Goal: Task Accomplishment & Management: Manage account settings

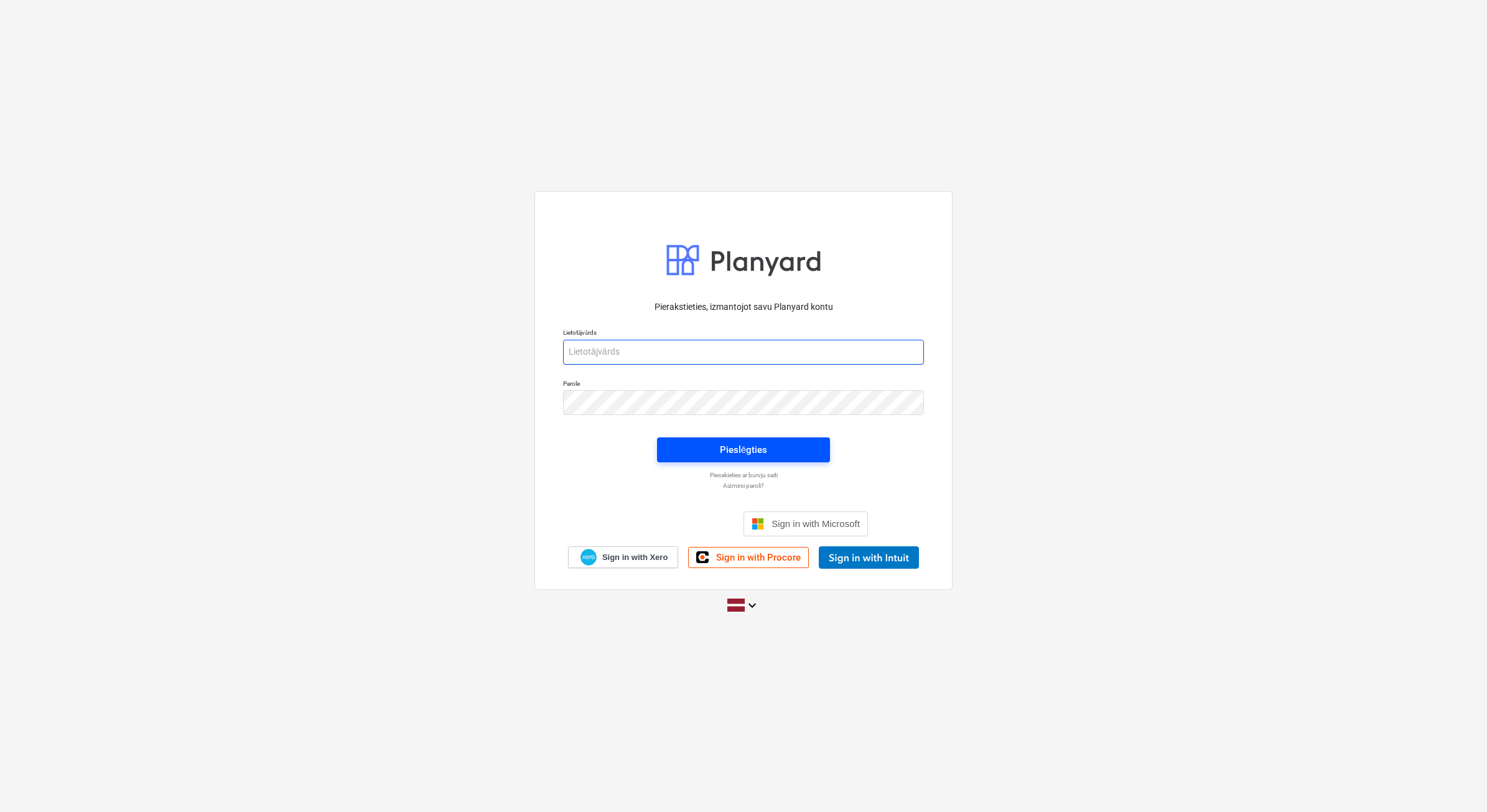
type input "[EMAIL_ADDRESS][DOMAIN_NAME]"
click at [732, 443] on div "Pieslēgties" at bounding box center [744, 449] width 48 height 16
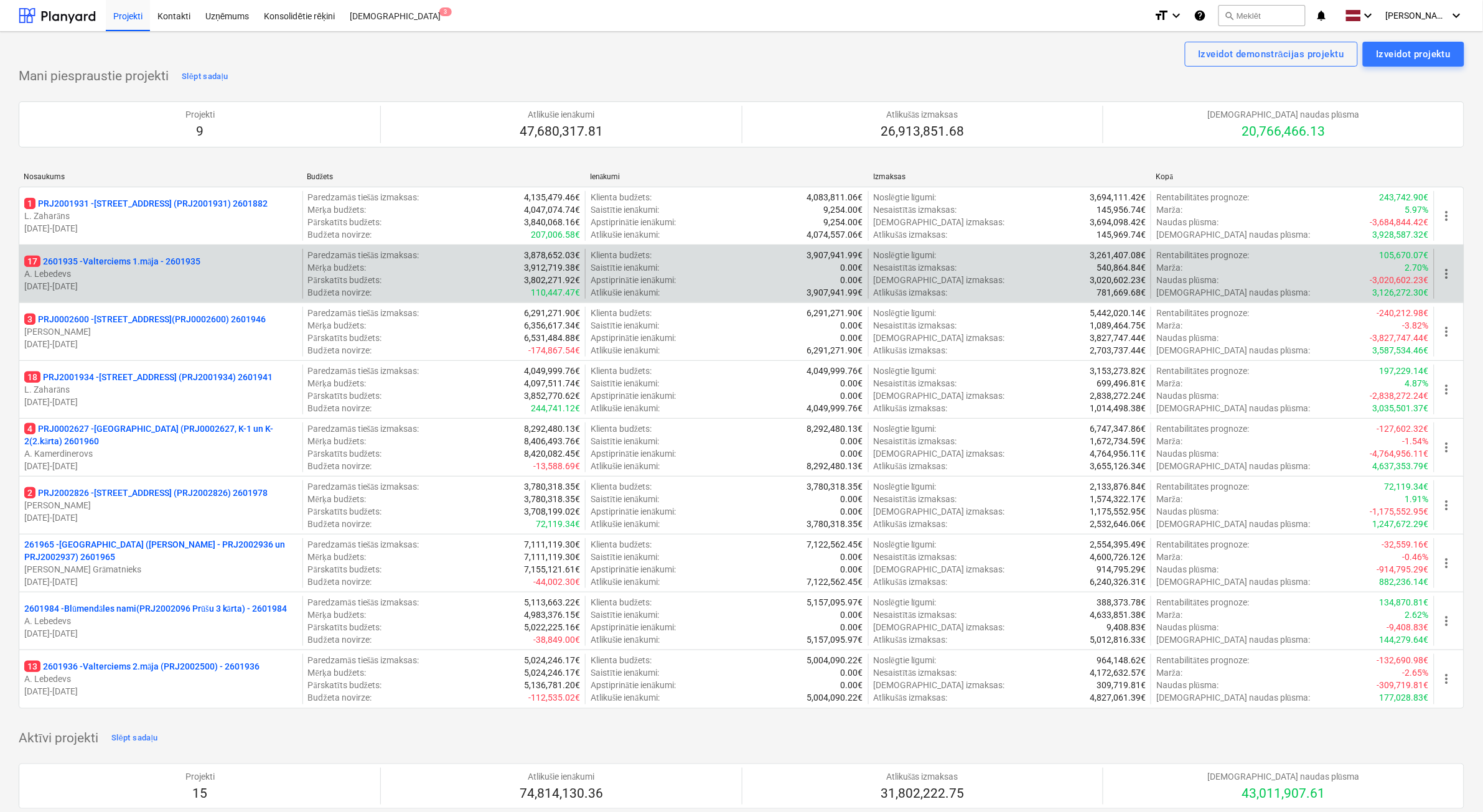
click at [107, 282] on p "[DATE] - [DATE]" at bounding box center [161, 286] width 273 height 12
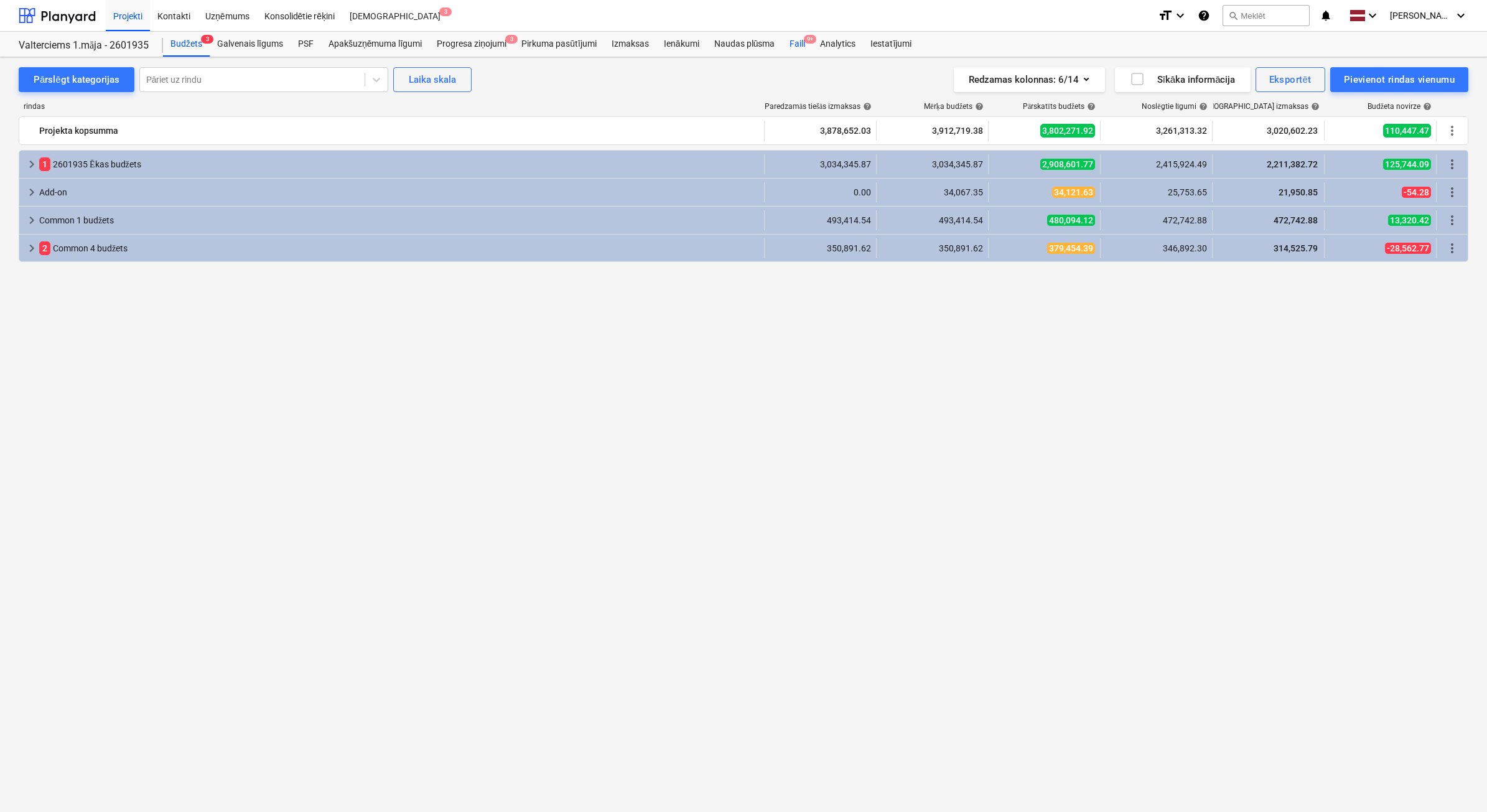
click at [795, 45] on div "Faili 9+" at bounding box center [797, 44] width 30 height 25
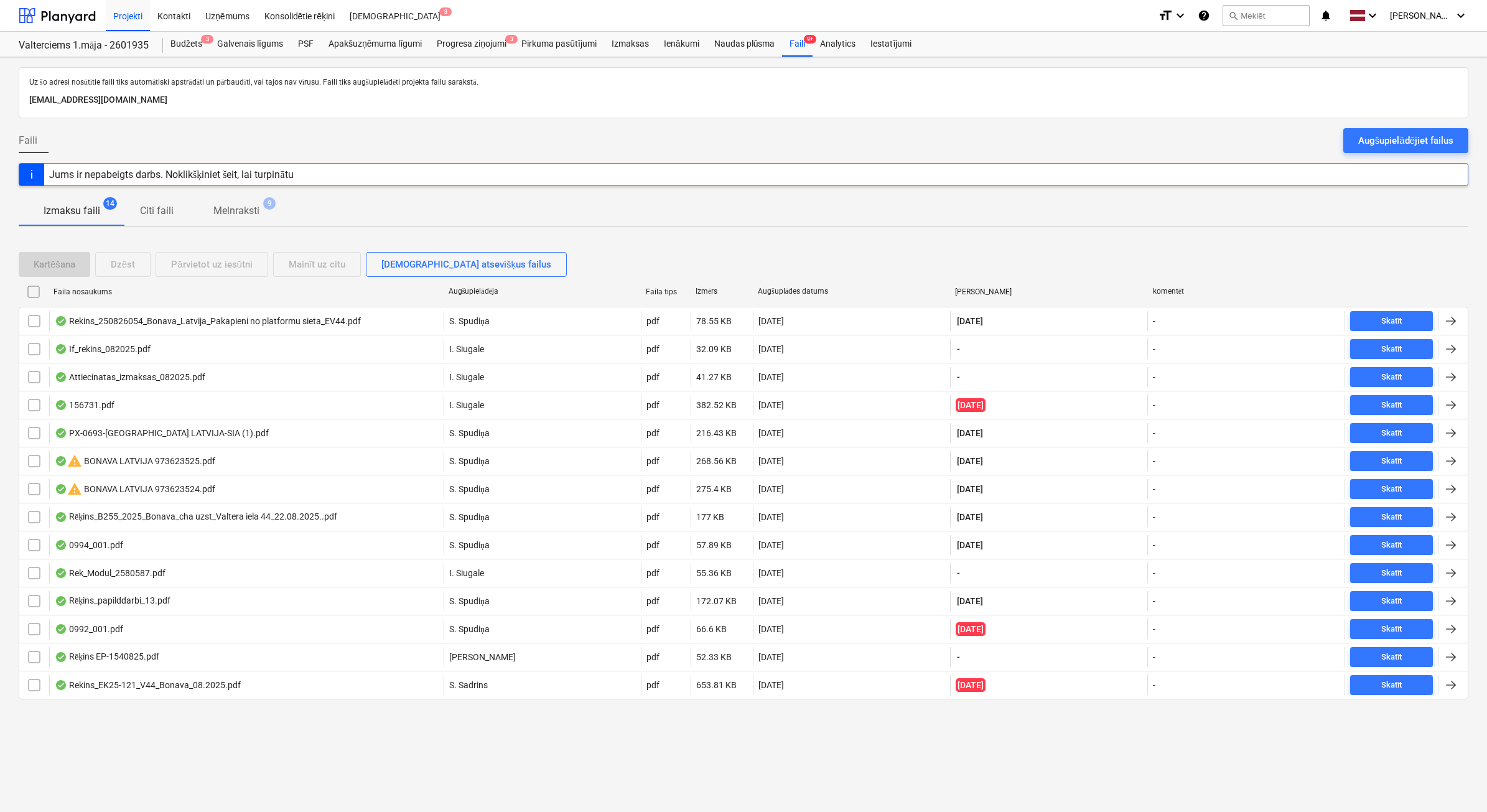
click at [238, 198] on button "Melnraksti 9" at bounding box center [236, 211] width 96 height 30
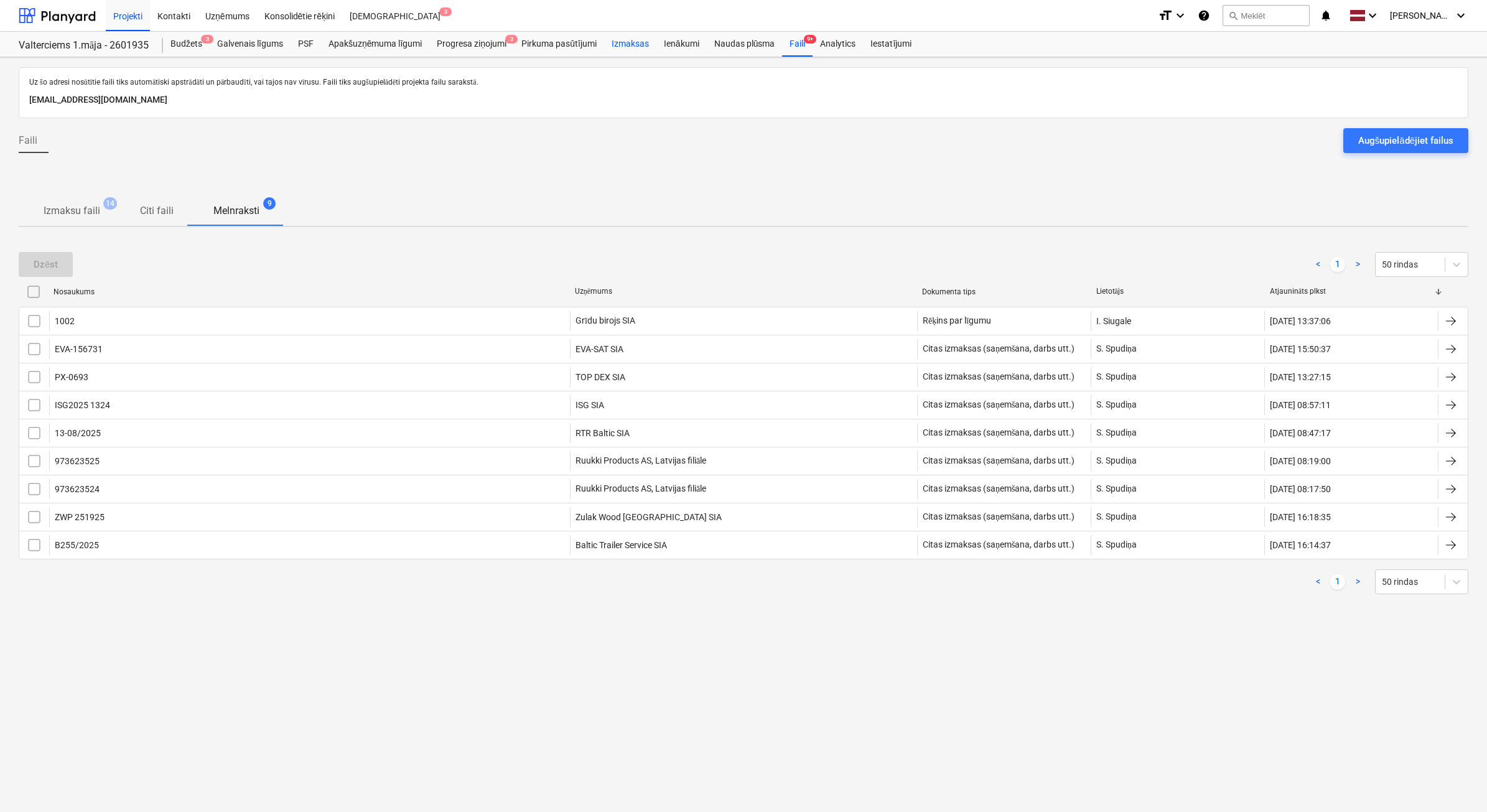
click at [613, 47] on div "Izmaksas" at bounding box center [630, 44] width 52 height 25
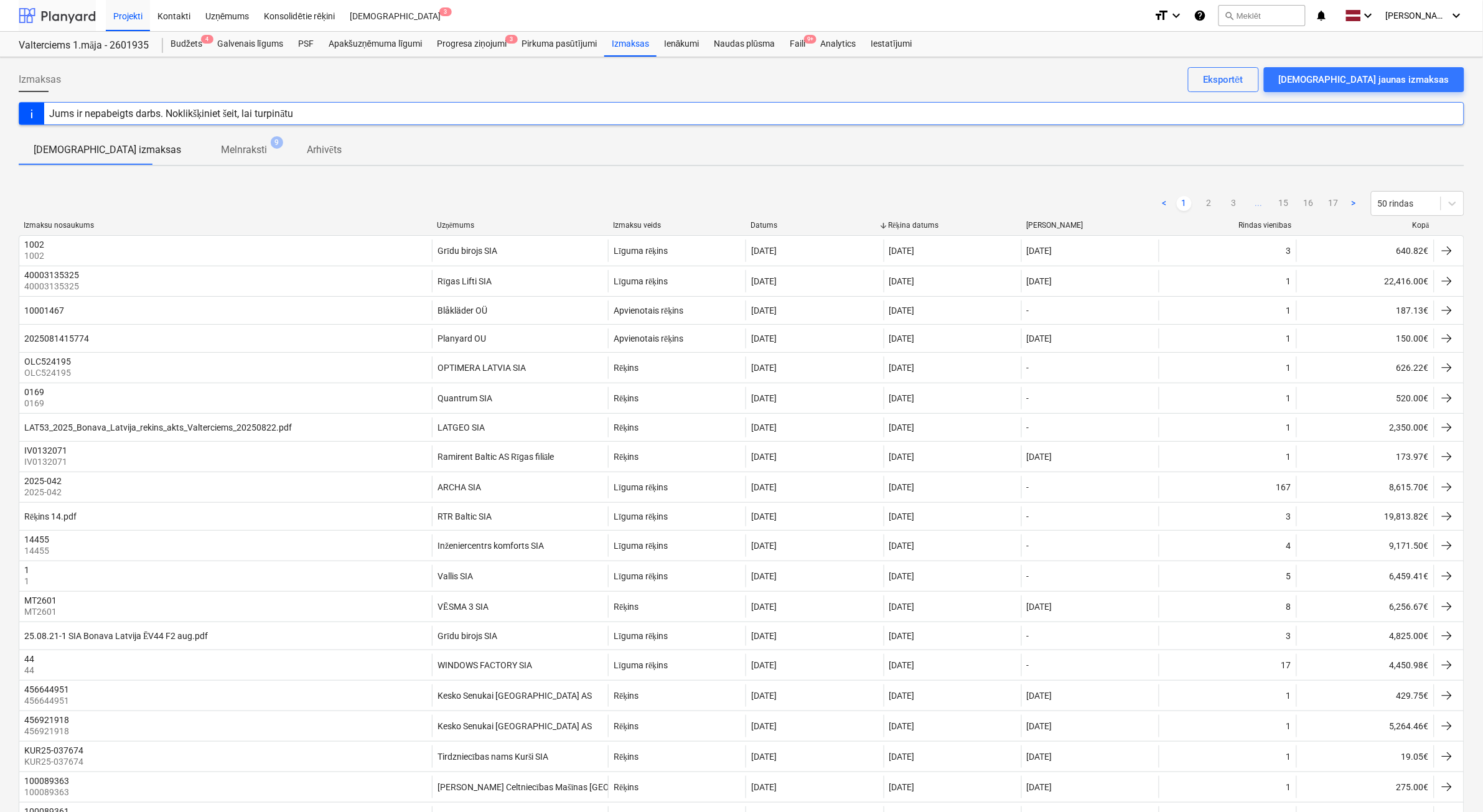
click at [70, 11] on div at bounding box center [57, 15] width 77 height 31
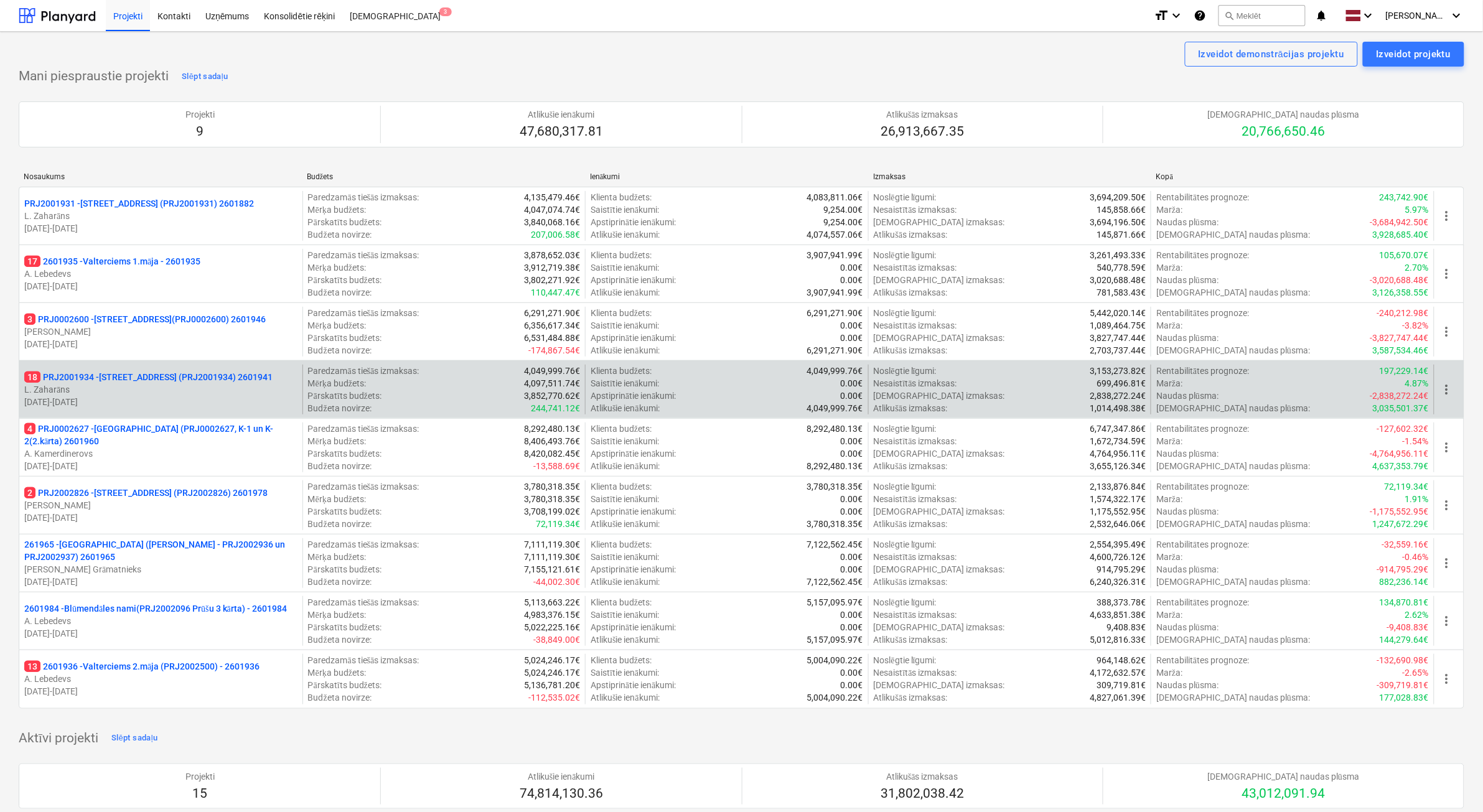
click at [118, 390] on p "L. Zaharāns" at bounding box center [161, 389] width 273 height 12
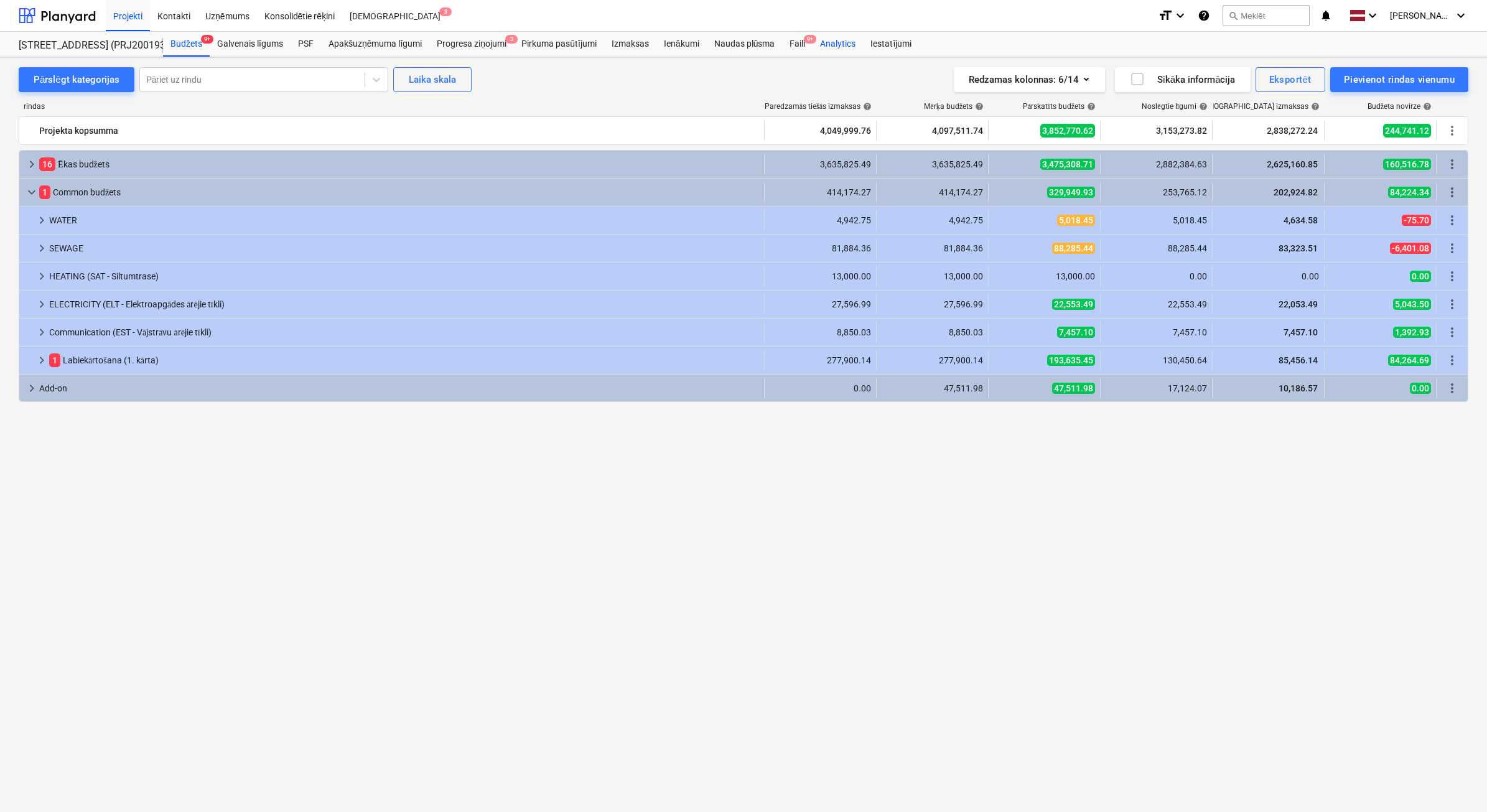
click at [819, 39] on div "Analytics" at bounding box center [838, 44] width 51 height 25
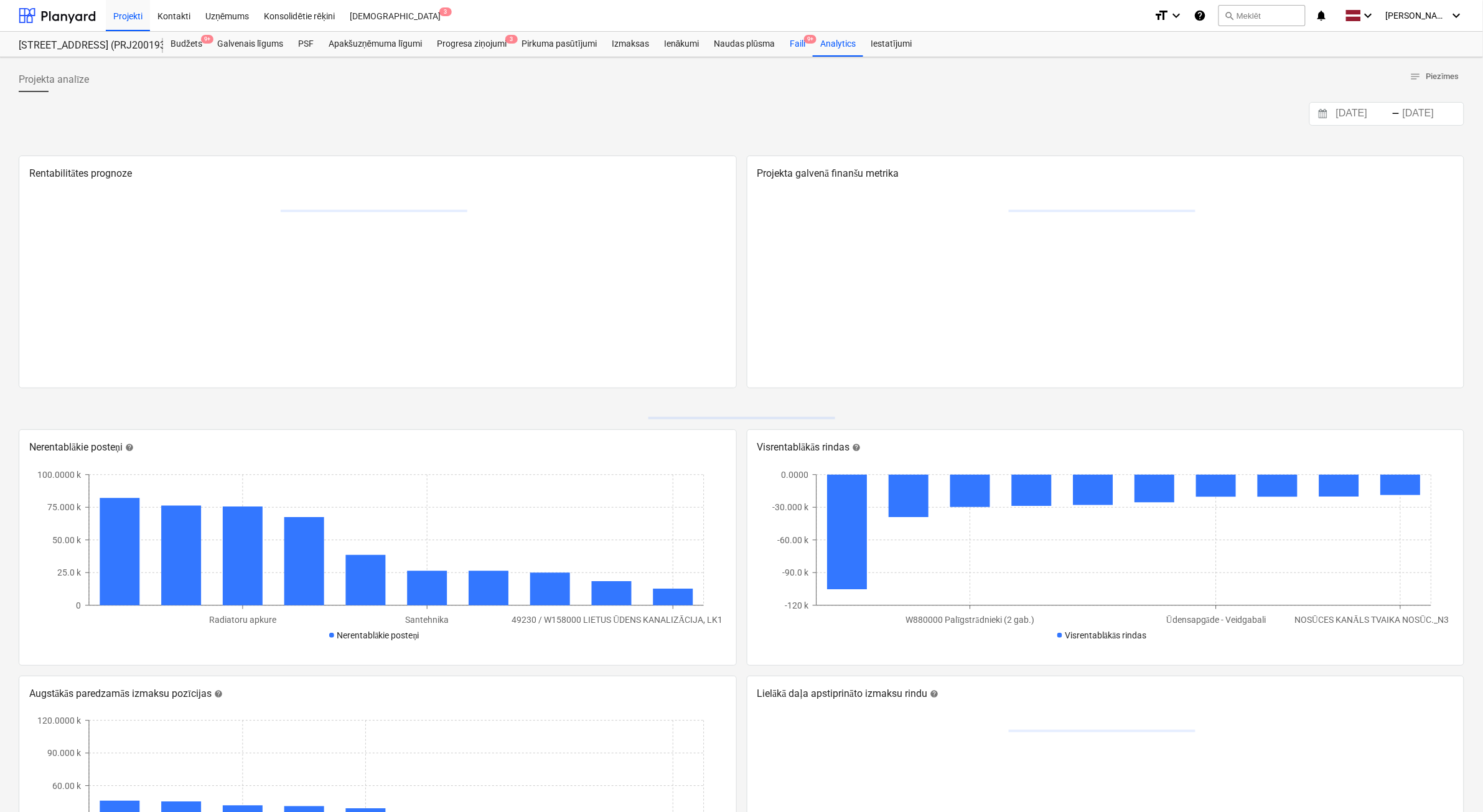
click at [800, 48] on div "Faili 9+" at bounding box center [797, 44] width 30 height 25
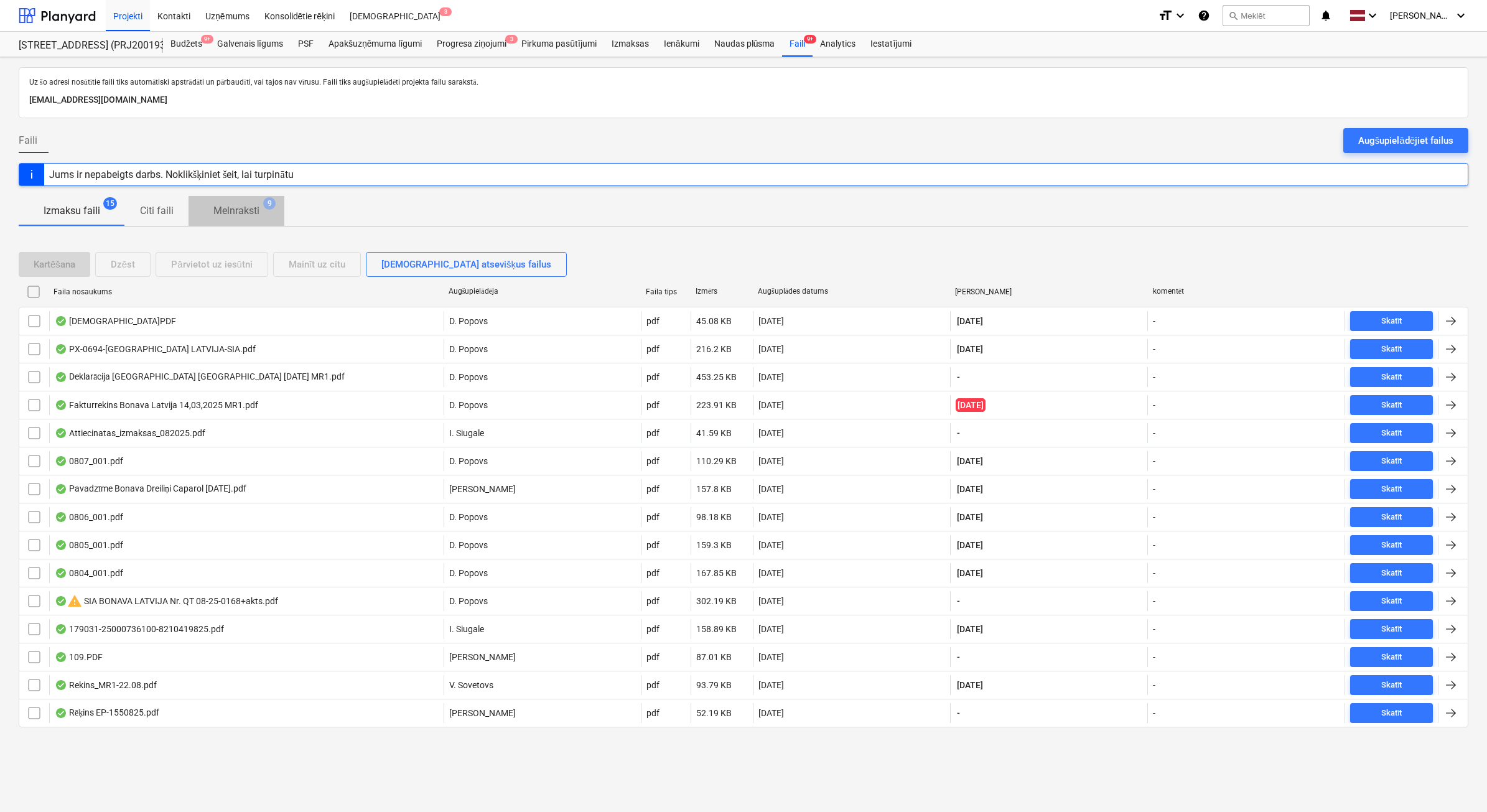
click at [247, 211] on p "Melnraksti" at bounding box center [236, 211] width 46 height 15
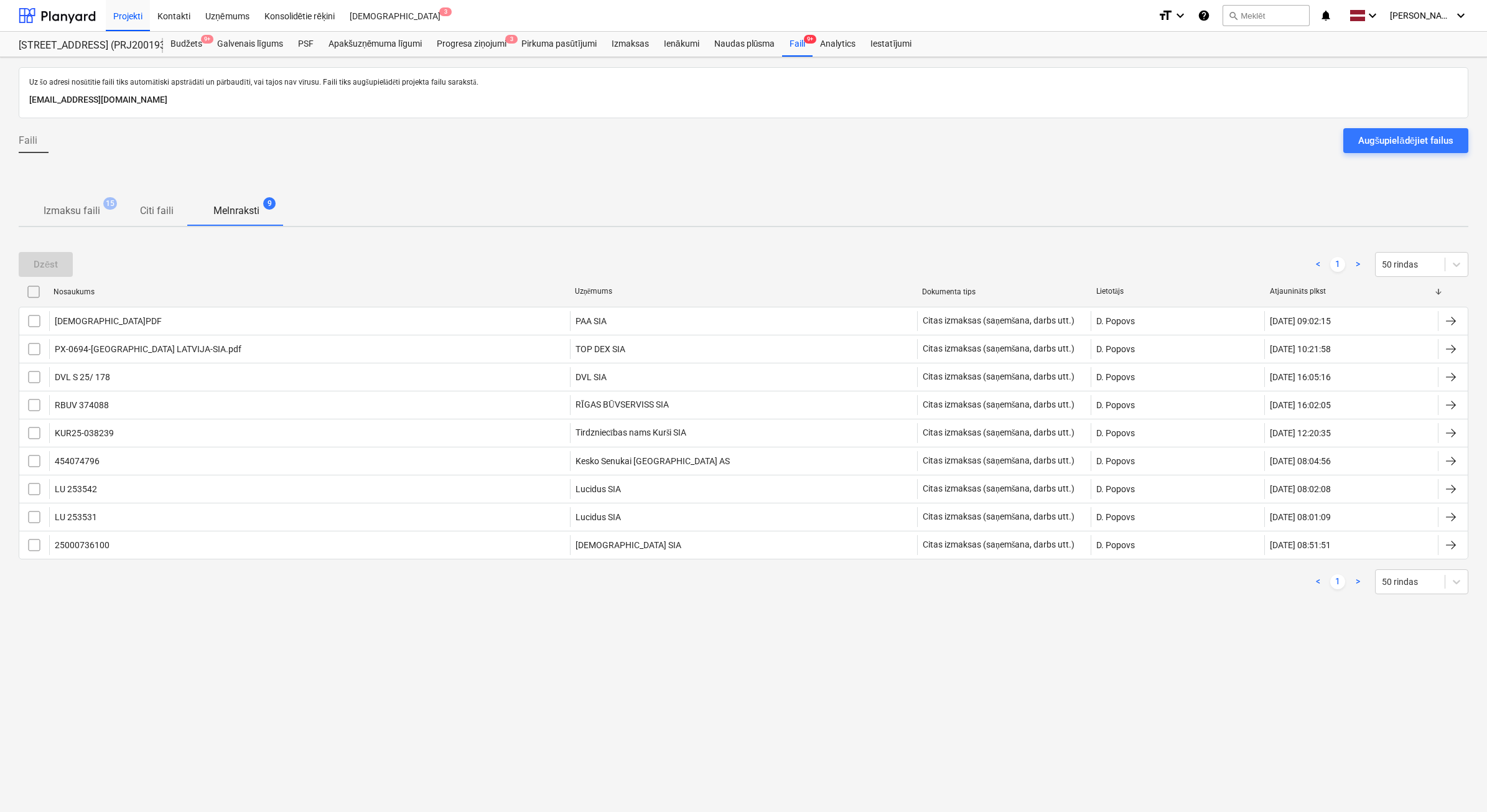
click at [84, 218] on p "Izmaksu faili" at bounding box center [72, 211] width 57 height 15
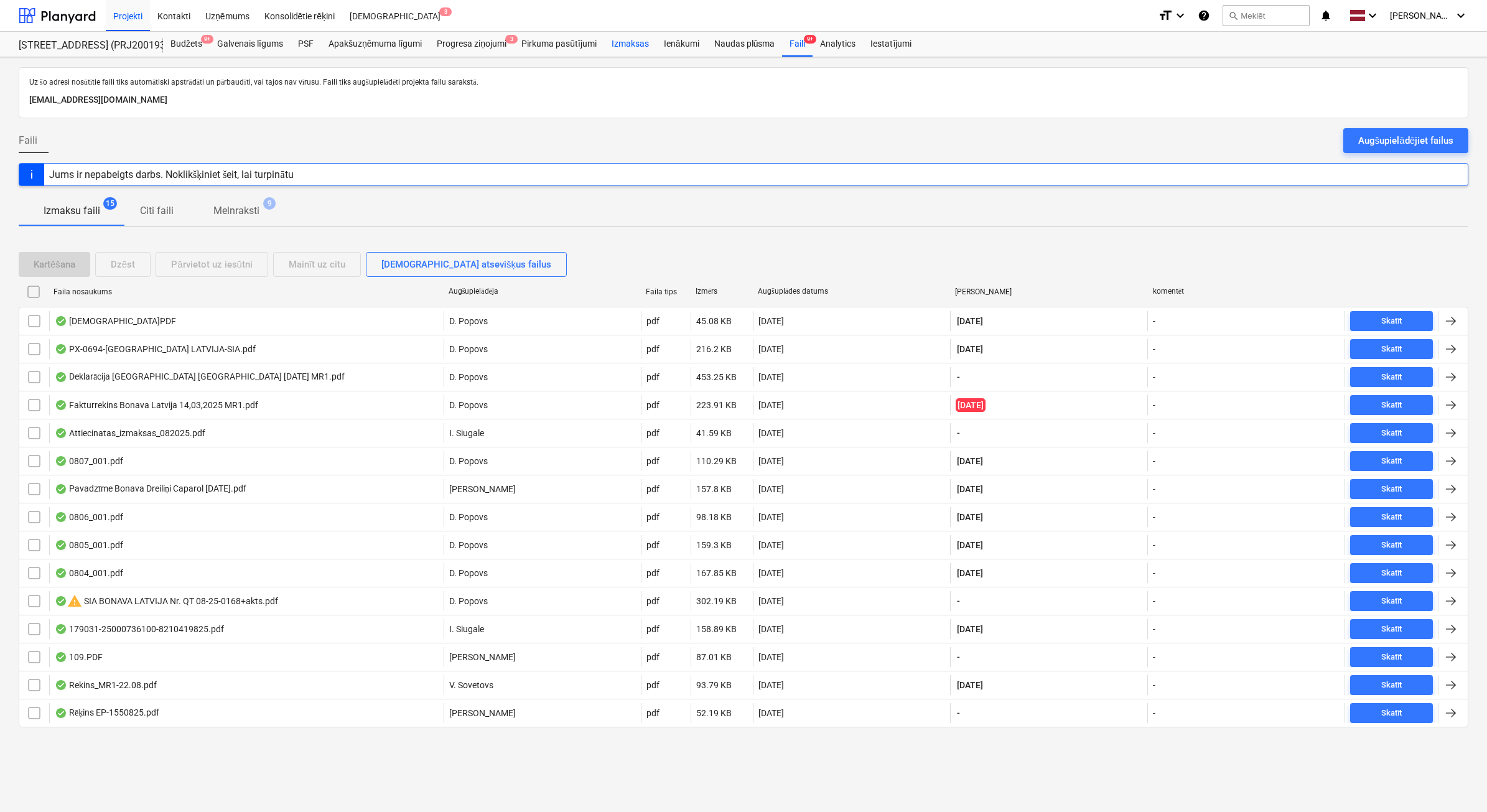
click at [635, 51] on div "Izmaksas" at bounding box center [630, 44] width 52 height 25
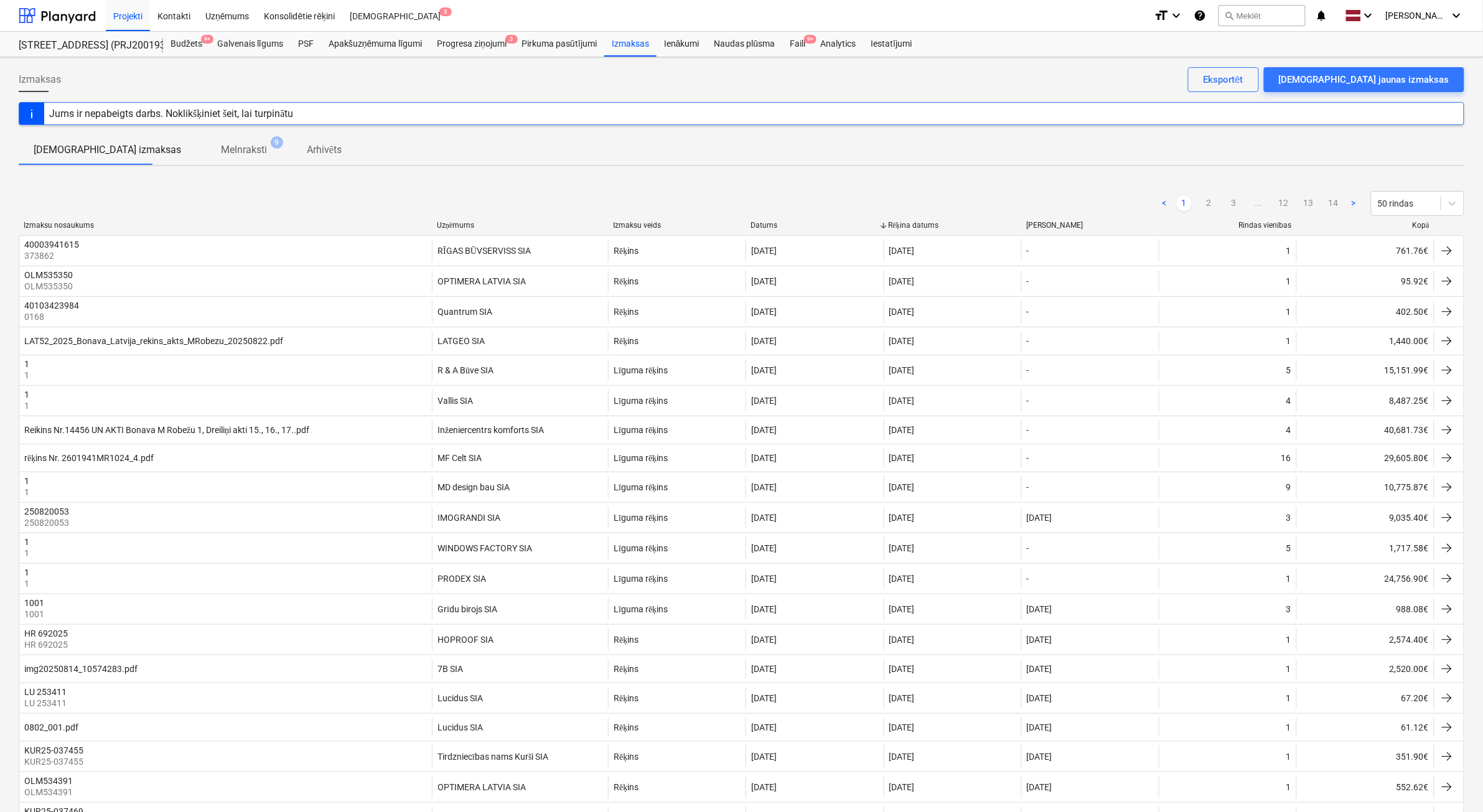
click at [1423, 226] on div at bounding box center [1435, 225] width 23 height 9
click at [1419, 231] on div "Izmaksu nosaukums Uzņēmums Izmaksu veids Datums Rēķina datums [PERSON_NAME] vie…" at bounding box center [741, 227] width 1445 height 14
click at [1420, 228] on div "Kopā" at bounding box center [1365, 225] width 128 height 9
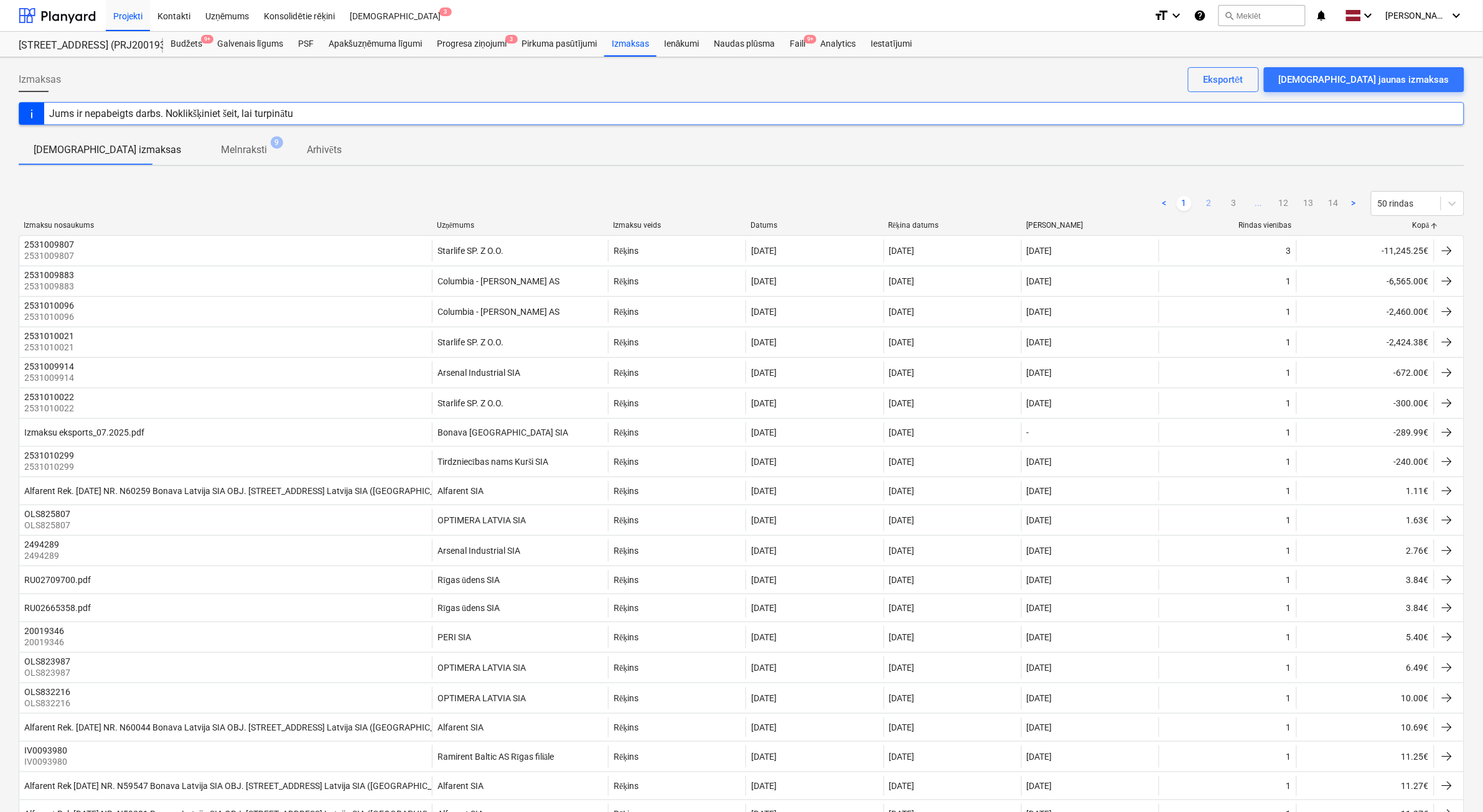
click at [1207, 199] on link "2" at bounding box center [1209, 203] width 15 height 15
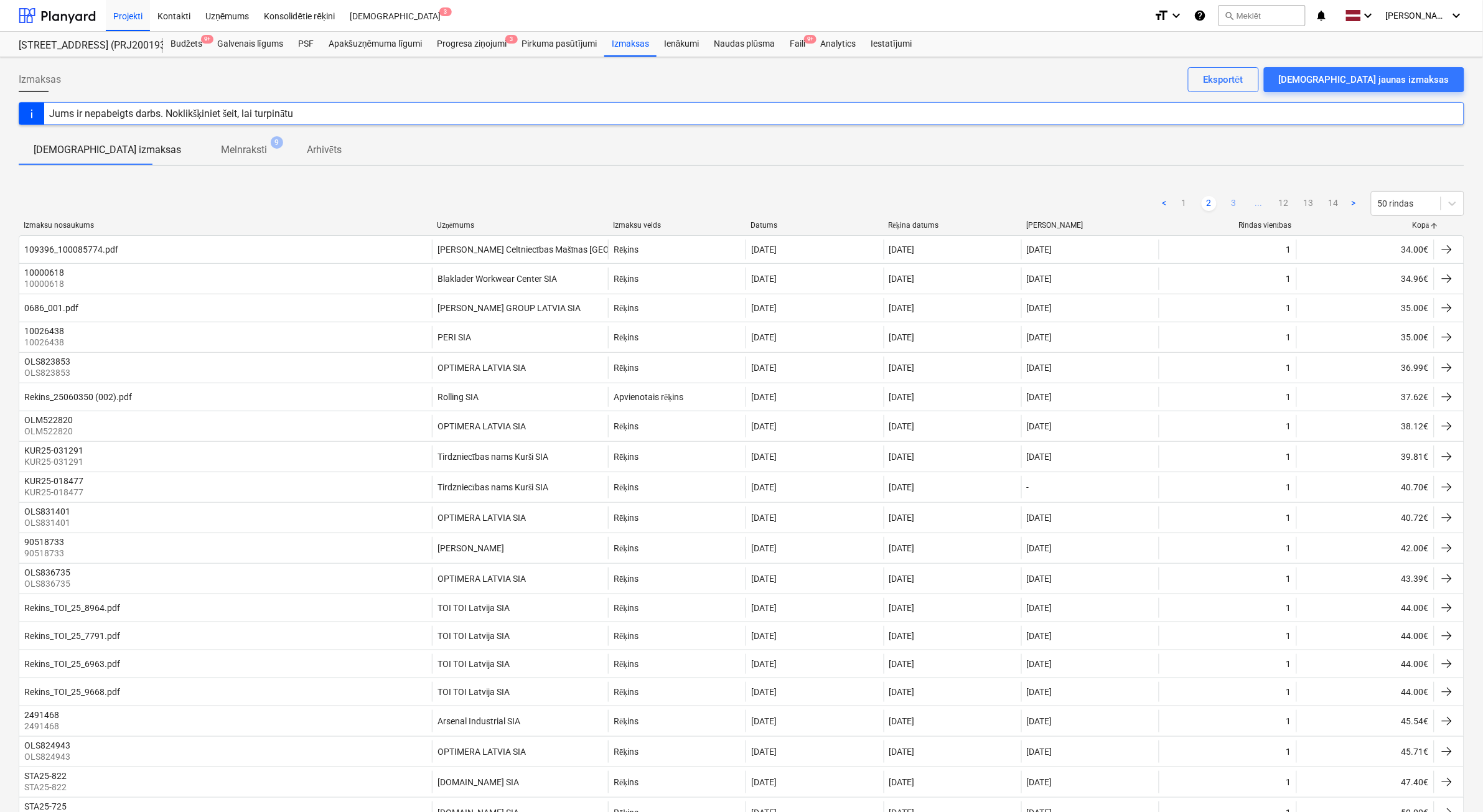
click at [1227, 199] on link "3" at bounding box center [1234, 203] width 15 height 15
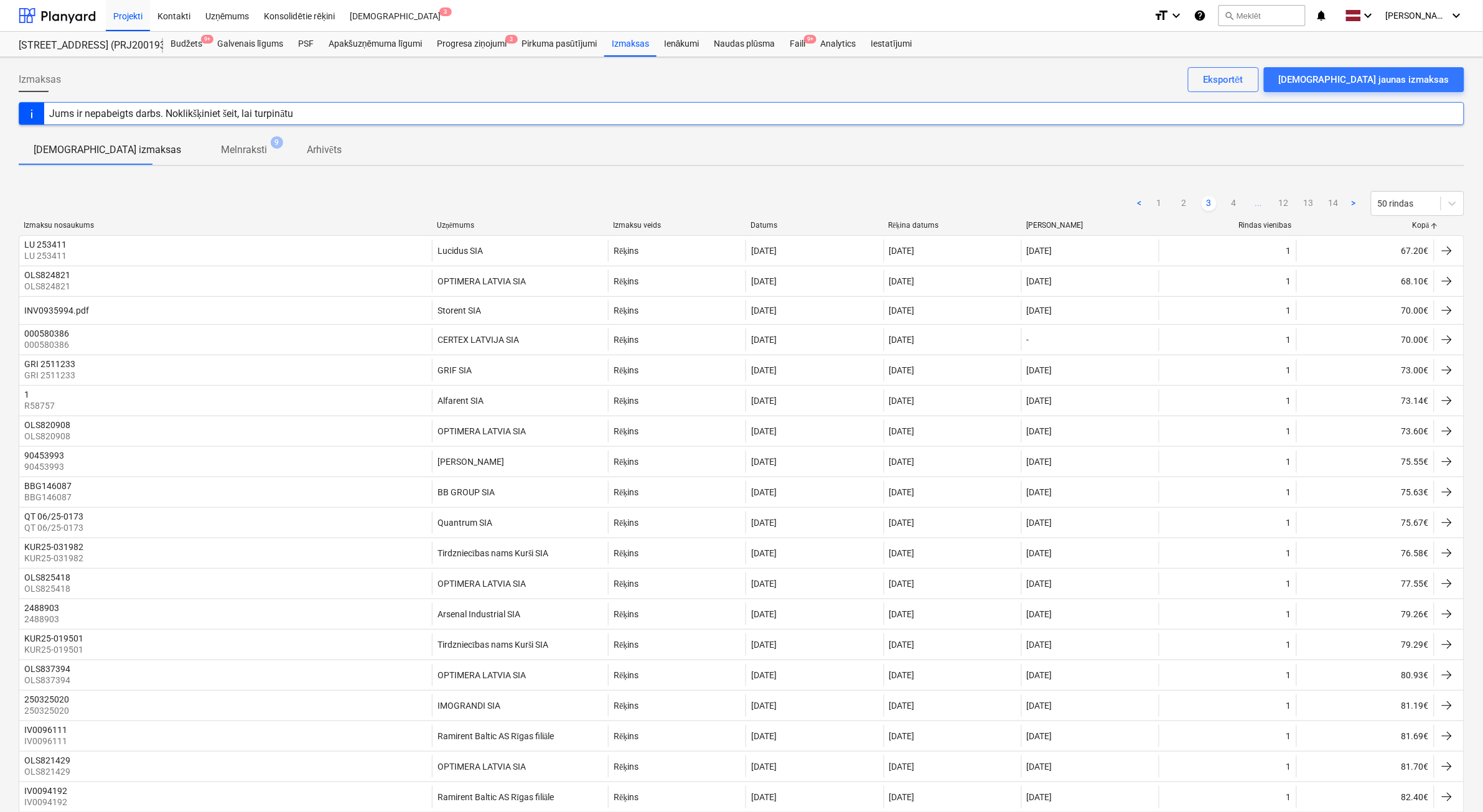
click at [1227, 199] on link "4" at bounding box center [1234, 203] width 15 height 15
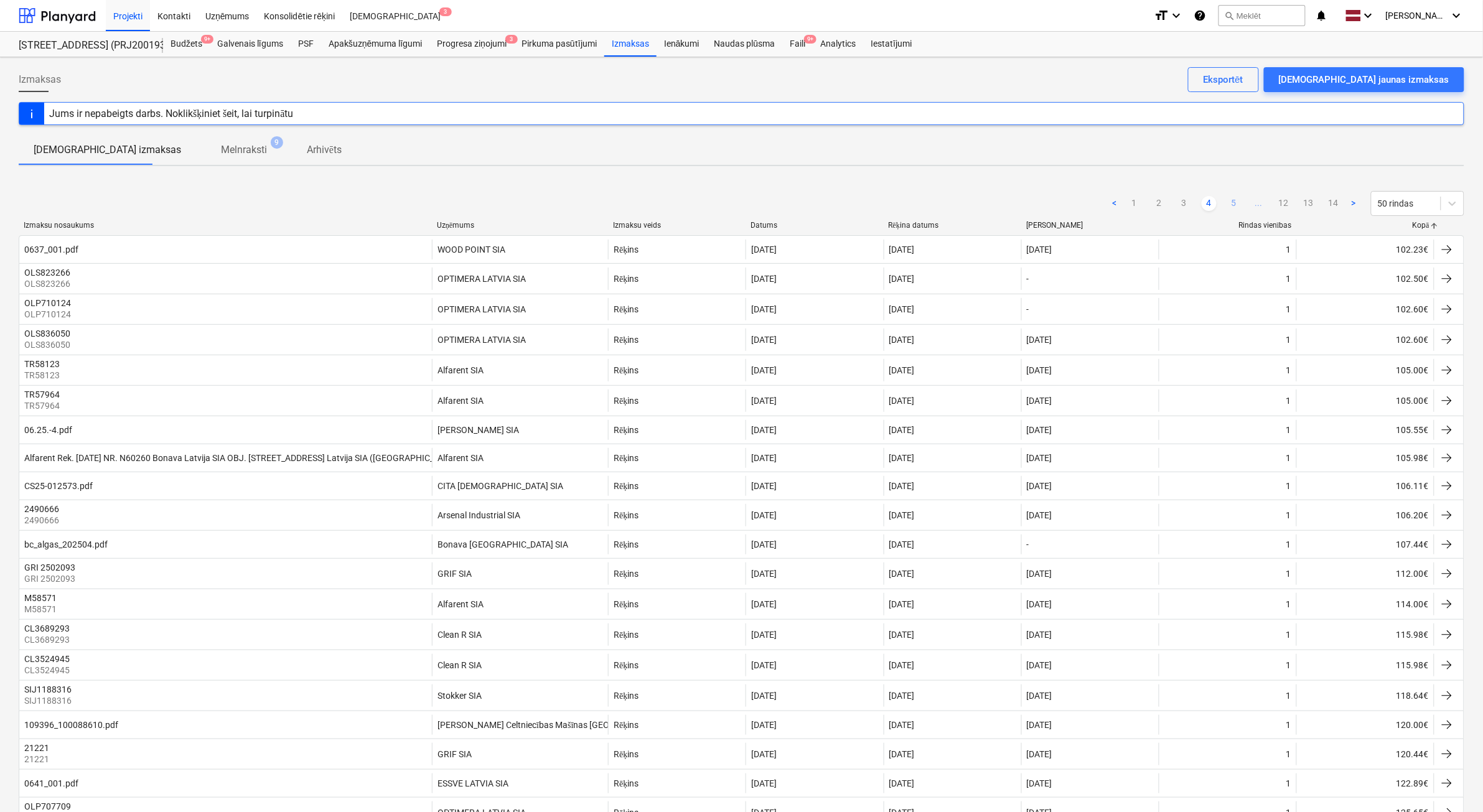
click at [1229, 203] on link "5" at bounding box center [1234, 203] width 15 height 15
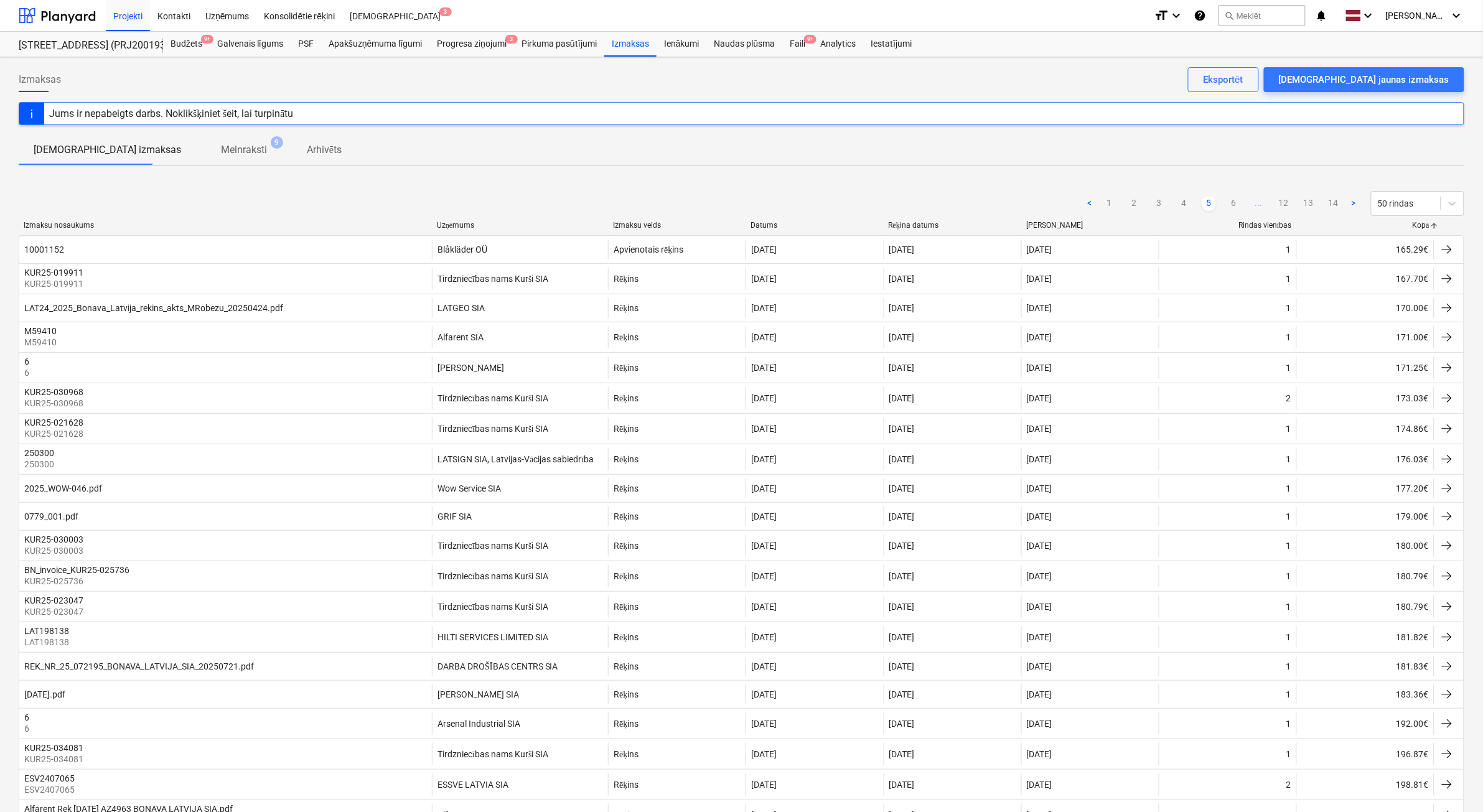
click at [1229, 203] on link "6" at bounding box center [1234, 203] width 15 height 15
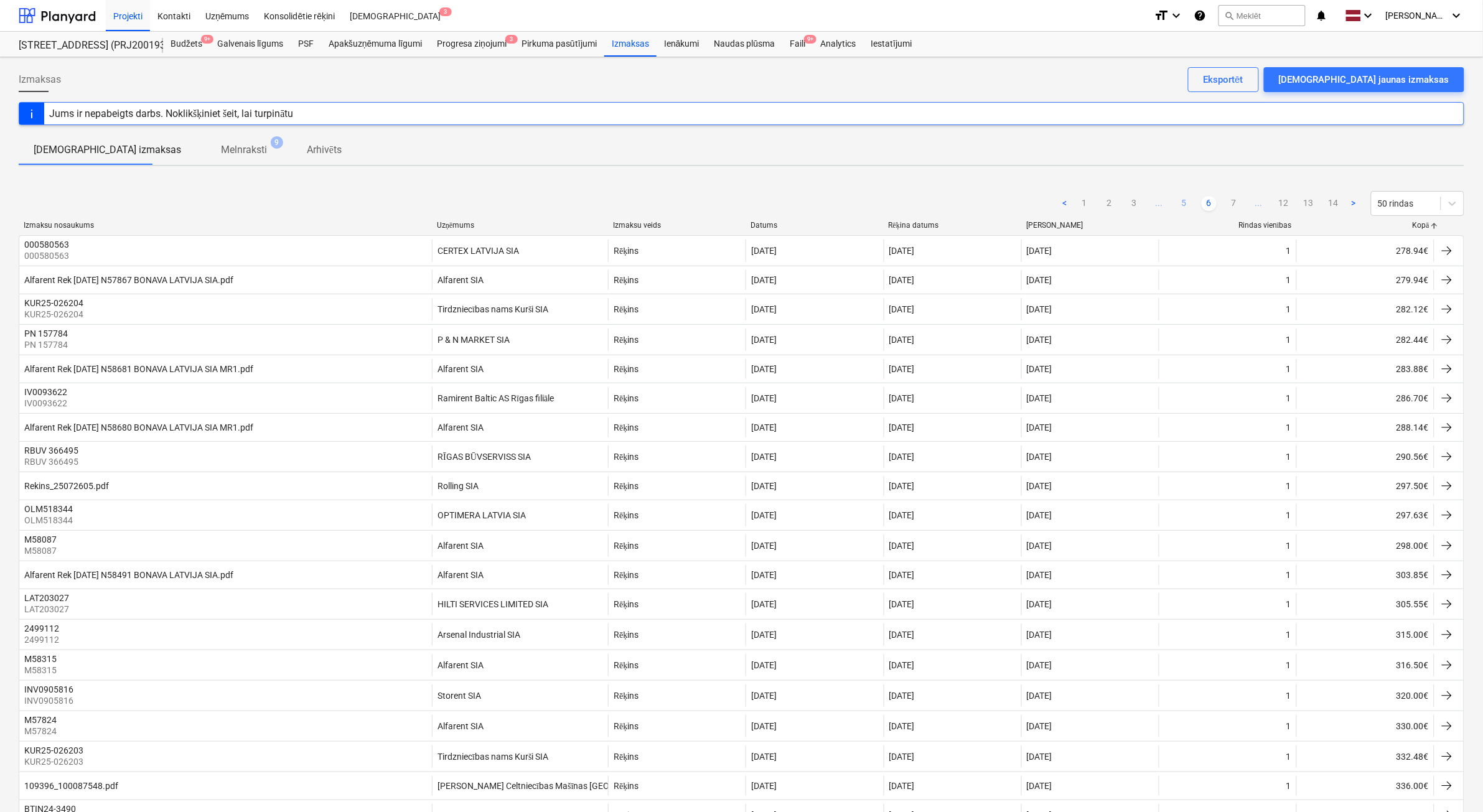
click at [1229, 203] on link "7" at bounding box center [1234, 203] width 15 height 15
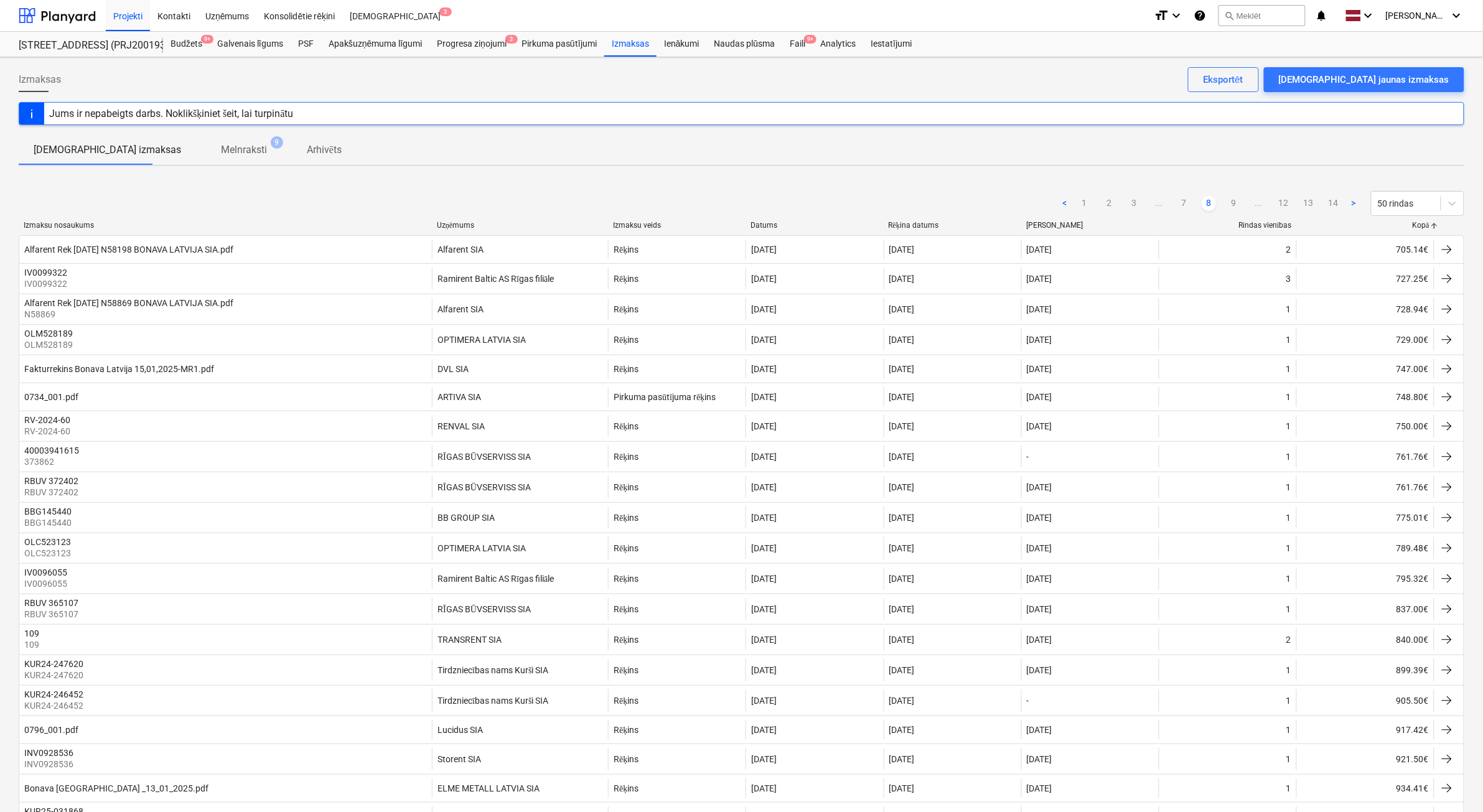
click at [1229, 203] on link "9" at bounding box center [1234, 203] width 15 height 15
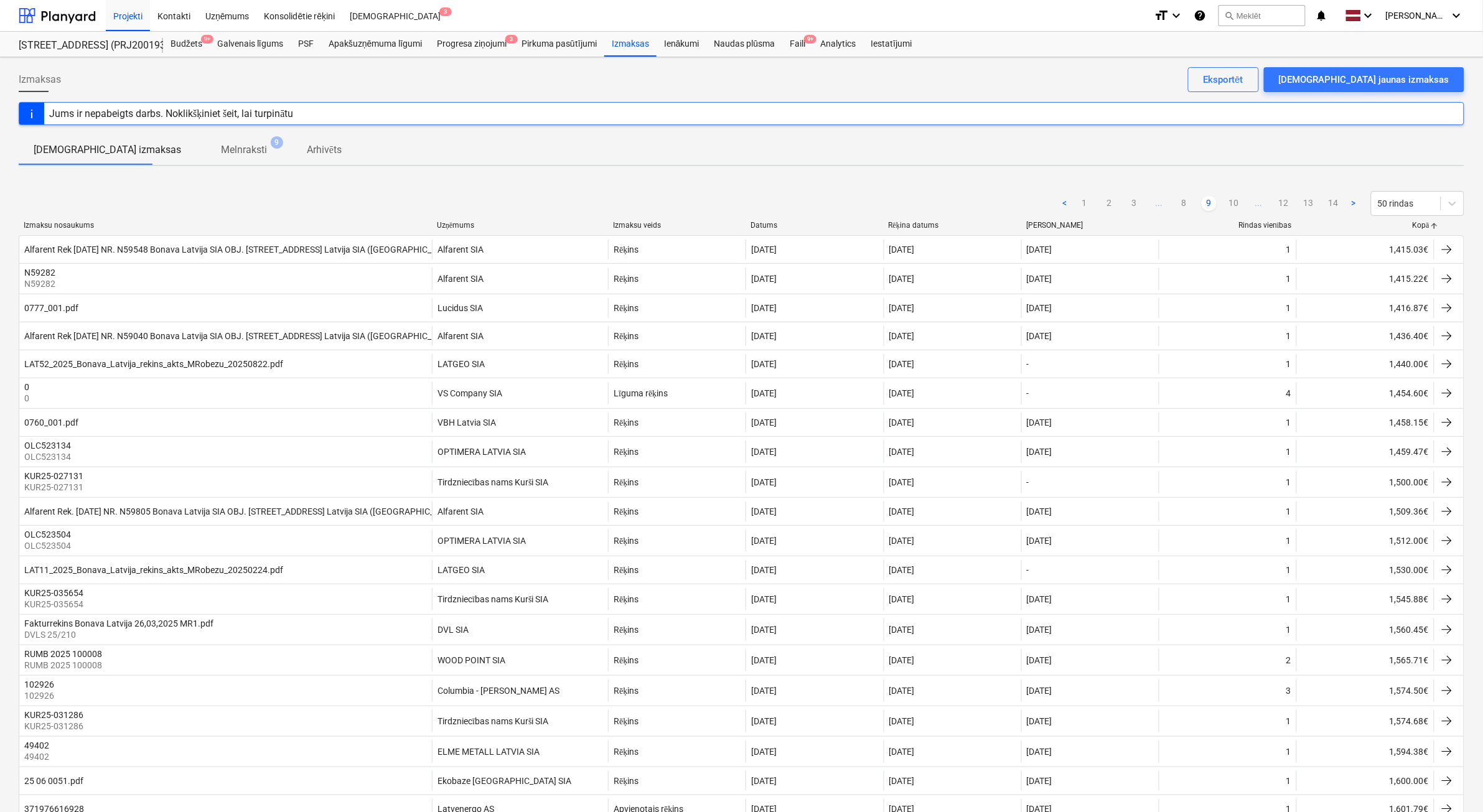
click at [1229, 203] on link "10" at bounding box center [1234, 203] width 15 height 15
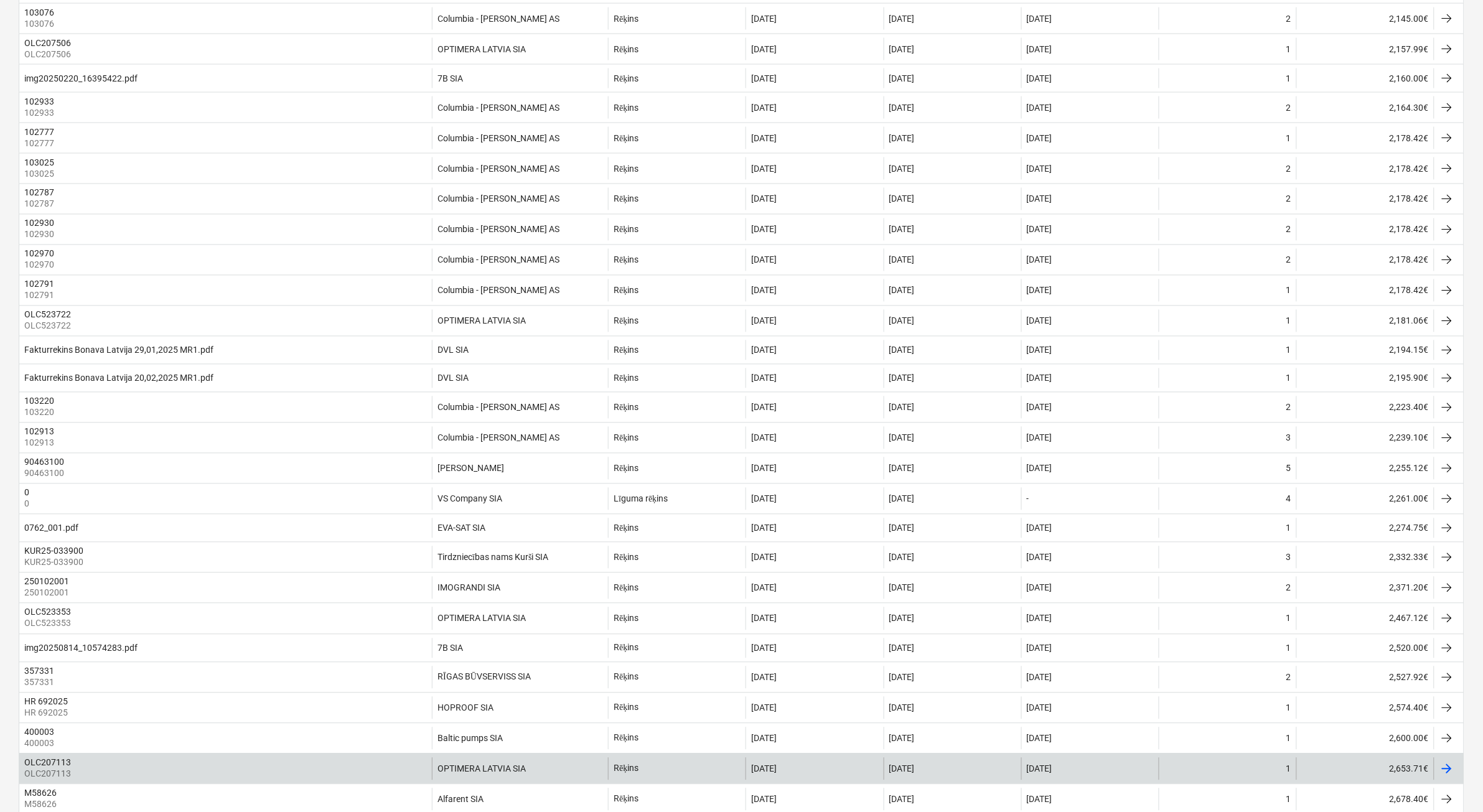
scroll to position [1037, 0]
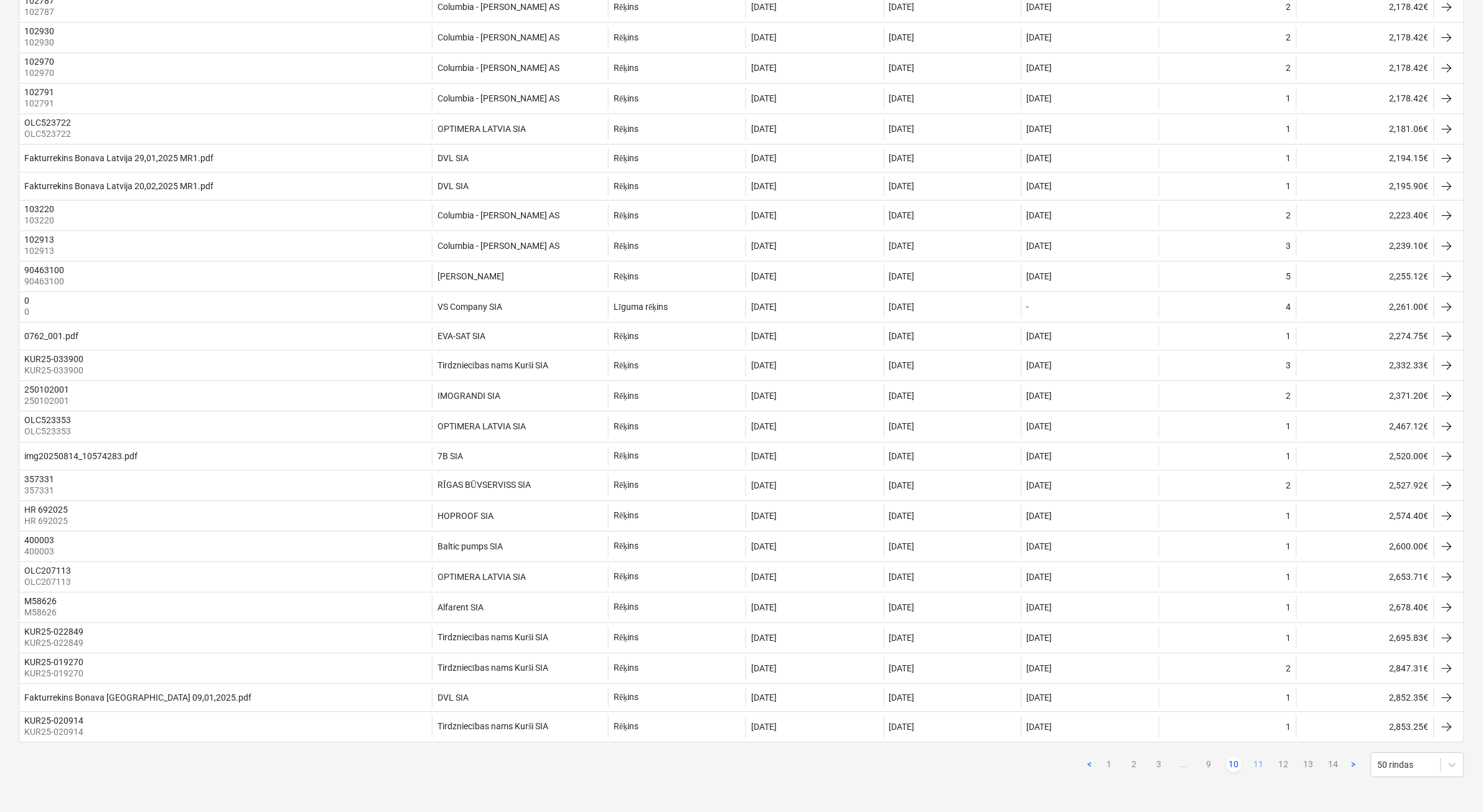
click at [1254, 762] on link "11" at bounding box center [1259, 764] width 15 height 15
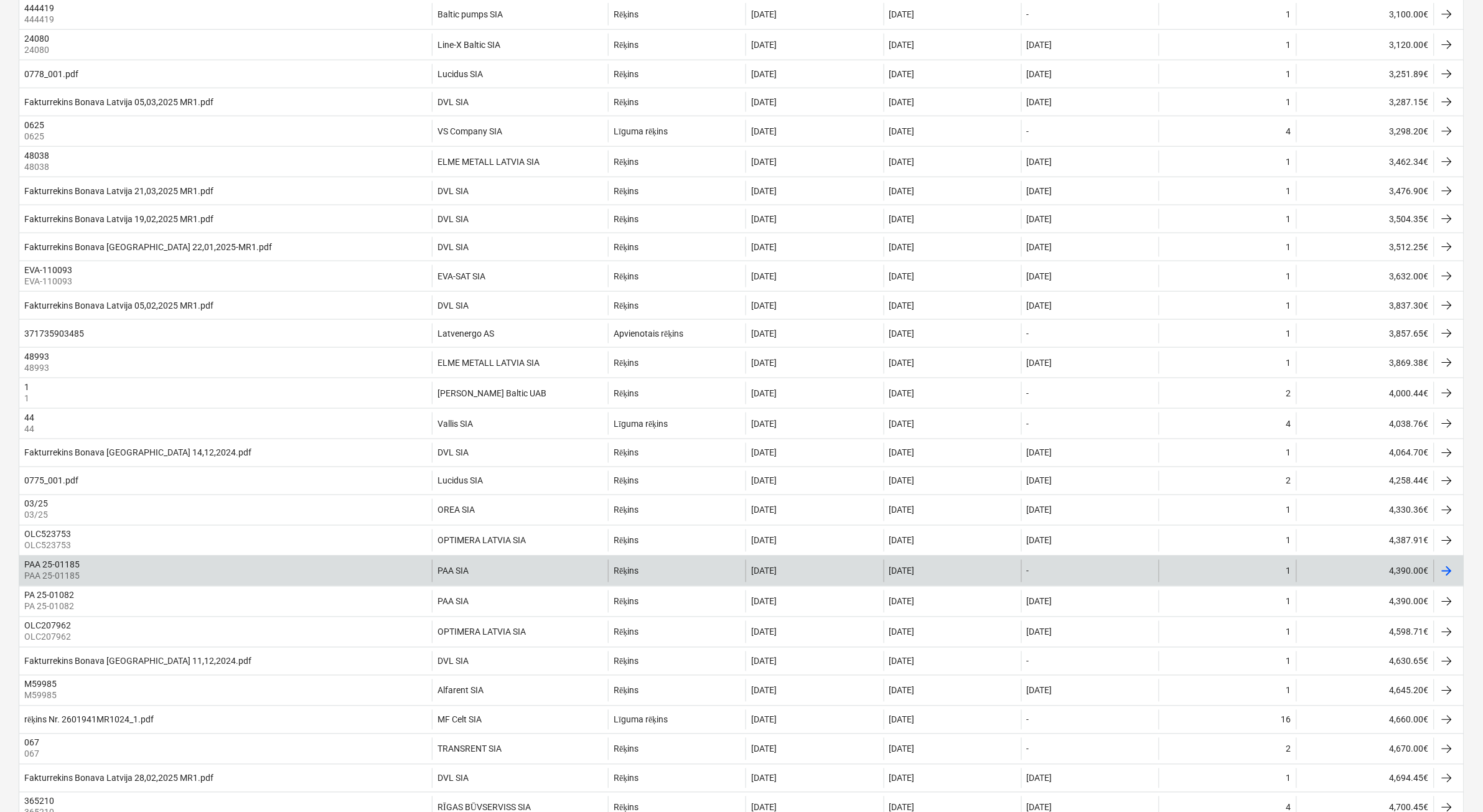
scroll to position [0, 0]
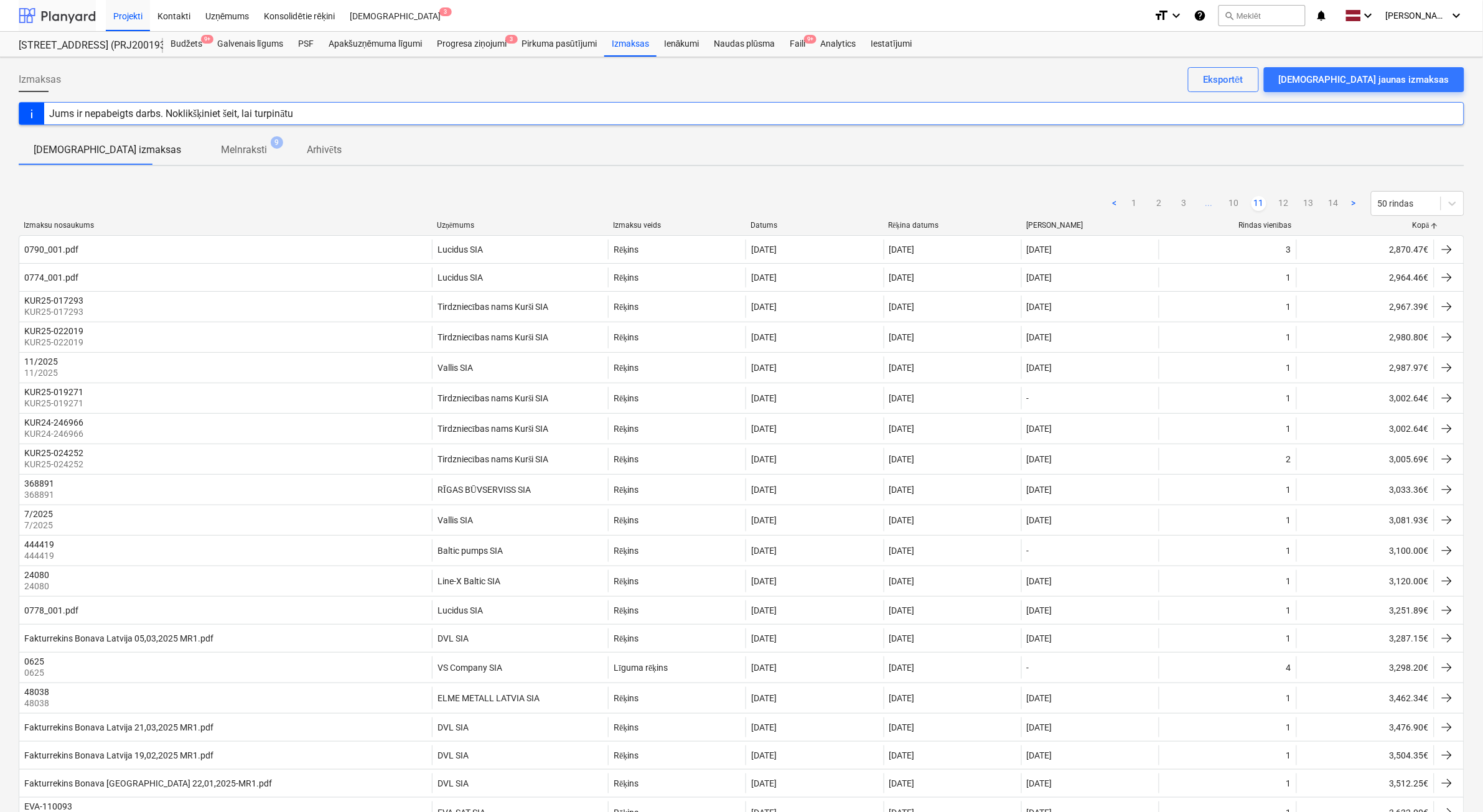
click at [67, 20] on div at bounding box center [57, 15] width 77 height 31
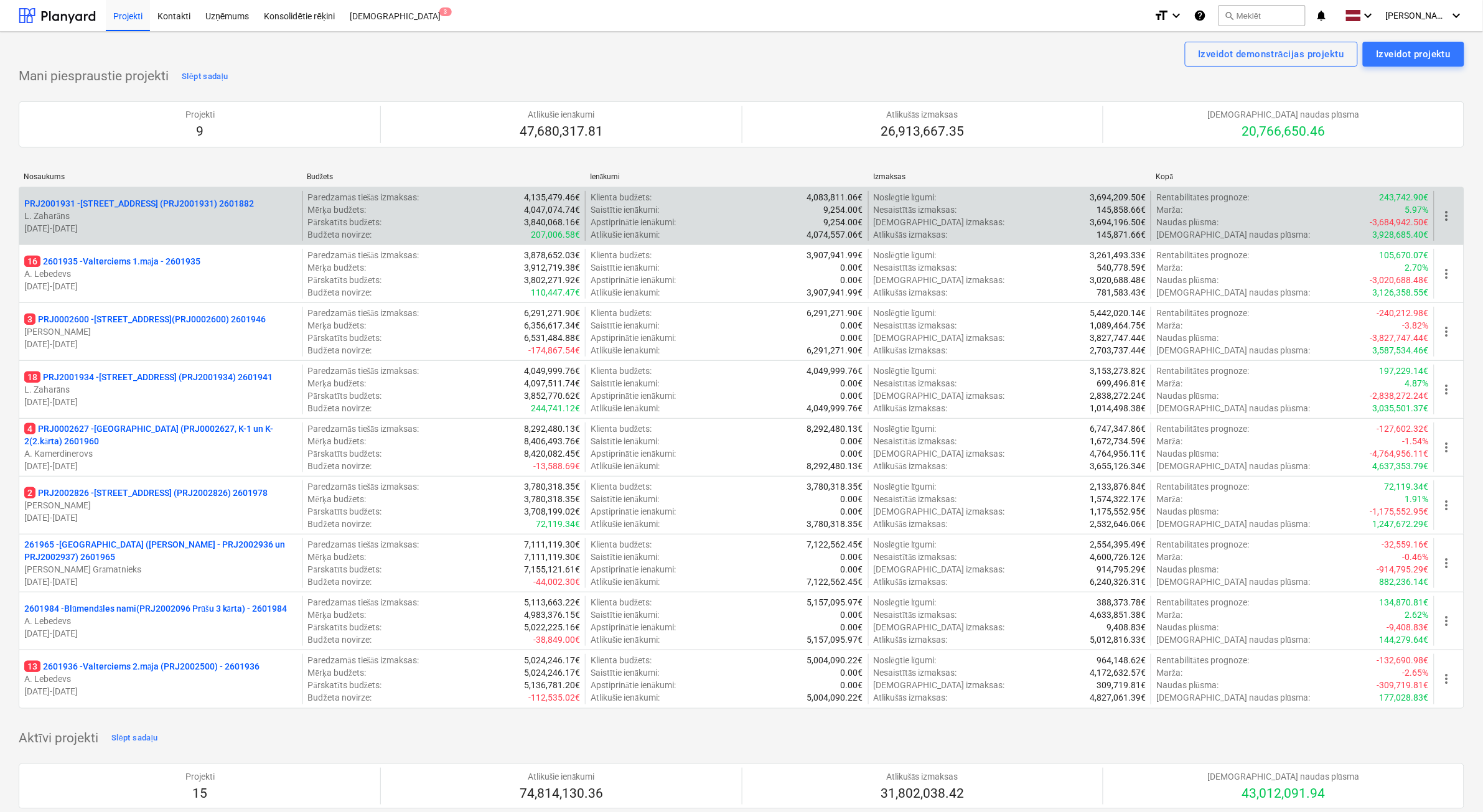
click at [201, 195] on div "PRJ2001931 - [STREET_ADDRESS] (PRJ2001931) 2601882 L. Zaharāns [DATE] - [DATE]" at bounding box center [161, 216] width 283 height 50
click at [193, 213] on p "L. Zaharāns" at bounding box center [161, 216] width 273 height 12
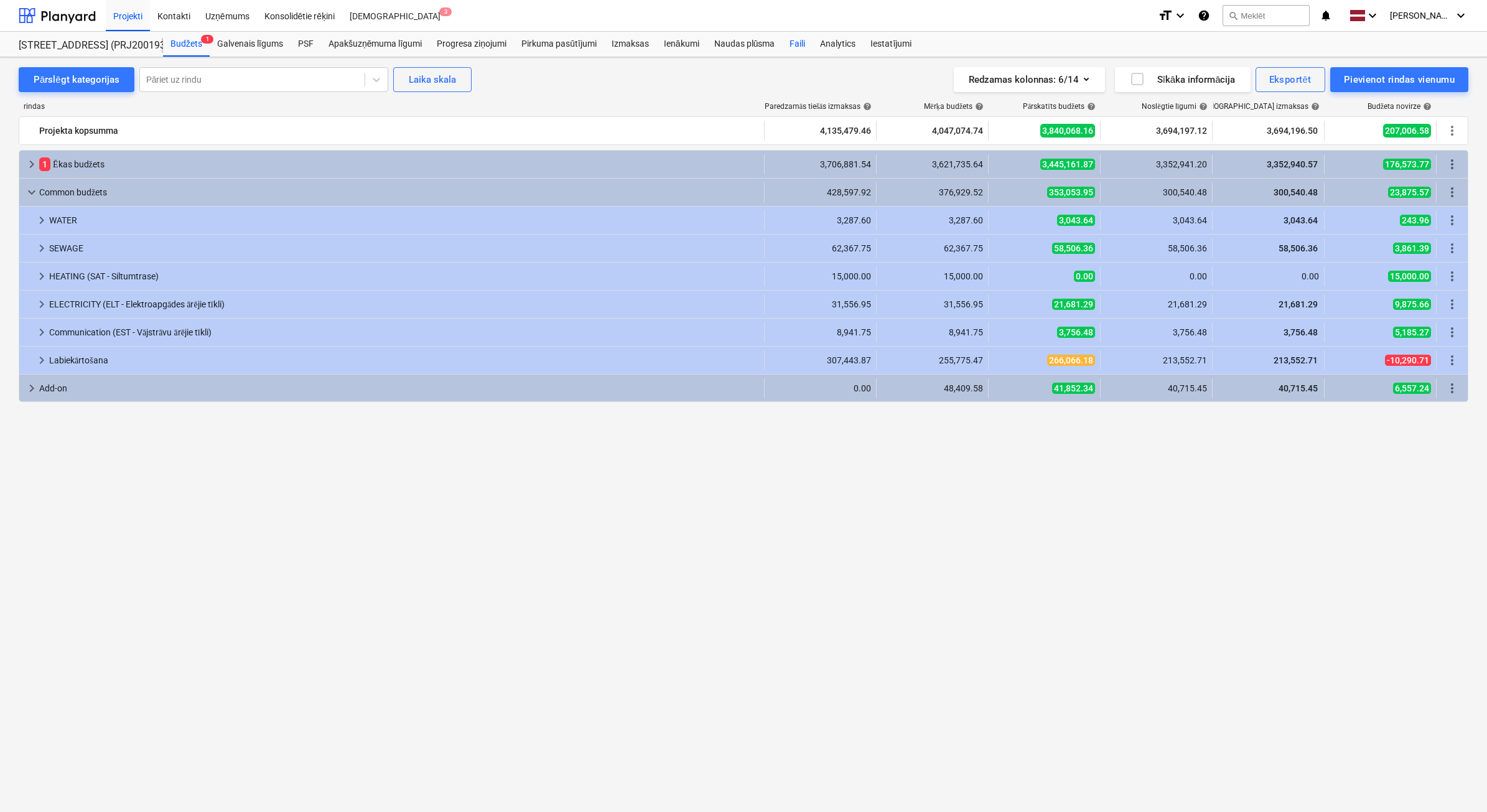
click at [802, 44] on div "Faili" at bounding box center [797, 44] width 30 height 25
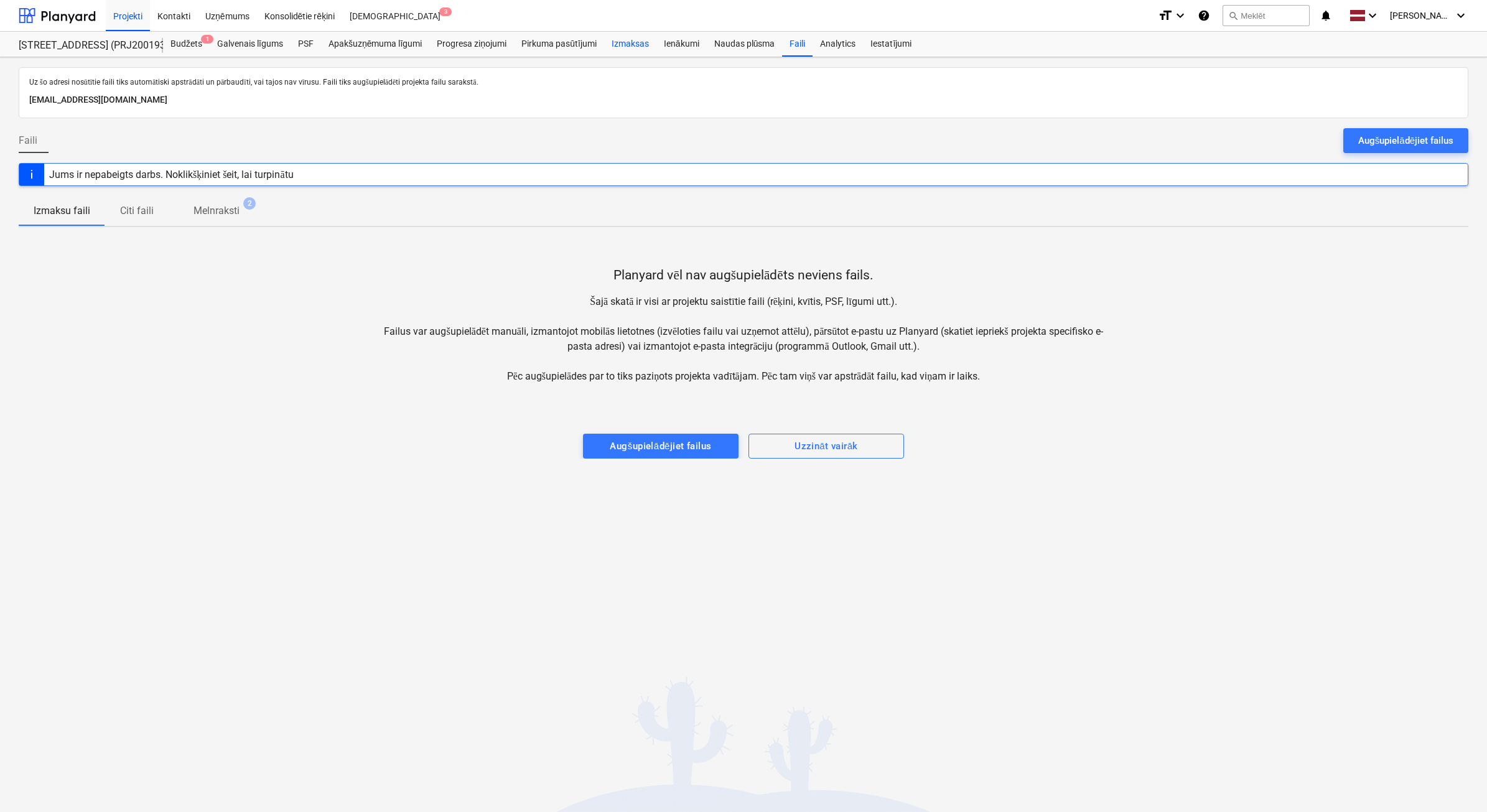
click at [605, 51] on div "Izmaksas" at bounding box center [630, 44] width 52 height 25
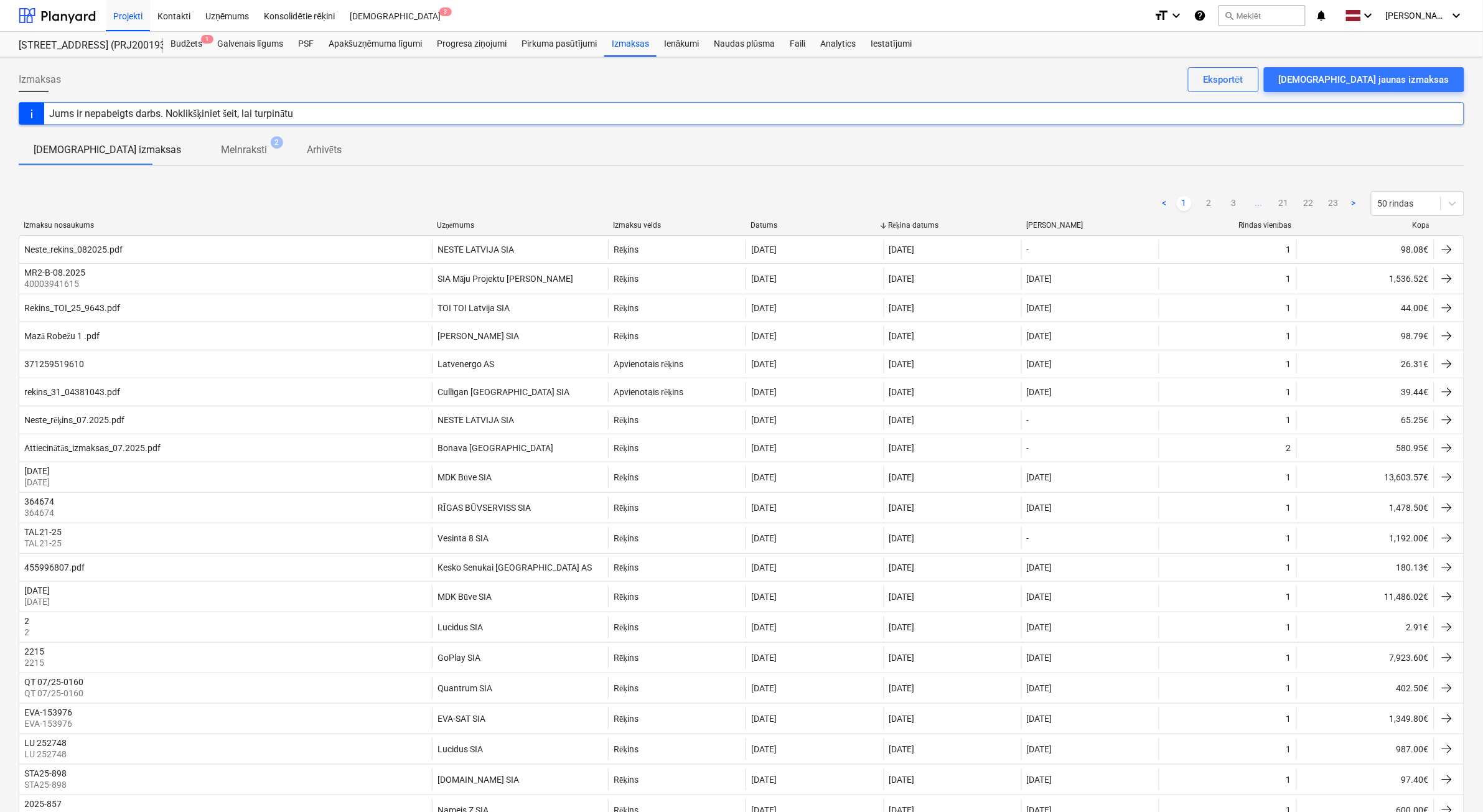
click at [1417, 227] on div "Kopā" at bounding box center [1365, 225] width 128 height 9
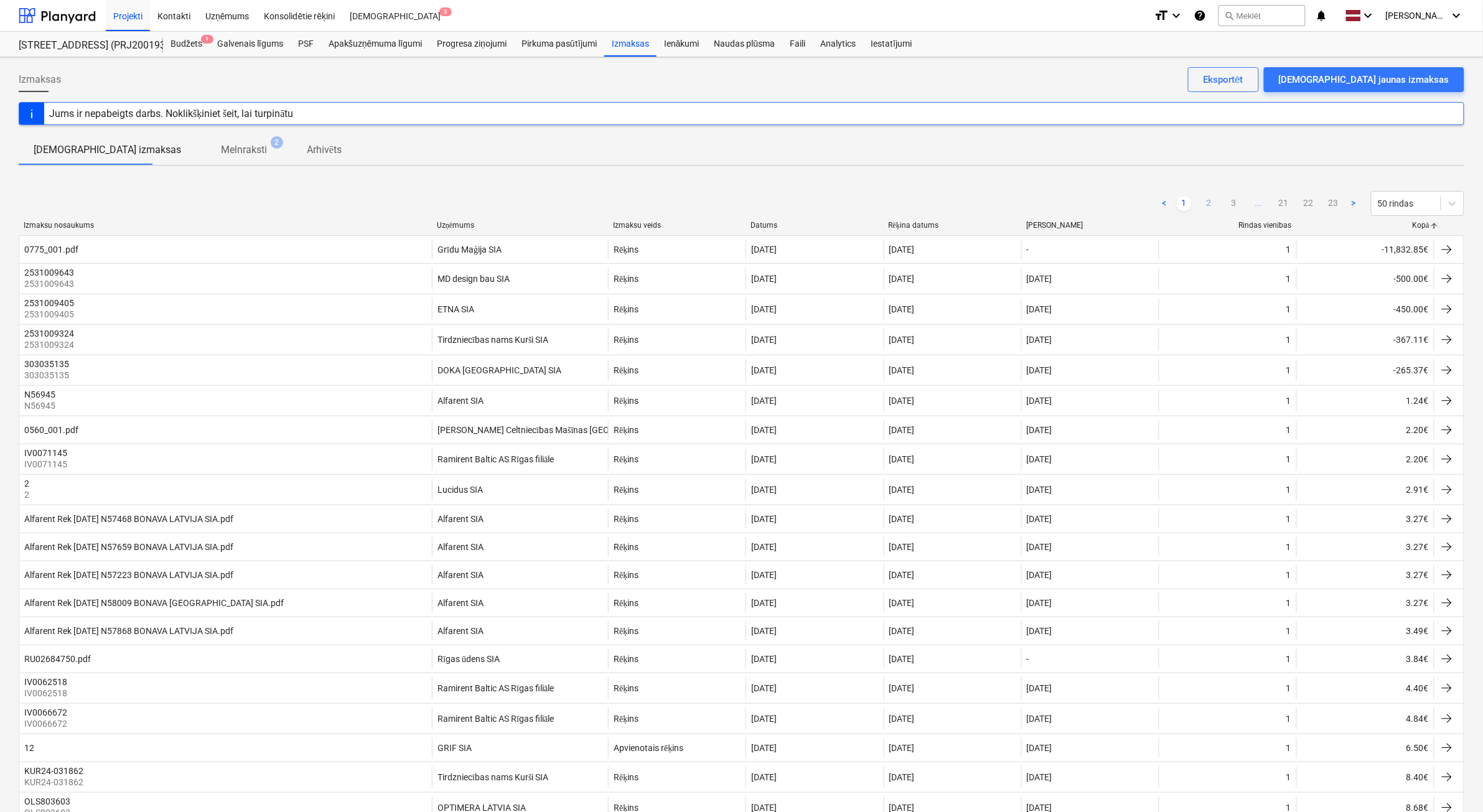
click at [1208, 203] on link "2" at bounding box center [1209, 203] width 15 height 15
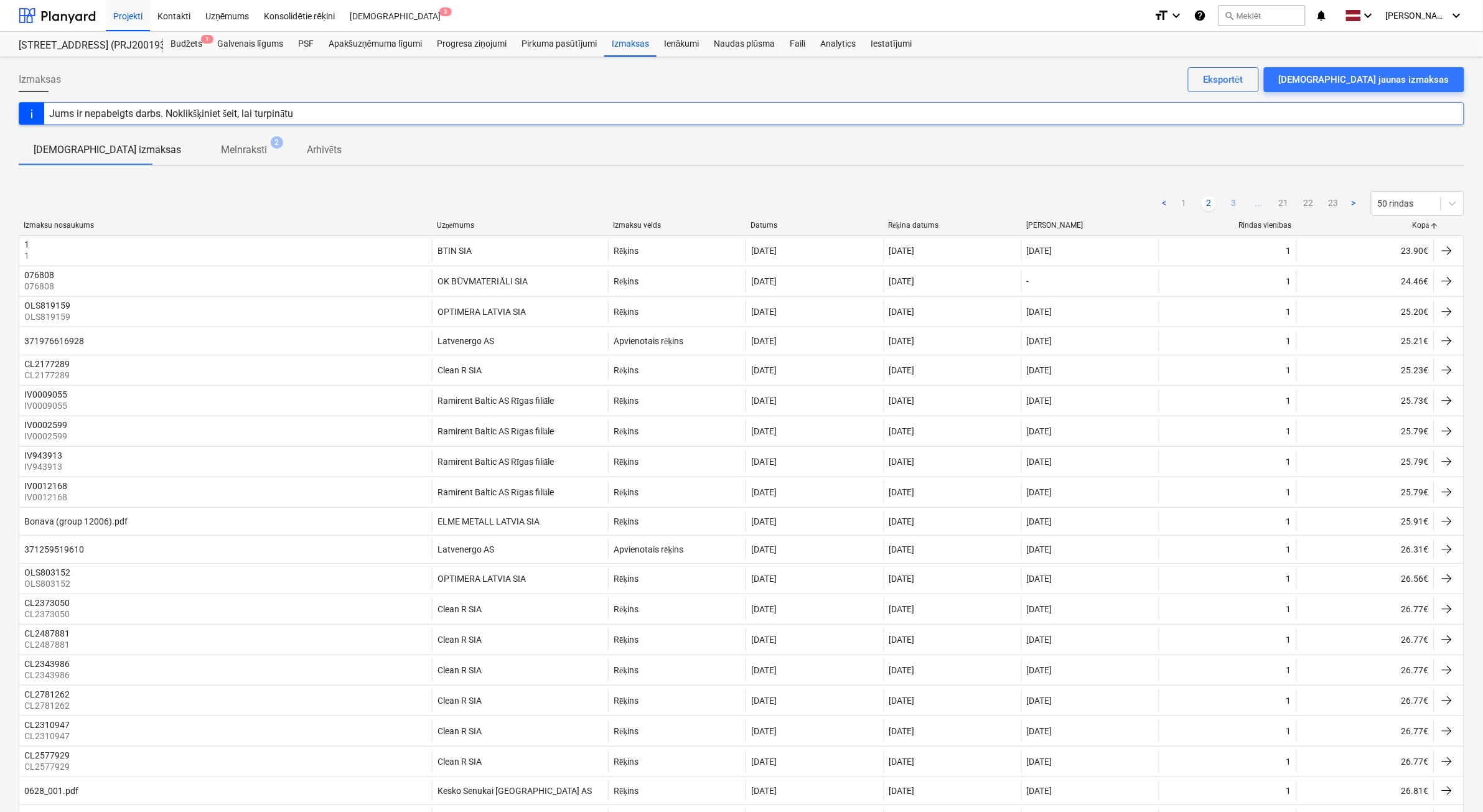
click at [1233, 205] on link "3" at bounding box center [1234, 203] width 15 height 15
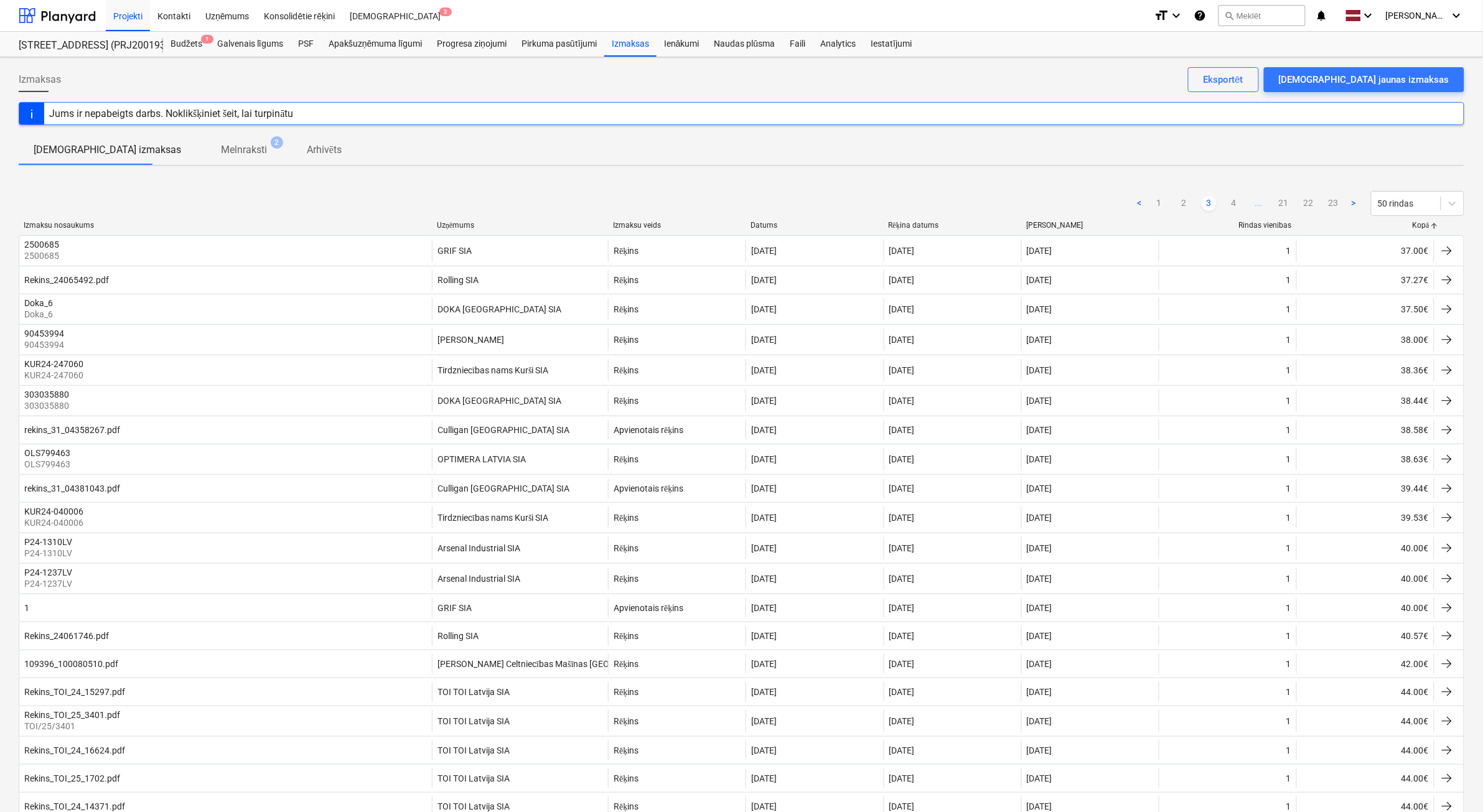
click at [1233, 205] on link "4" at bounding box center [1234, 203] width 15 height 15
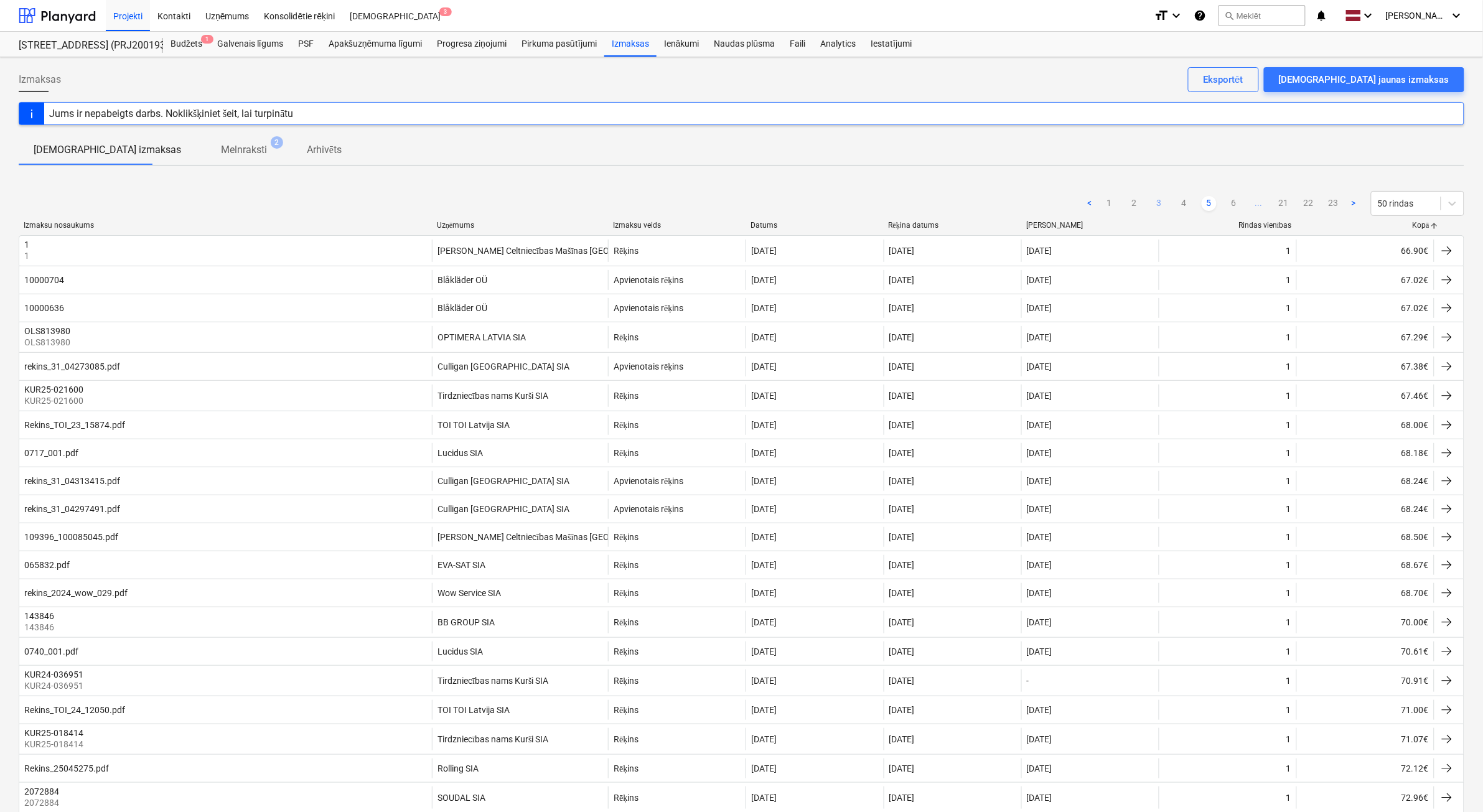
click at [1233, 205] on link "6" at bounding box center [1234, 203] width 15 height 15
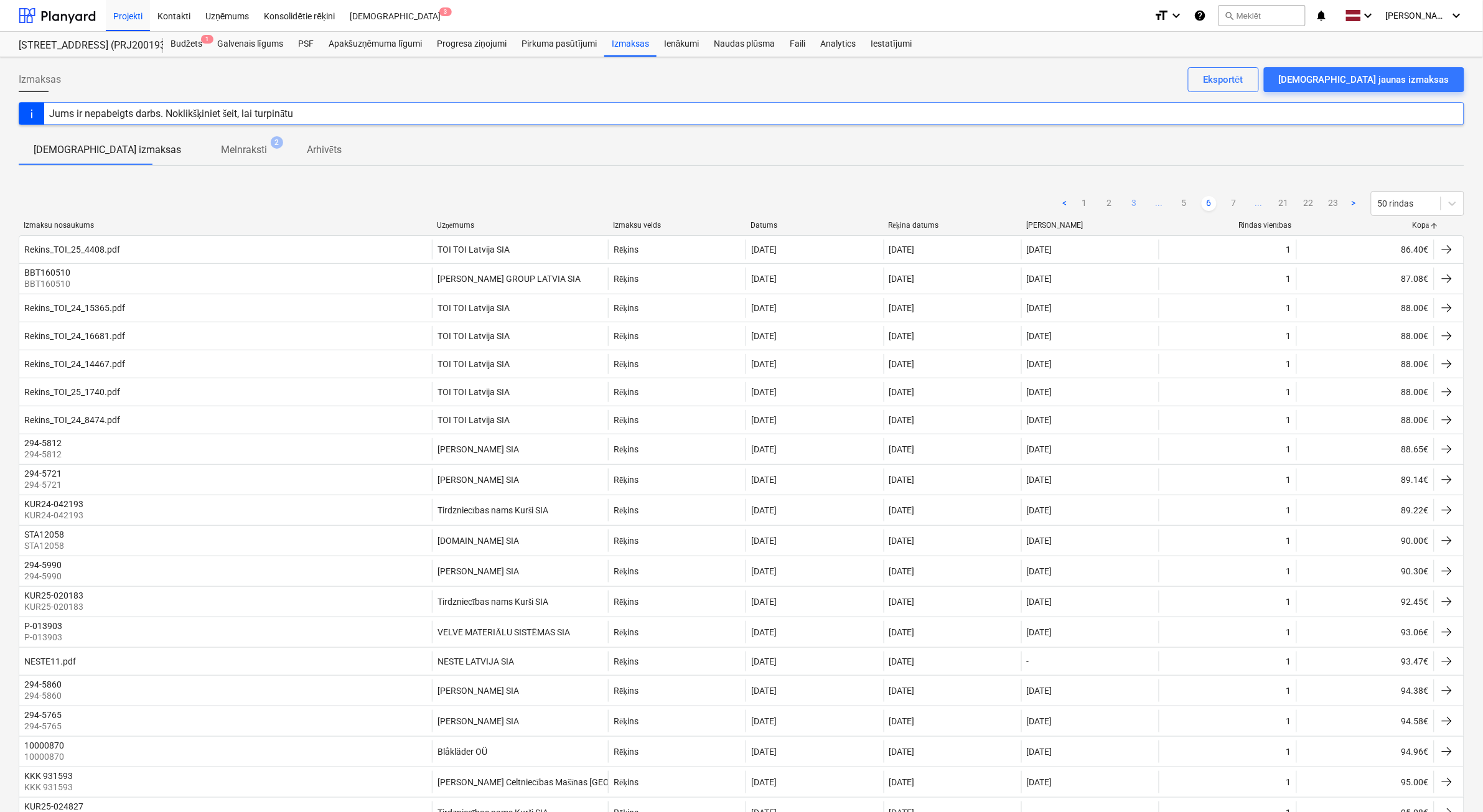
click at [1233, 205] on link "7" at bounding box center [1234, 203] width 15 height 15
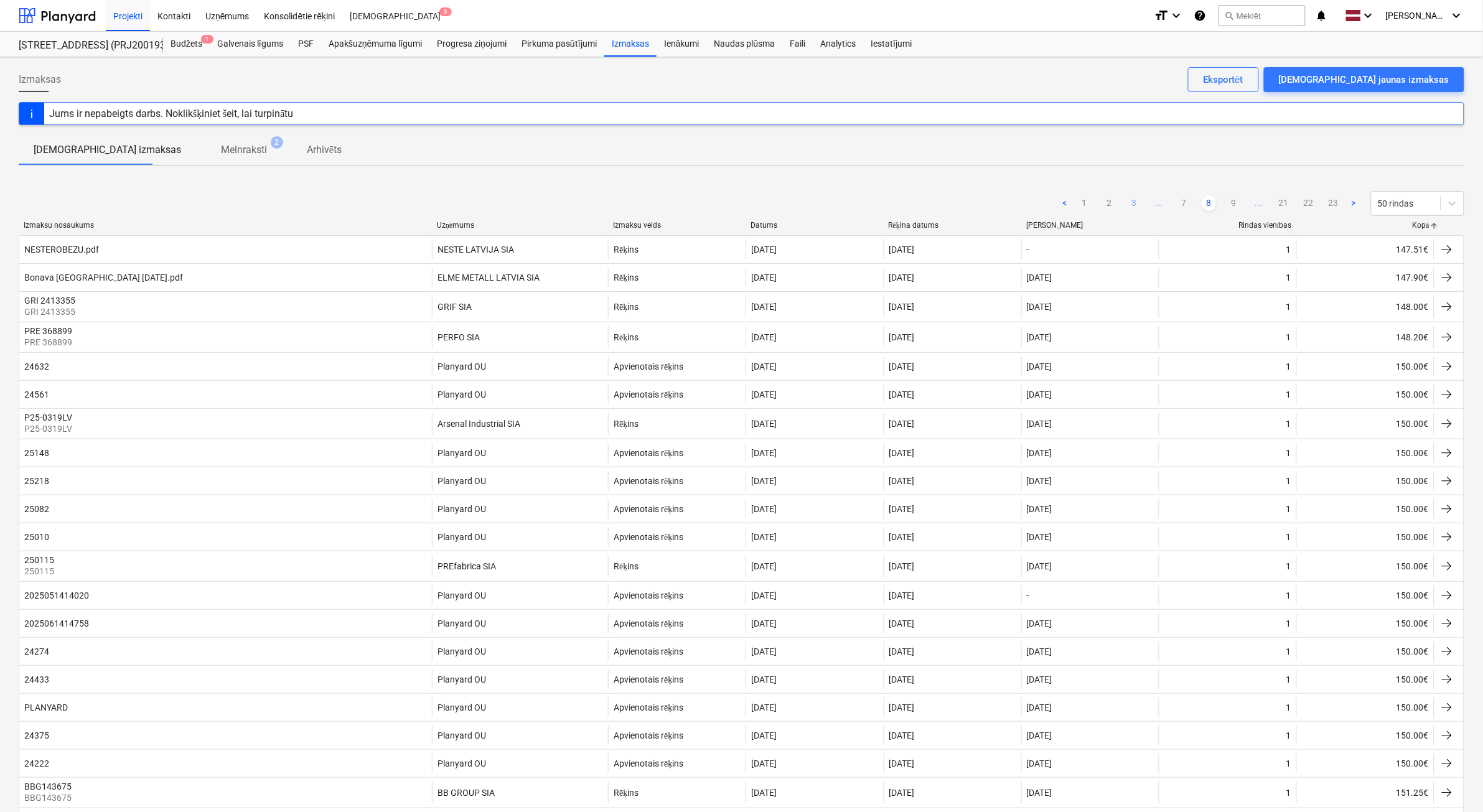
click at [1233, 205] on link "9" at bounding box center [1234, 203] width 15 height 15
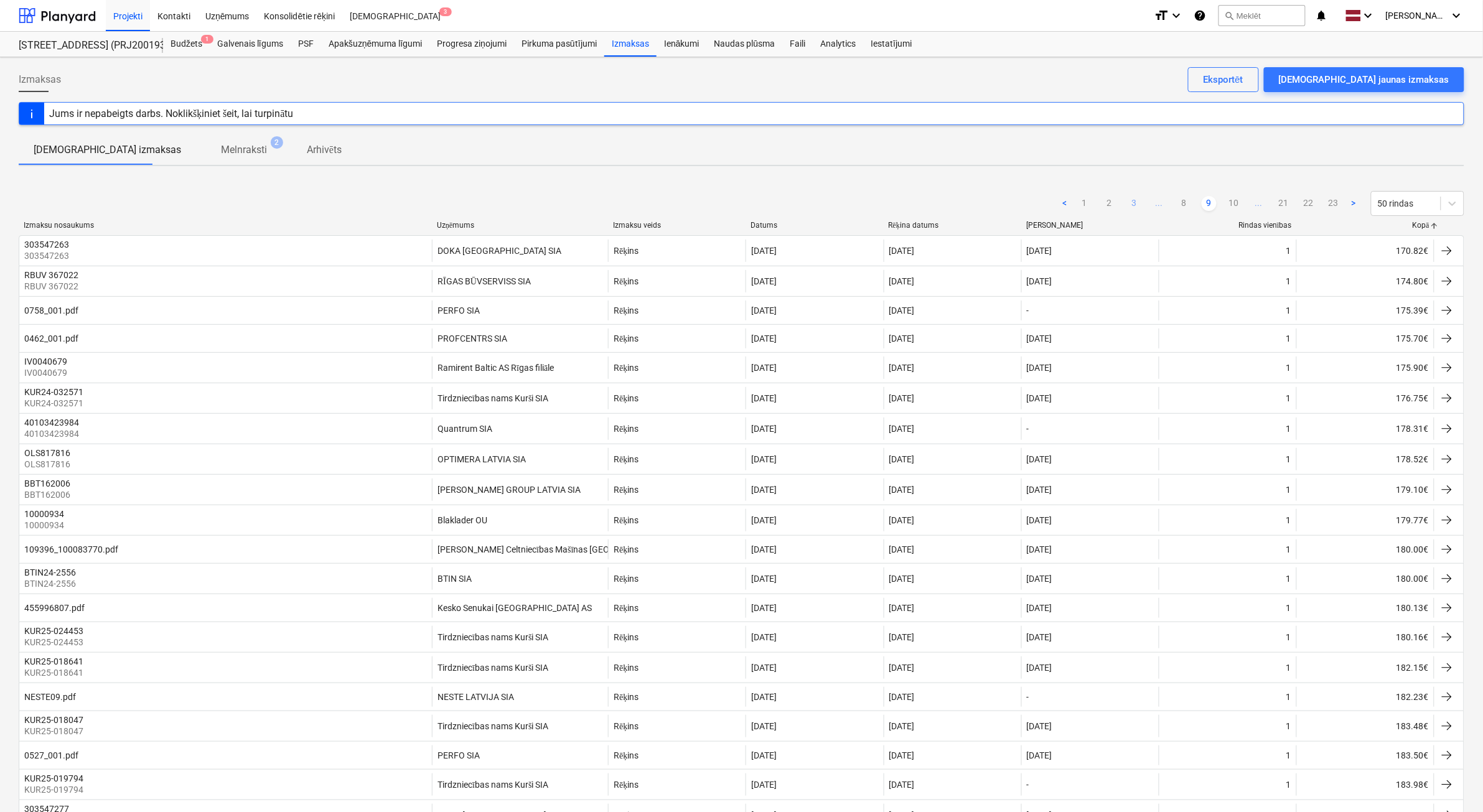
click at [1233, 205] on link "10" at bounding box center [1234, 203] width 15 height 15
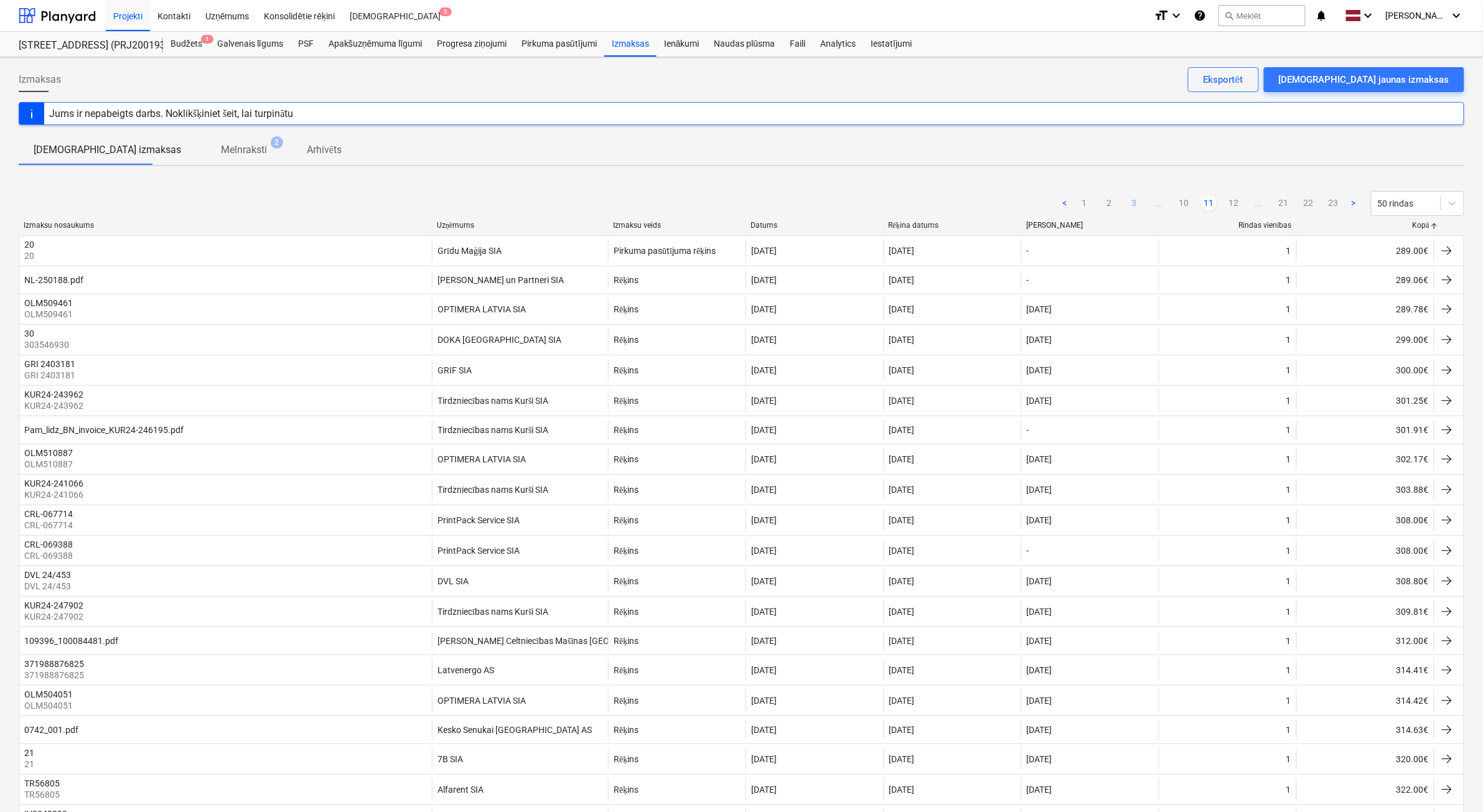
click at [1233, 205] on link "12" at bounding box center [1234, 203] width 15 height 15
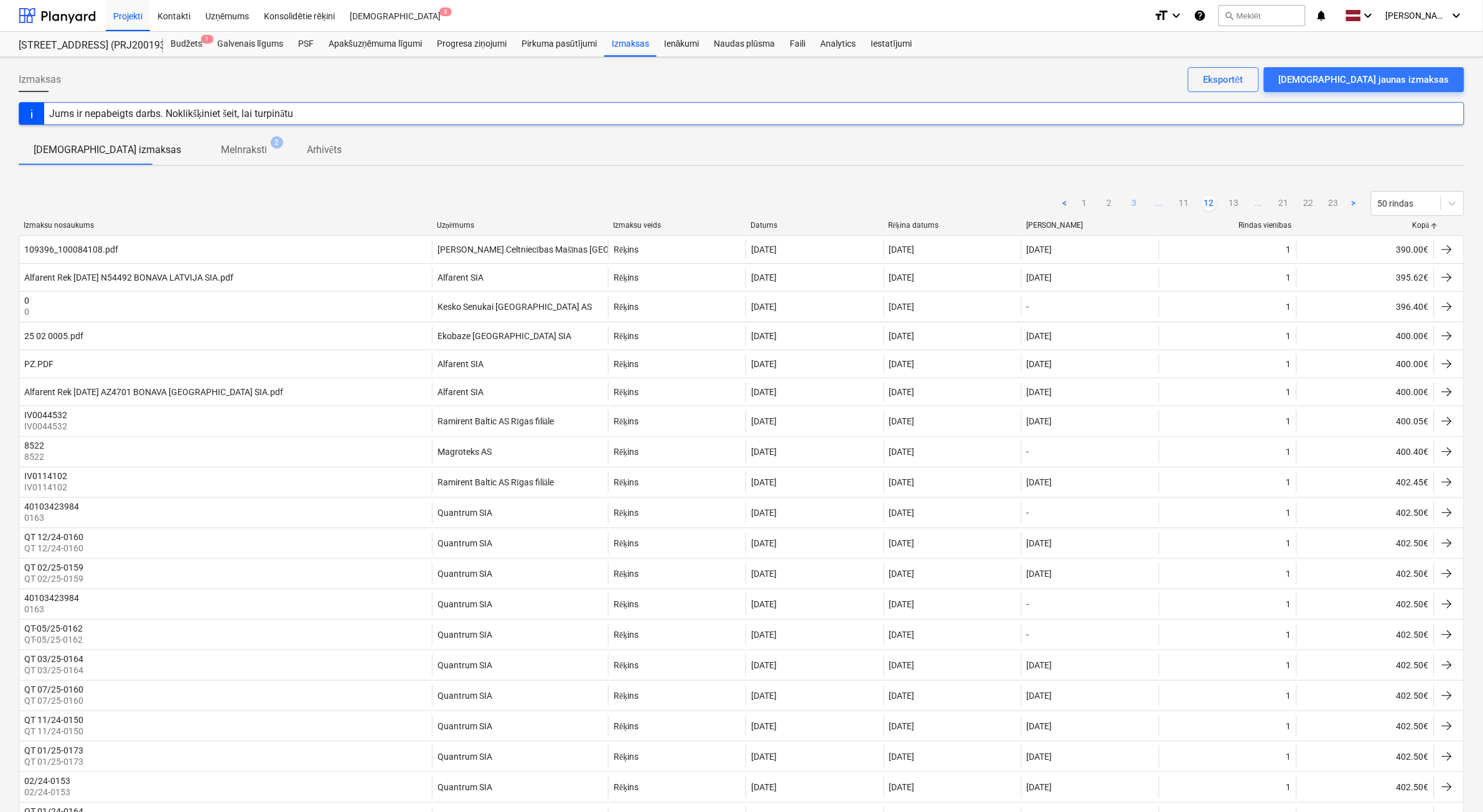
click at [1233, 205] on link "13" at bounding box center [1234, 203] width 15 height 15
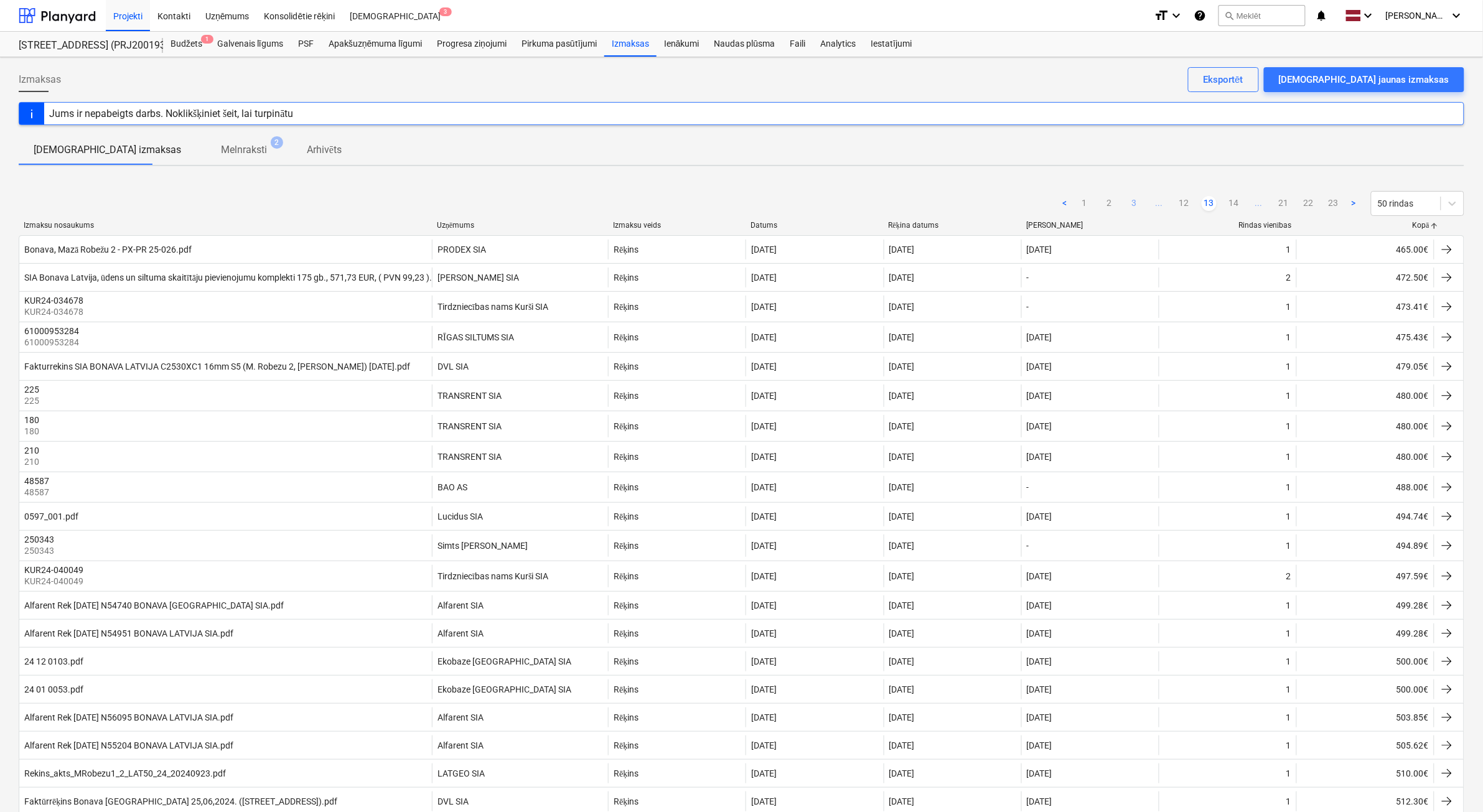
click at [1233, 205] on link "14" at bounding box center [1234, 203] width 15 height 15
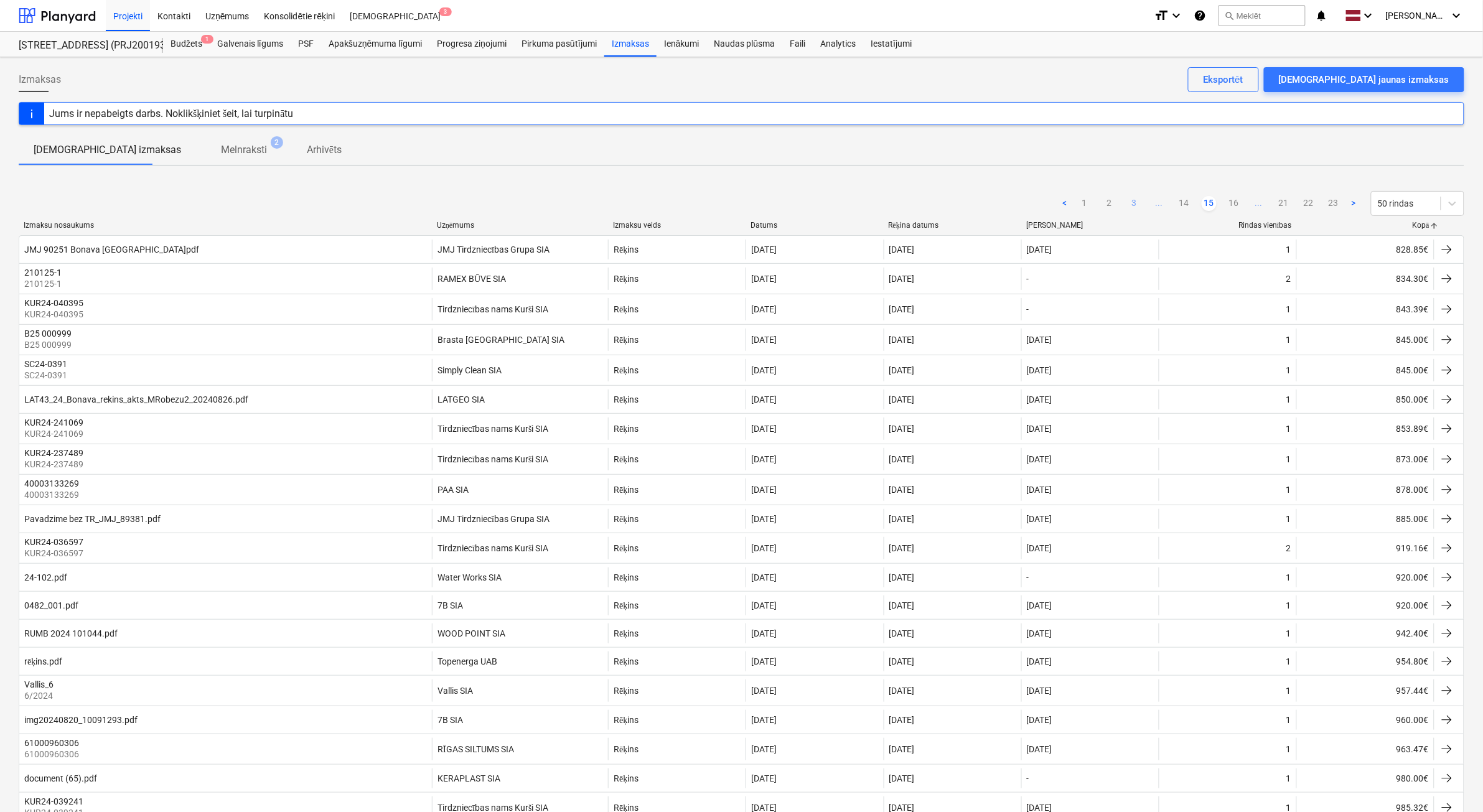
click at [1233, 205] on link "16" at bounding box center [1234, 203] width 15 height 15
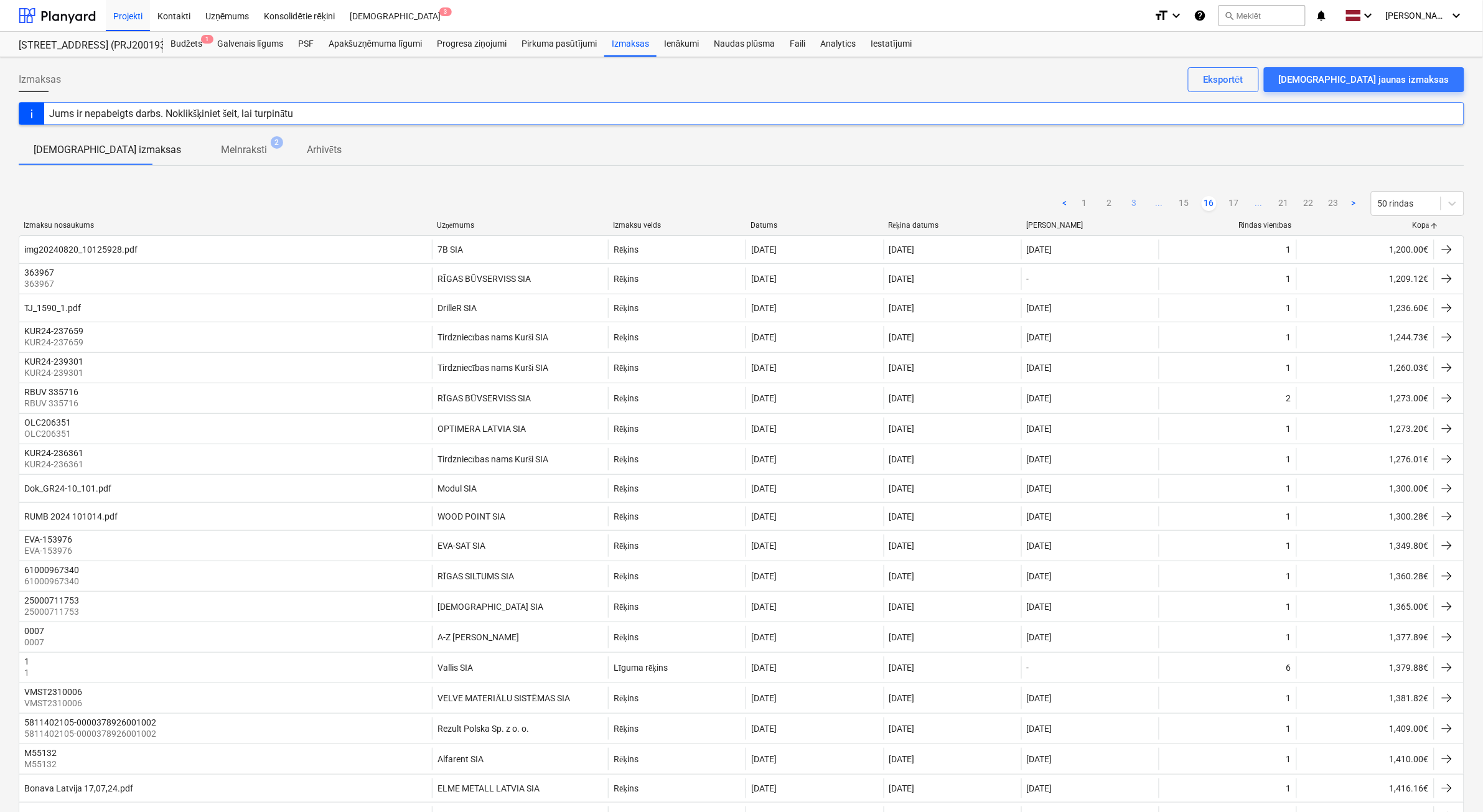
click at [1233, 205] on link "17" at bounding box center [1234, 203] width 15 height 15
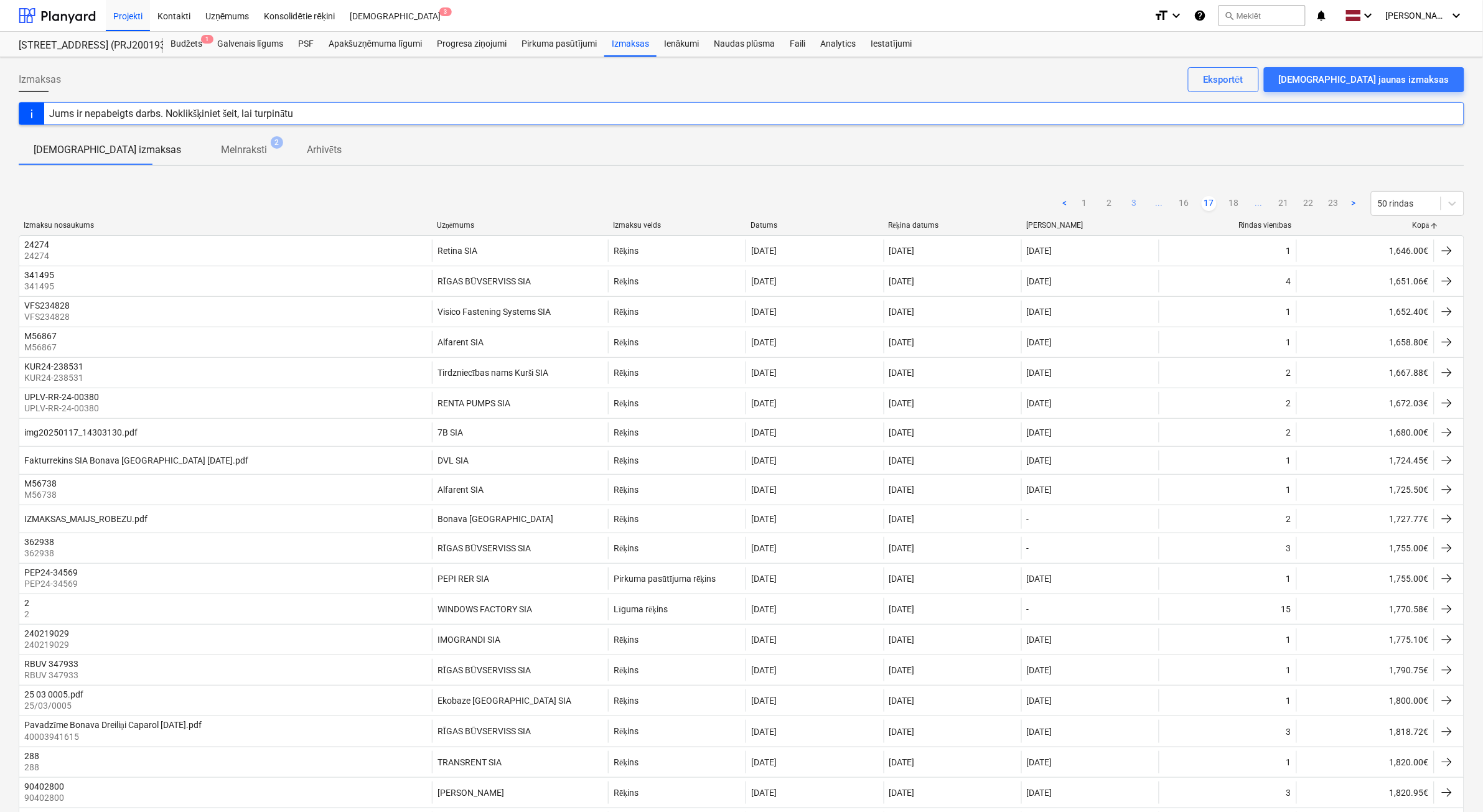
click at [1233, 205] on link "18" at bounding box center [1234, 203] width 15 height 15
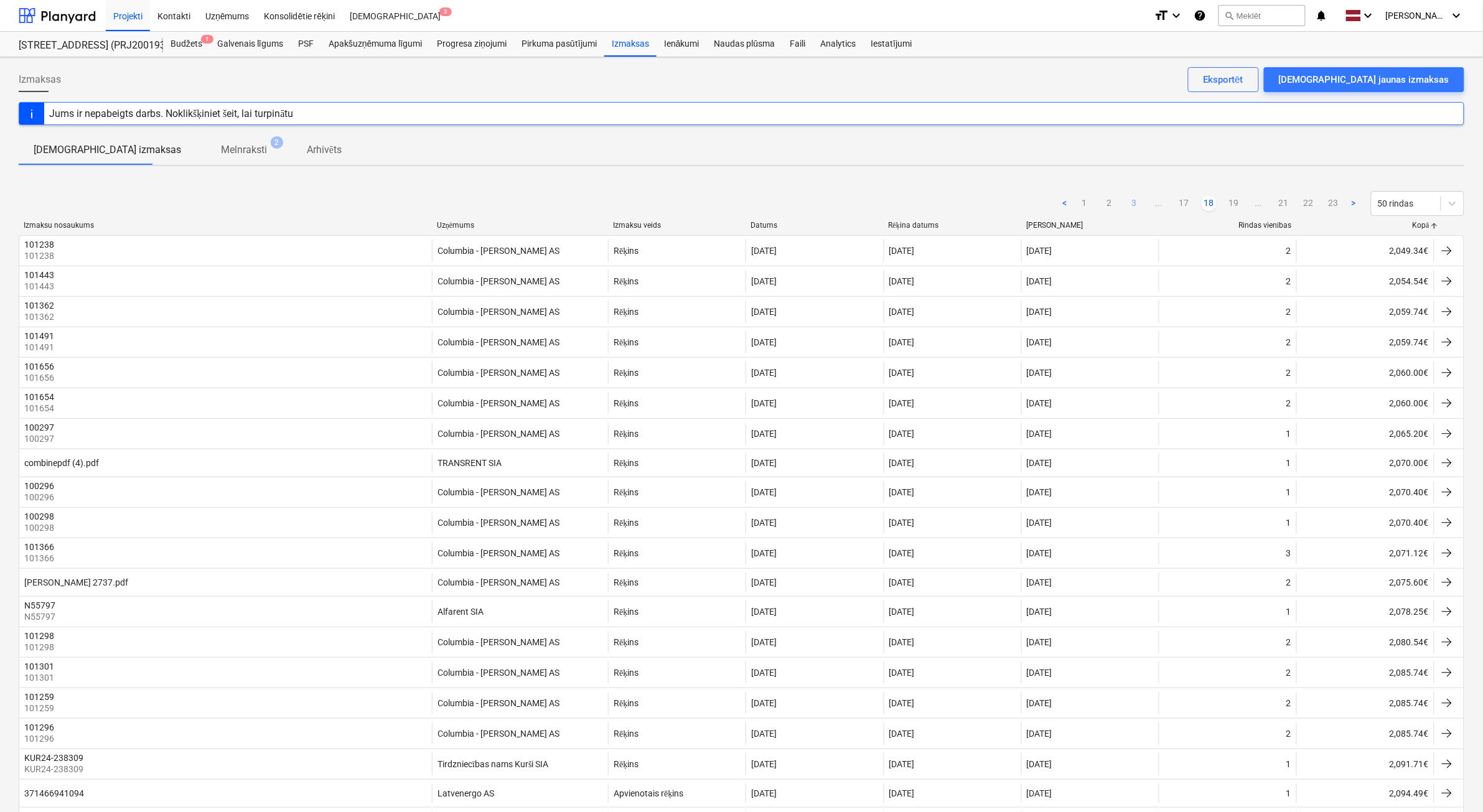
click at [1233, 205] on link "19" at bounding box center [1234, 203] width 15 height 15
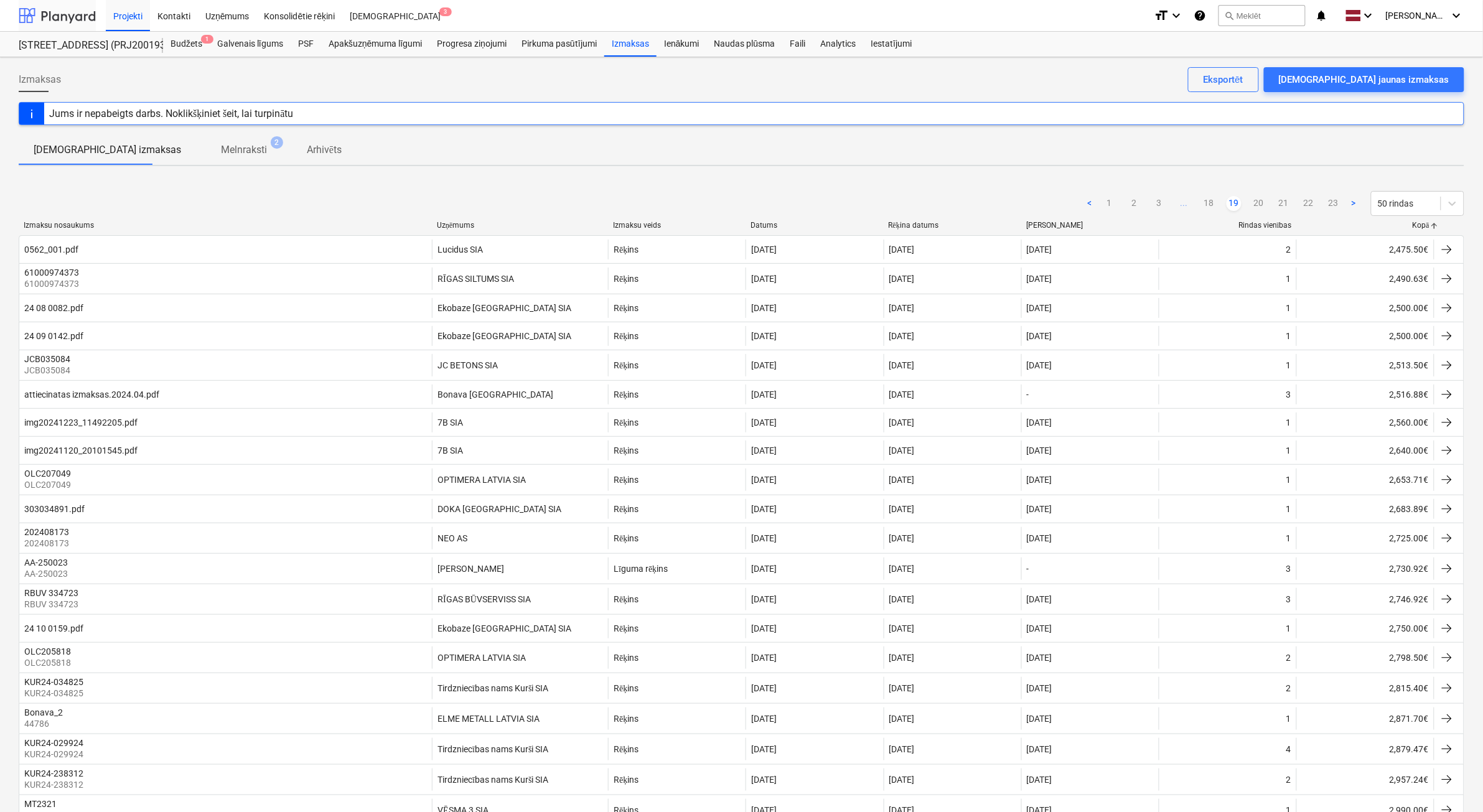
click at [76, 20] on div at bounding box center [57, 15] width 77 height 31
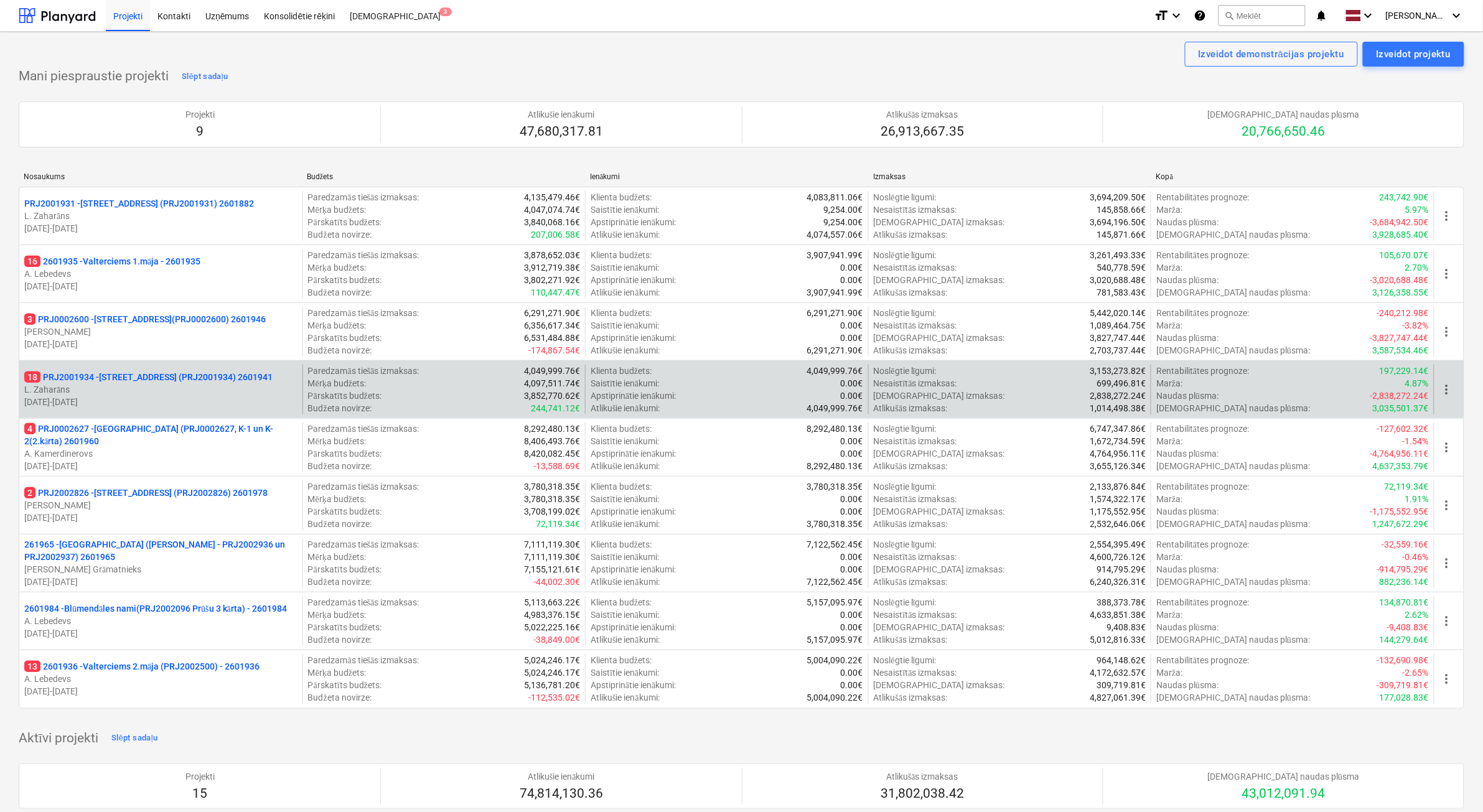
click at [221, 394] on p "L. Zaharāns" at bounding box center [161, 389] width 273 height 12
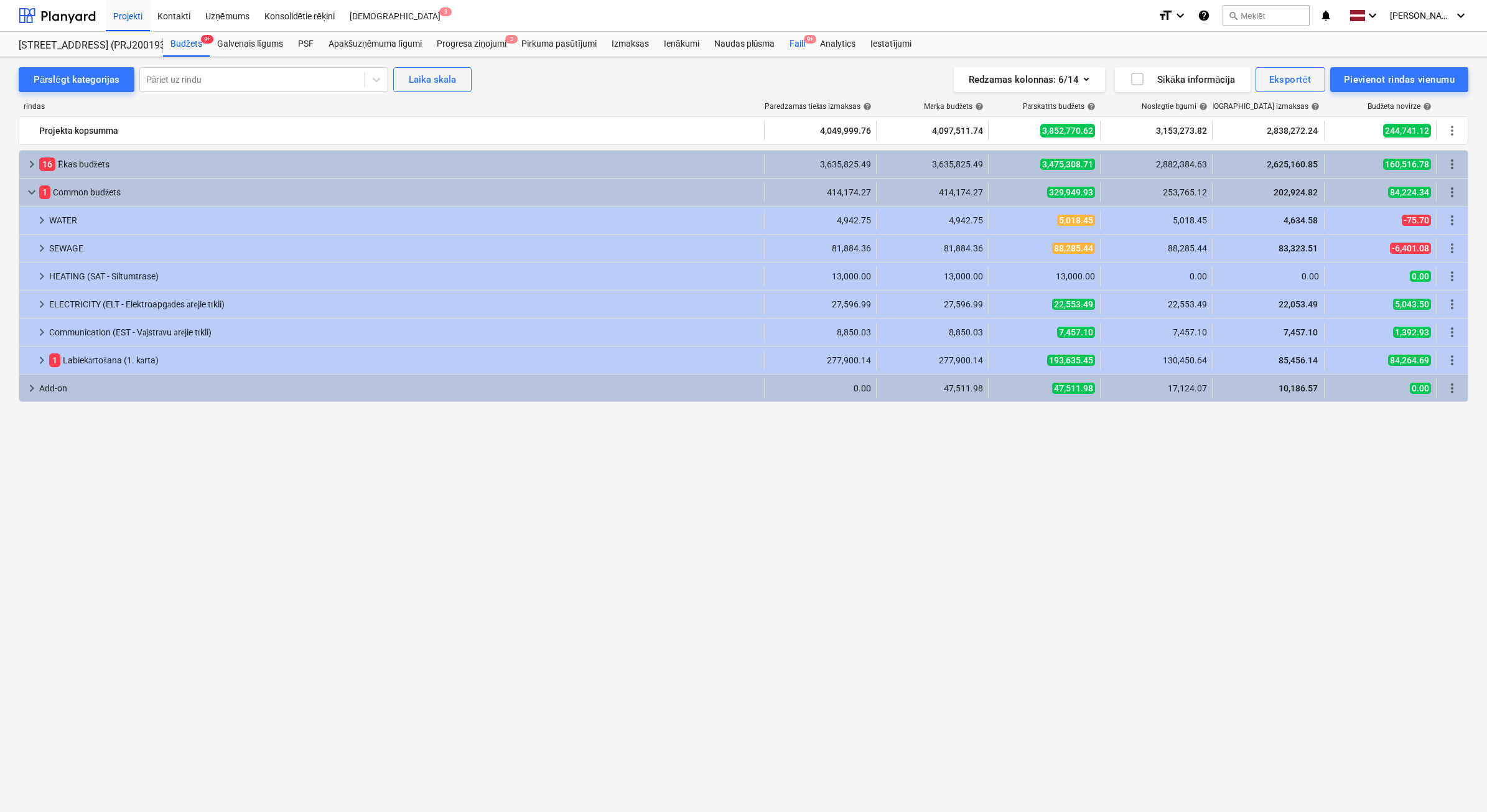
click at [799, 45] on div "Faili 9+" at bounding box center [797, 44] width 30 height 25
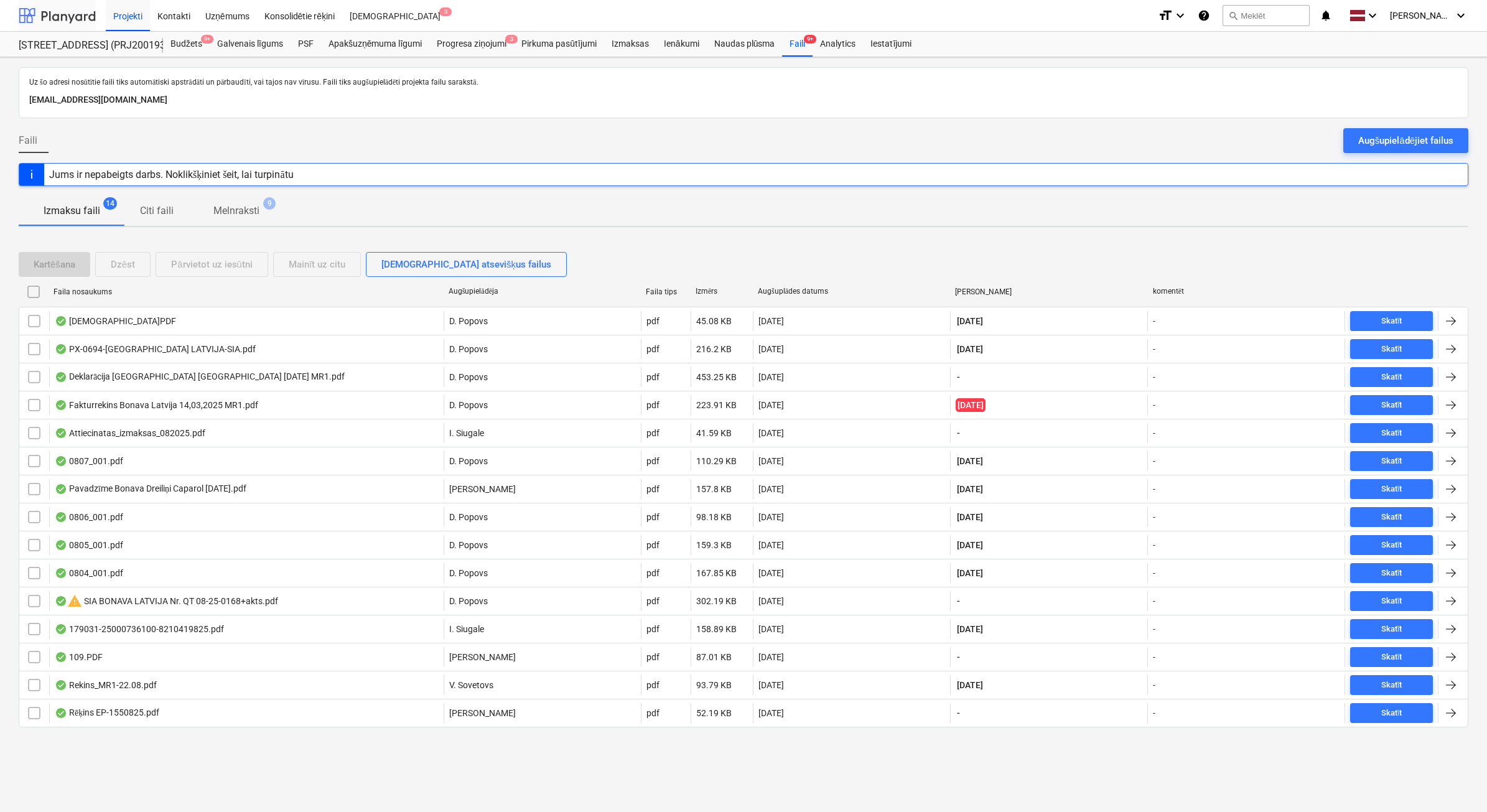
click at [63, 13] on div at bounding box center [57, 15] width 77 height 31
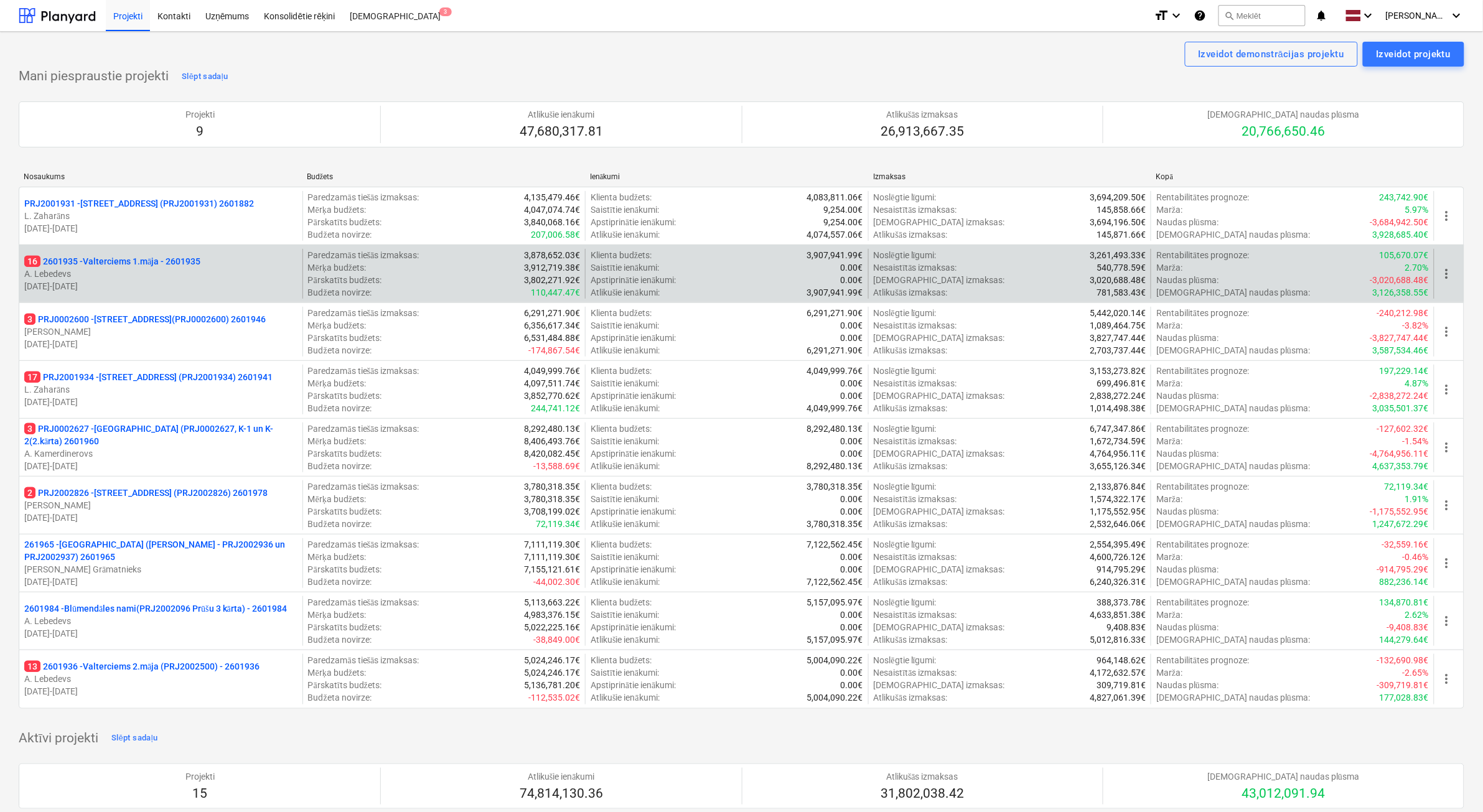
click at [224, 276] on p "A. Lebedevs" at bounding box center [161, 273] width 273 height 12
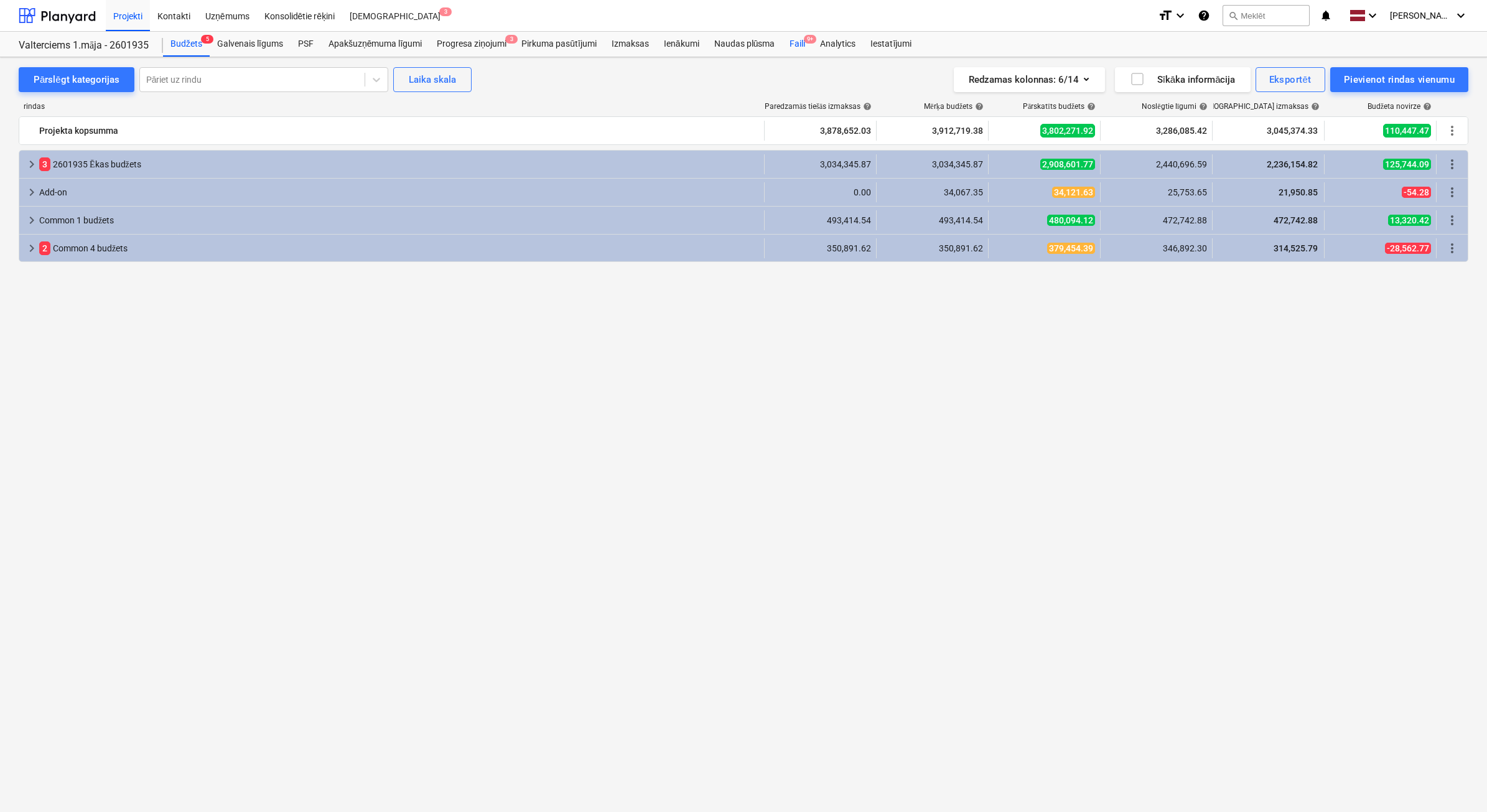
click at [799, 47] on div "Faili 9+" at bounding box center [797, 44] width 30 height 25
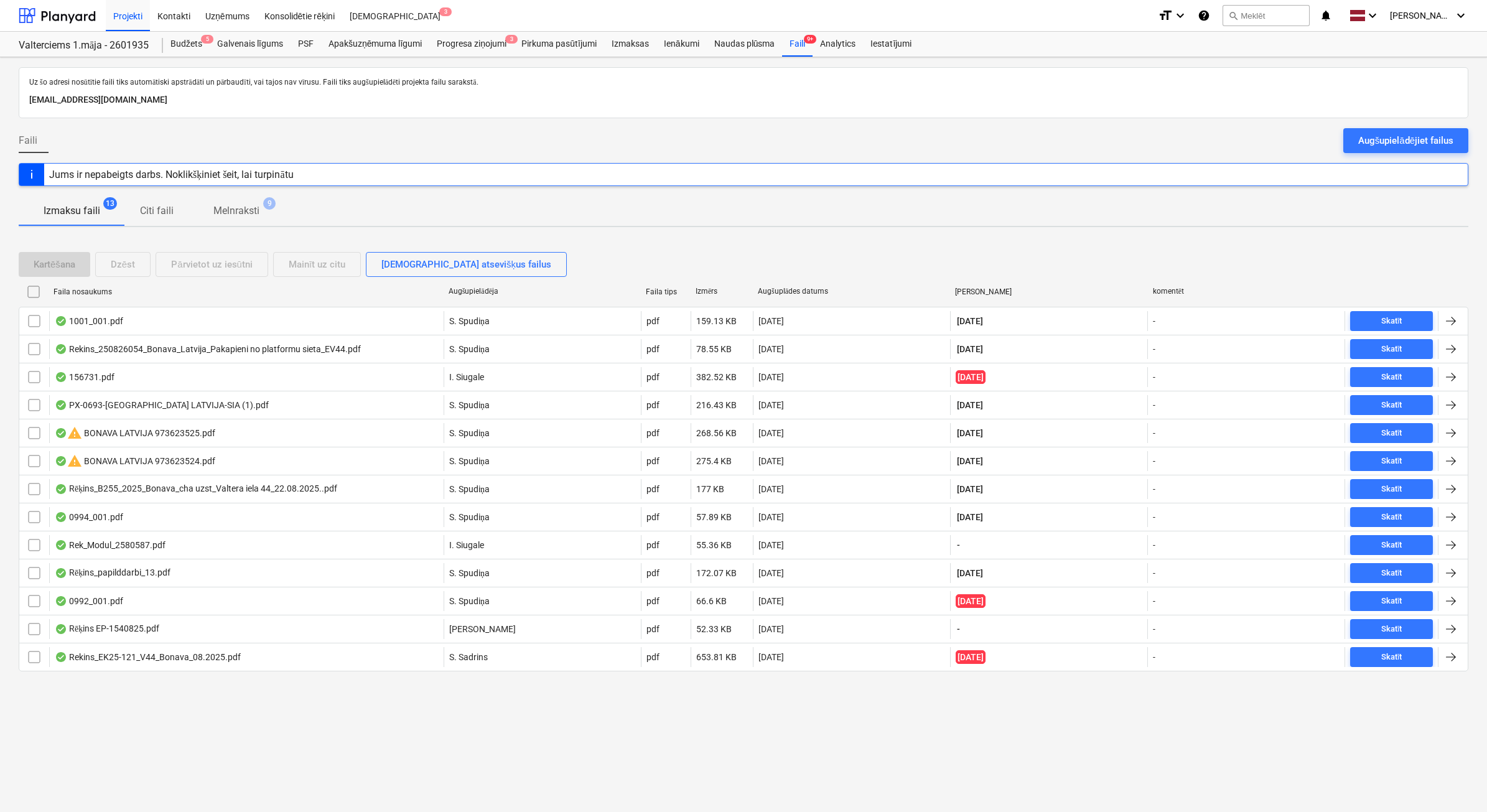
click at [256, 211] on p "Melnraksti" at bounding box center [236, 211] width 46 height 15
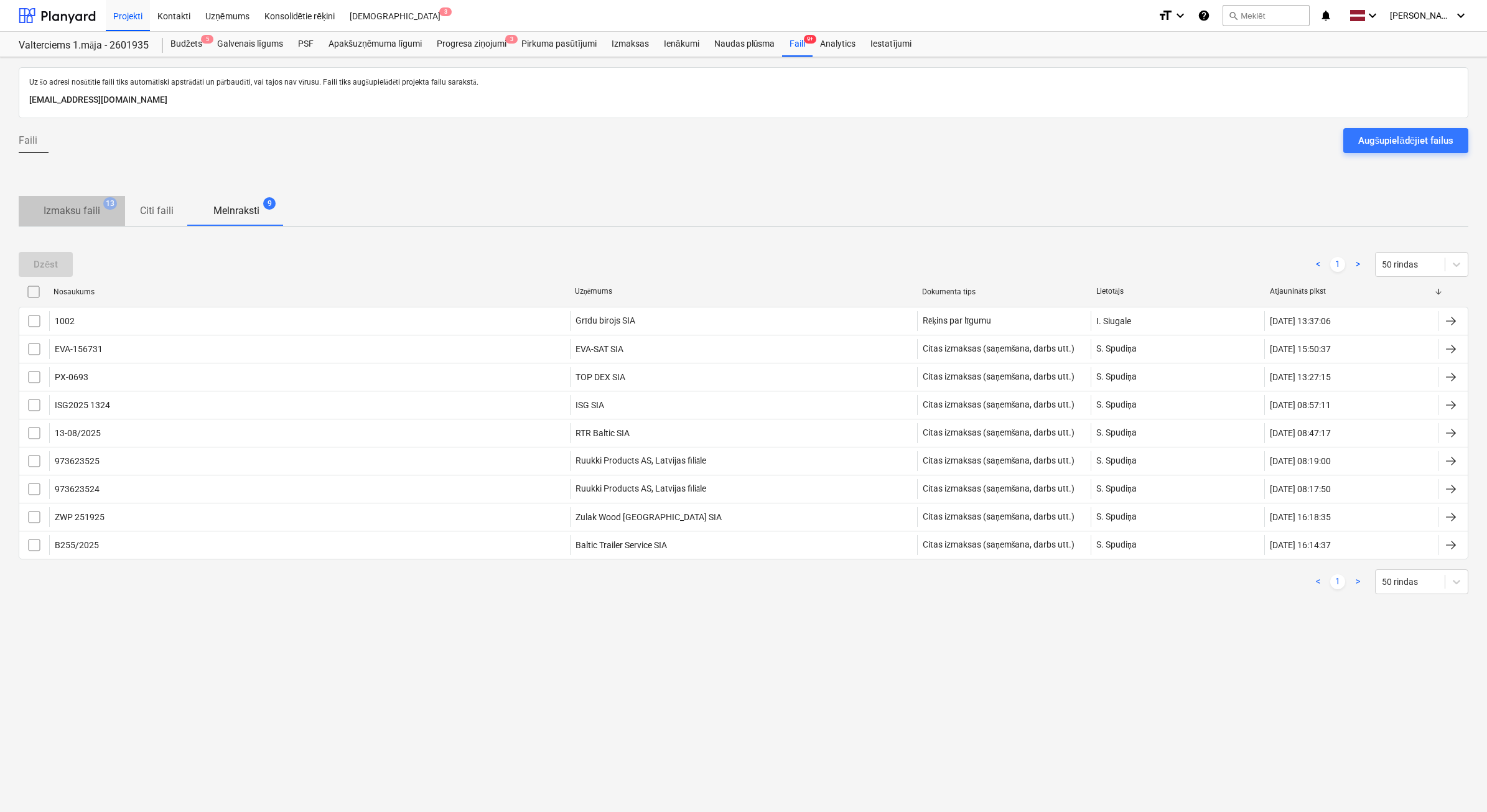
click at [88, 213] on p "Izmaksu faili" at bounding box center [72, 211] width 57 height 15
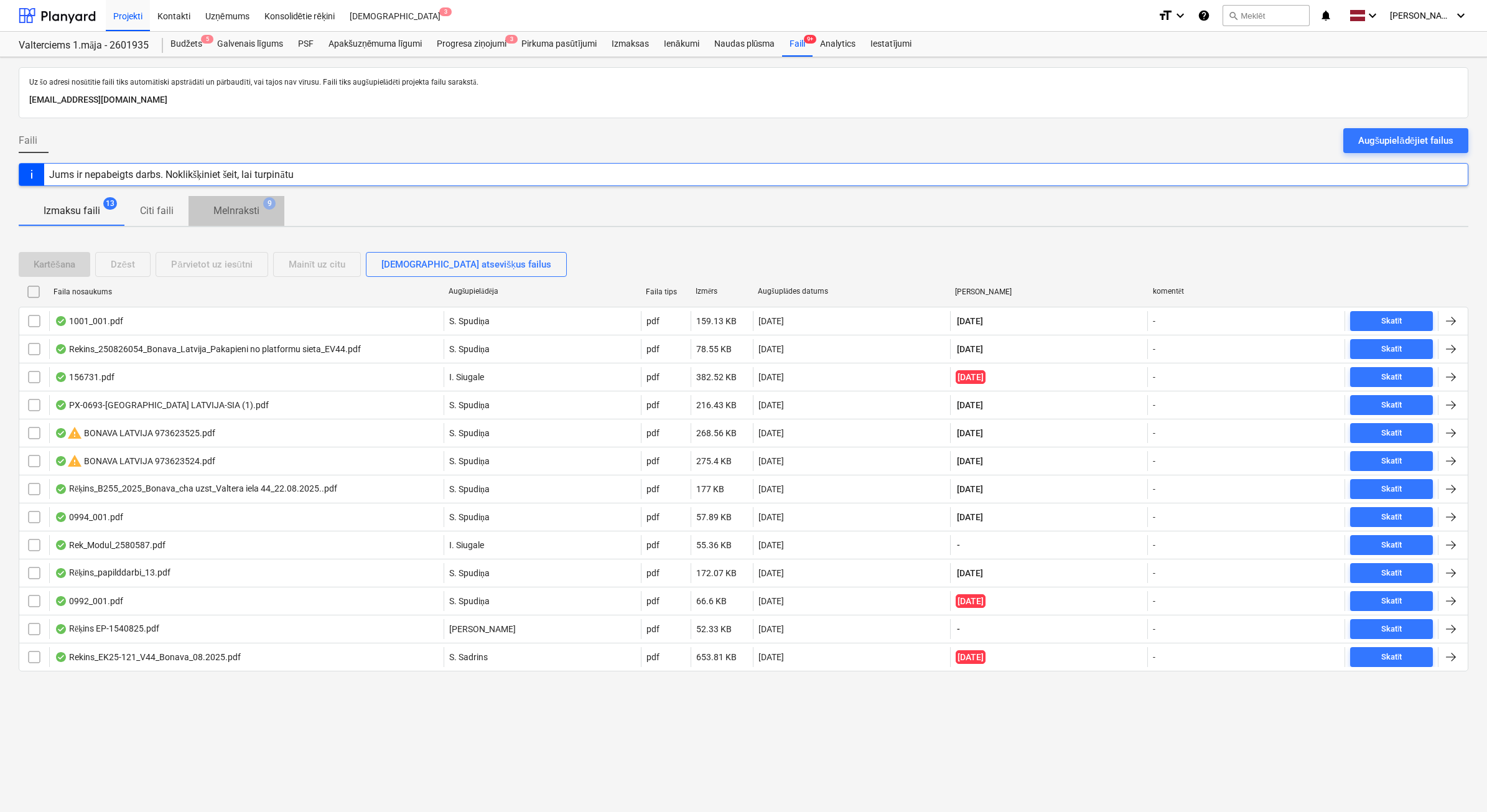
click at [257, 219] on span "Melnraksti 9" at bounding box center [236, 211] width 96 height 23
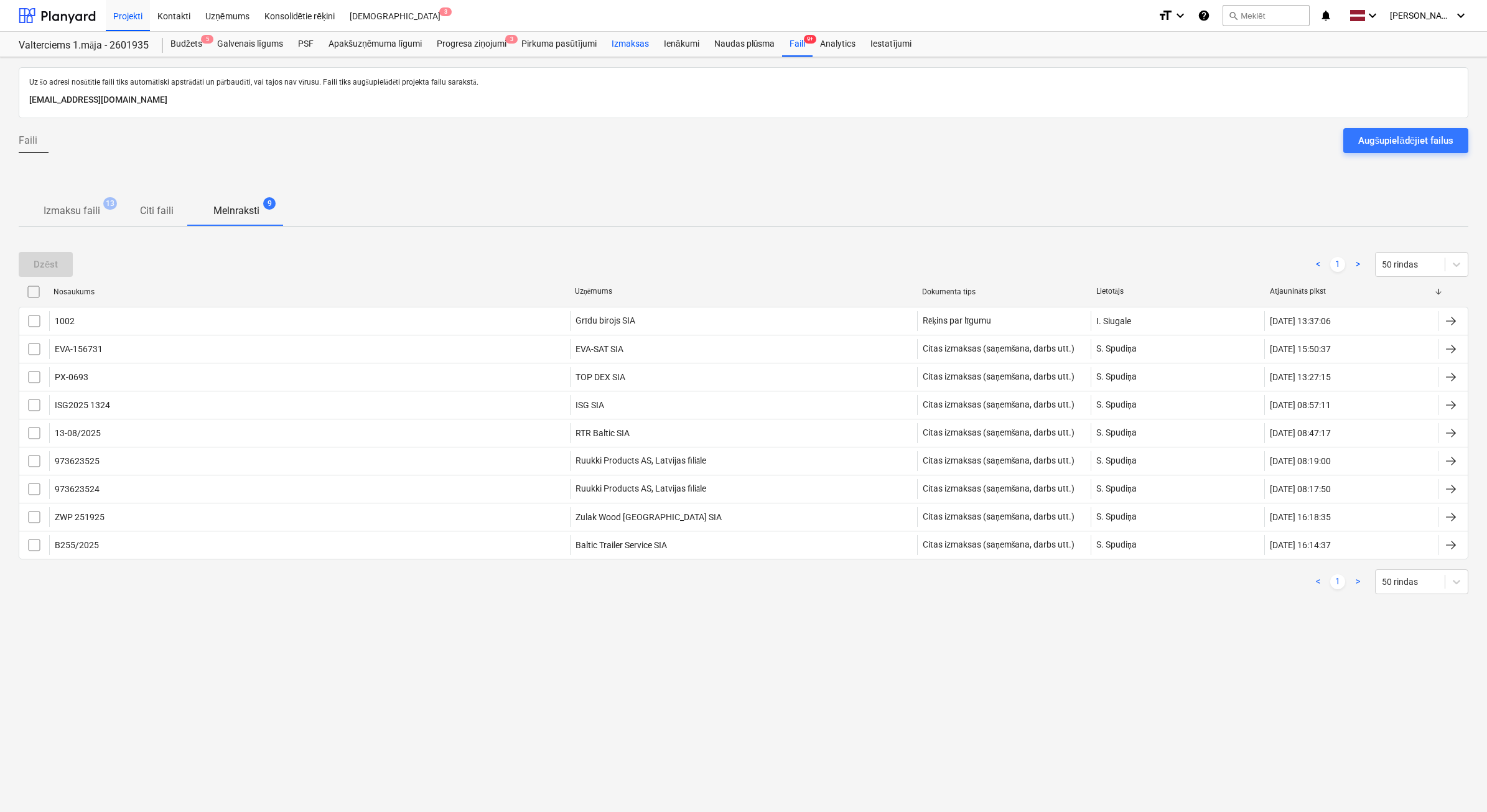
click at [635, 48] on div "Izmaksas" at bounding box center [630, 44] width 52 height 25
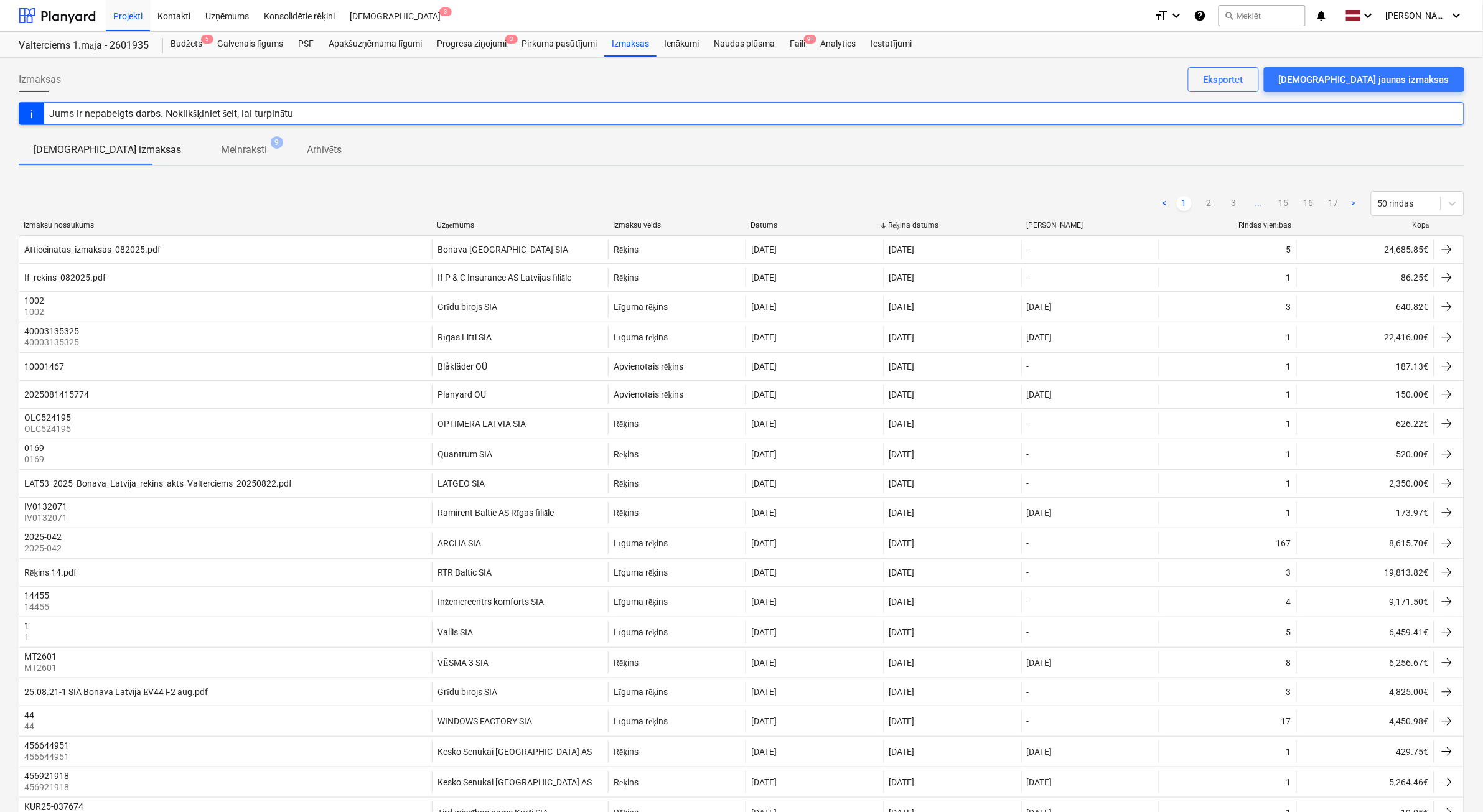
click at [1420, 225] on div "Kopā" at bounding box center [1365, 225] width 128 height 9
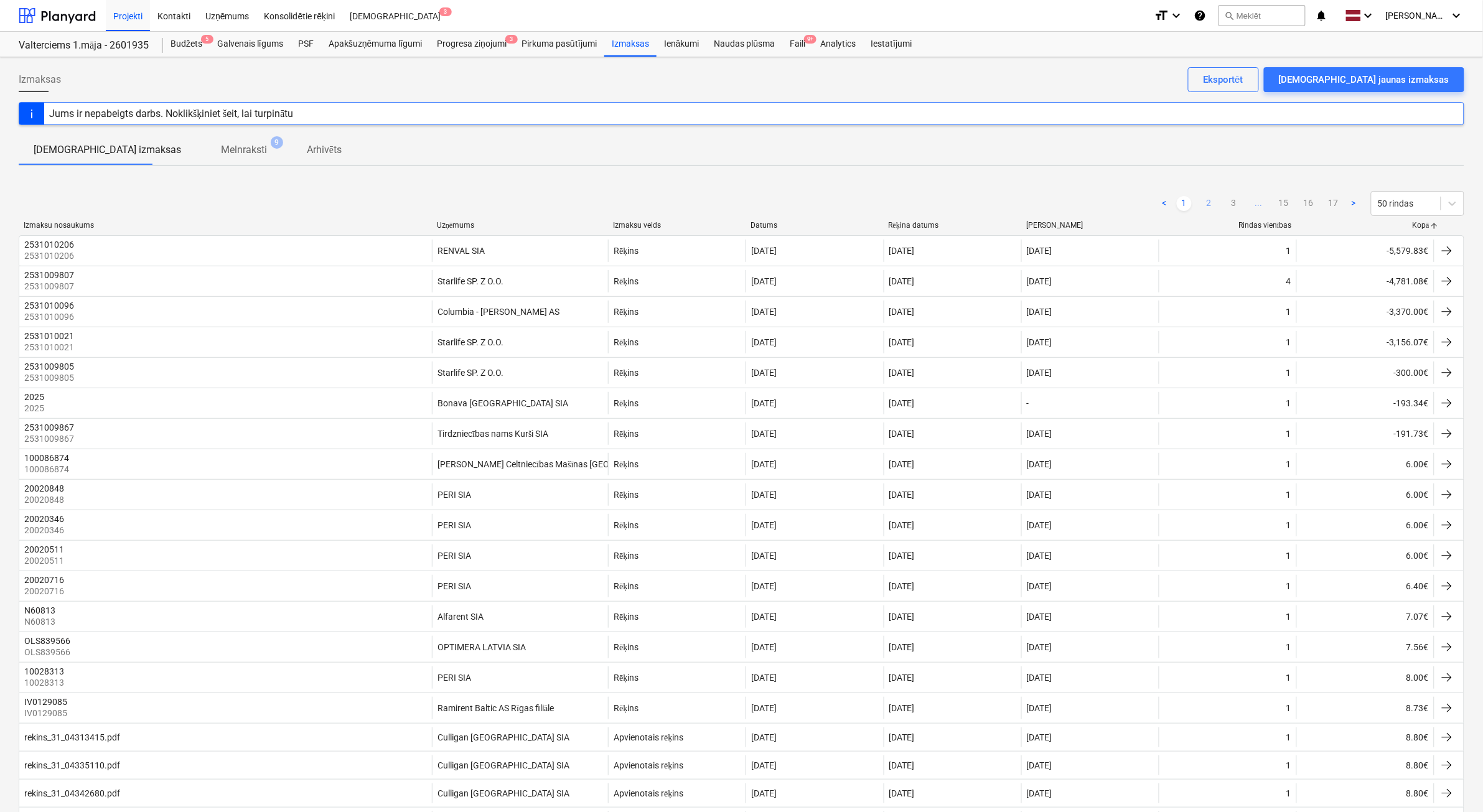
click at [1207, 208] on link "2" at bounding box center [1209, 203] width 15 height 15
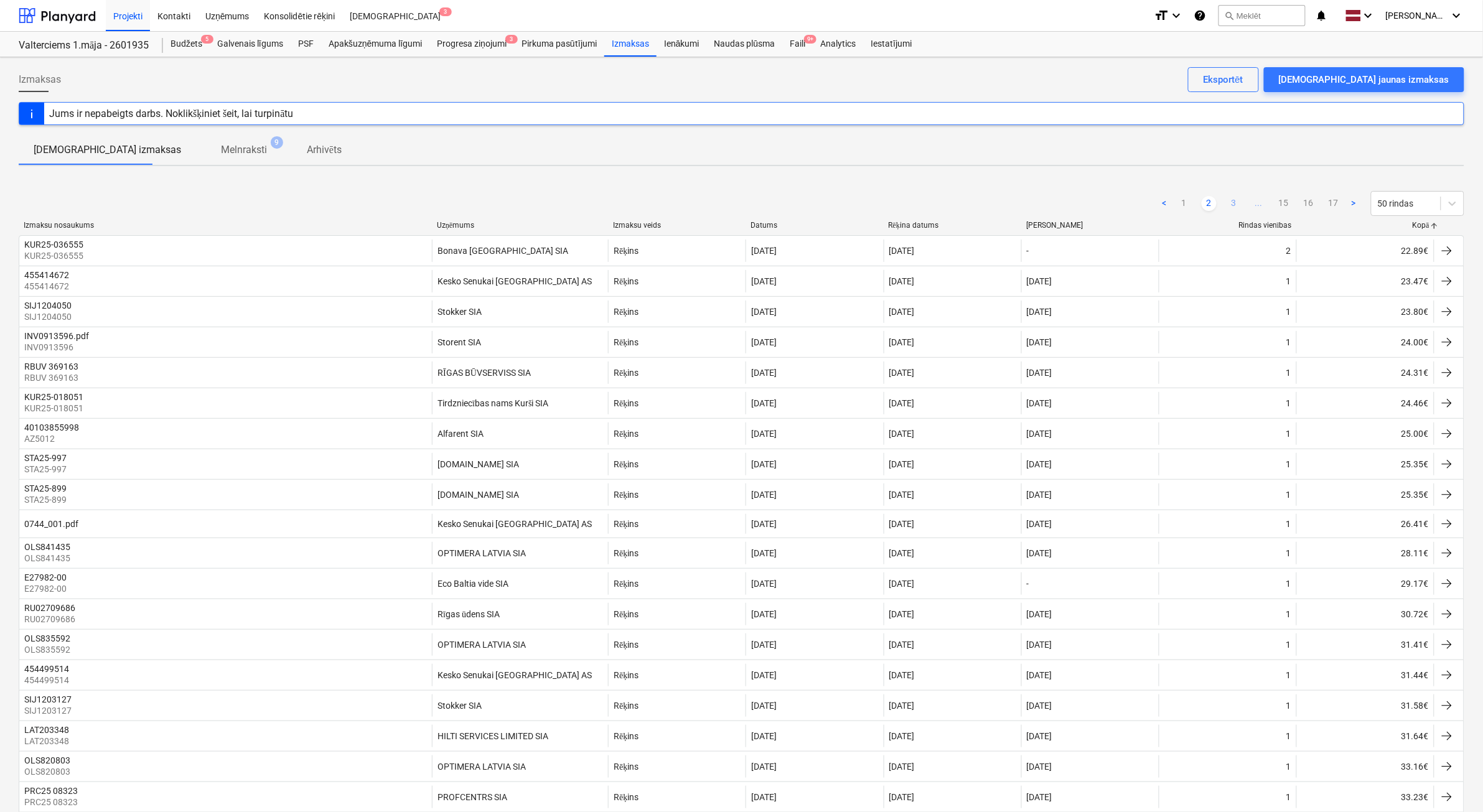
click at [1231, 202] on link "3" at bounding box center [1234, 203] width 15 height 15
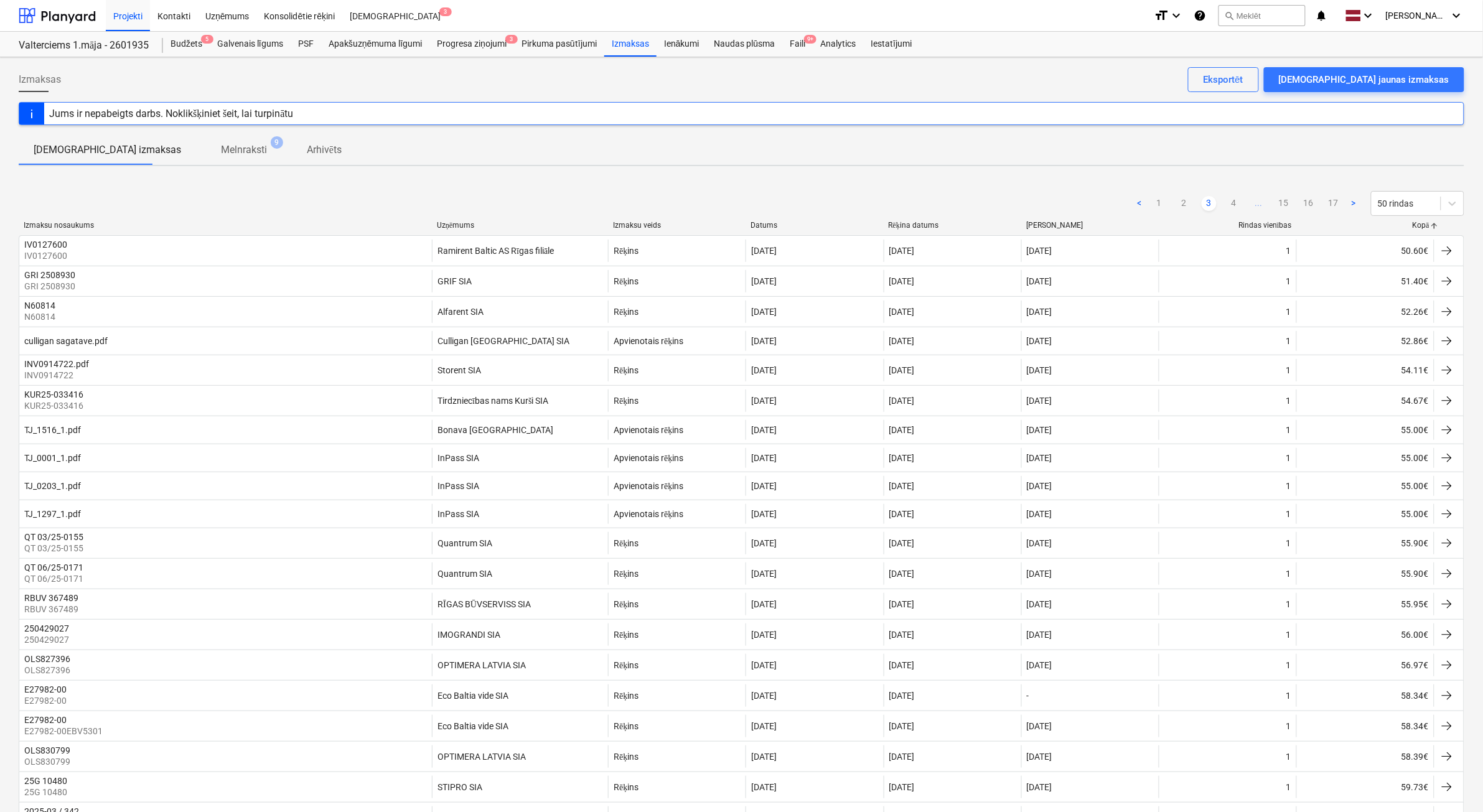
click at [1231, 202] on link "4" at bounding box center [1234, 203] width 15 height 15
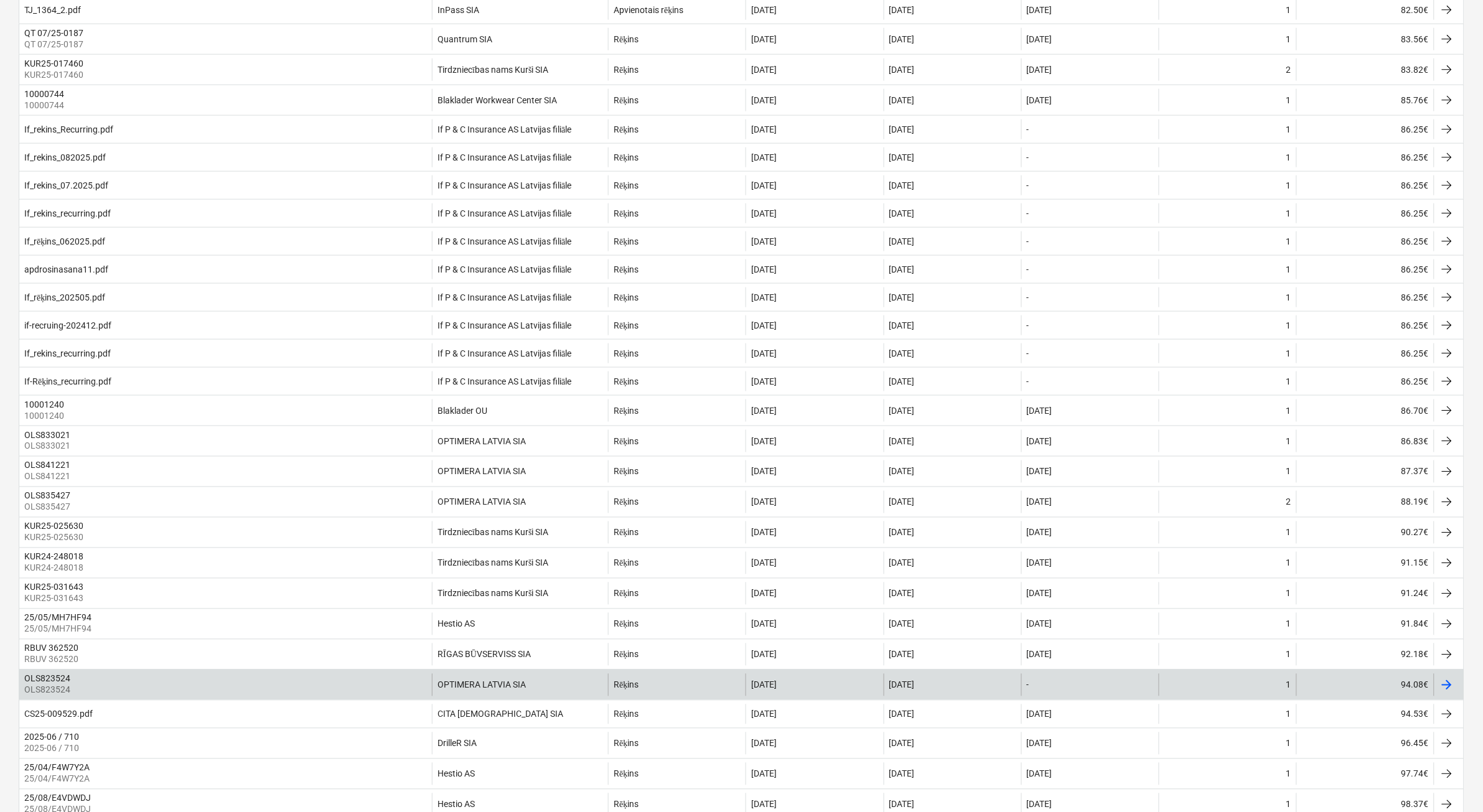
scroll to position [622, 0]
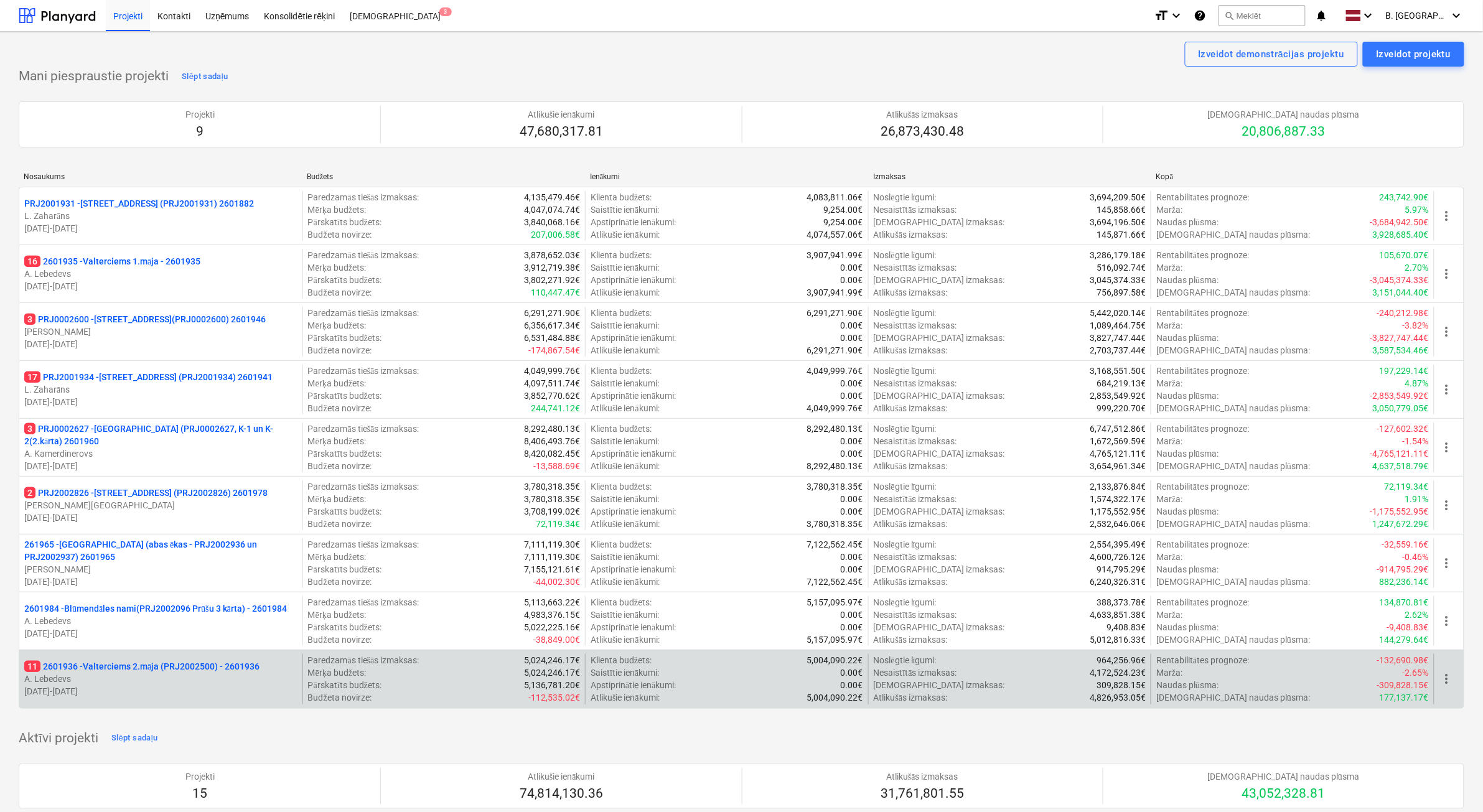
click at [209, 694] on p "16.06.2025 - 28.08.2026" at bounding box center [161, 691] width 273 height 12
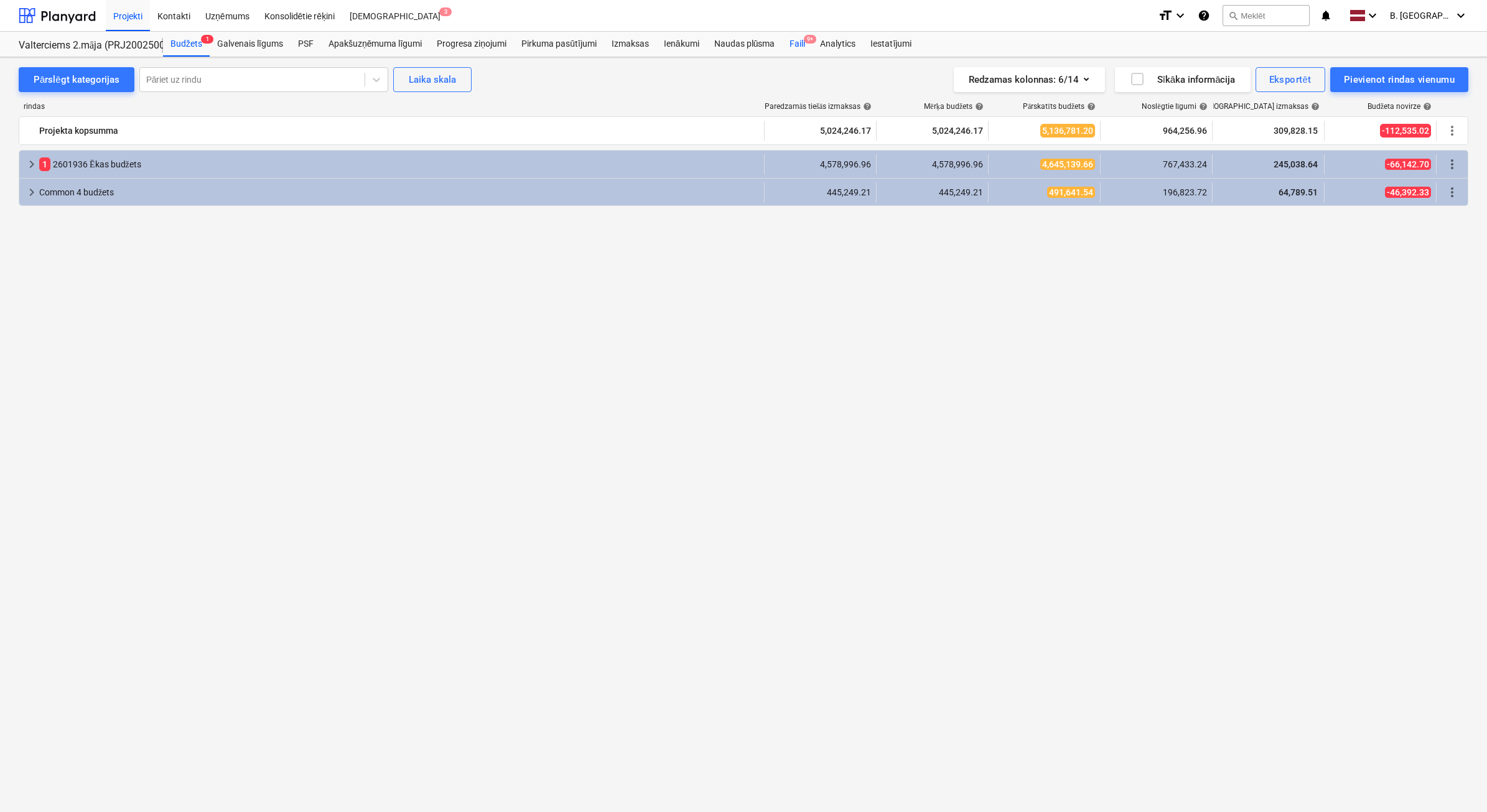
click at [792, 45] on div "Faili 9+" at bounding box center [797, 44] width 30 height 25
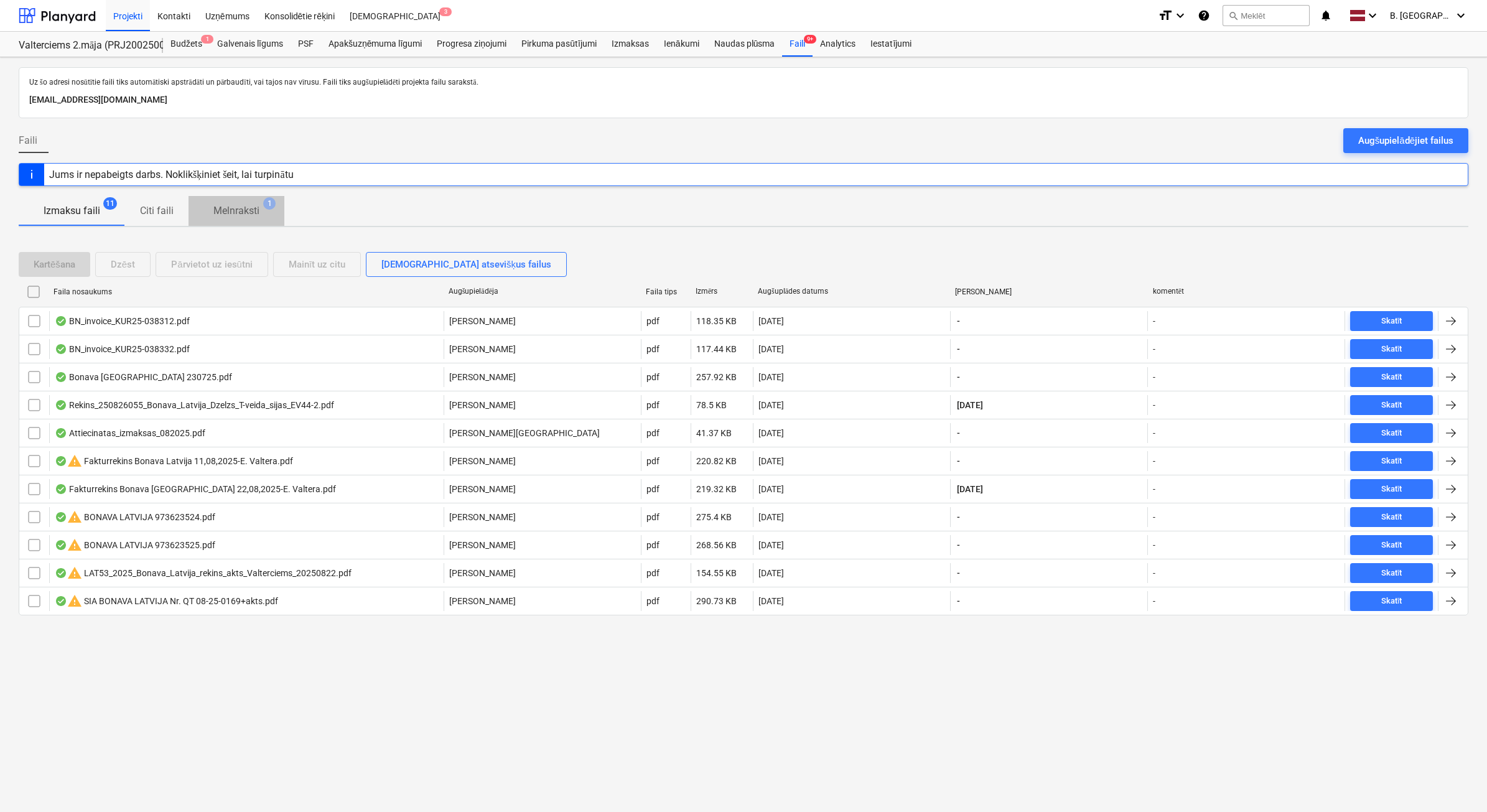
click at [229, 215] on p "Melnraksti" at bounding box center [236, 211] width 46 height 15
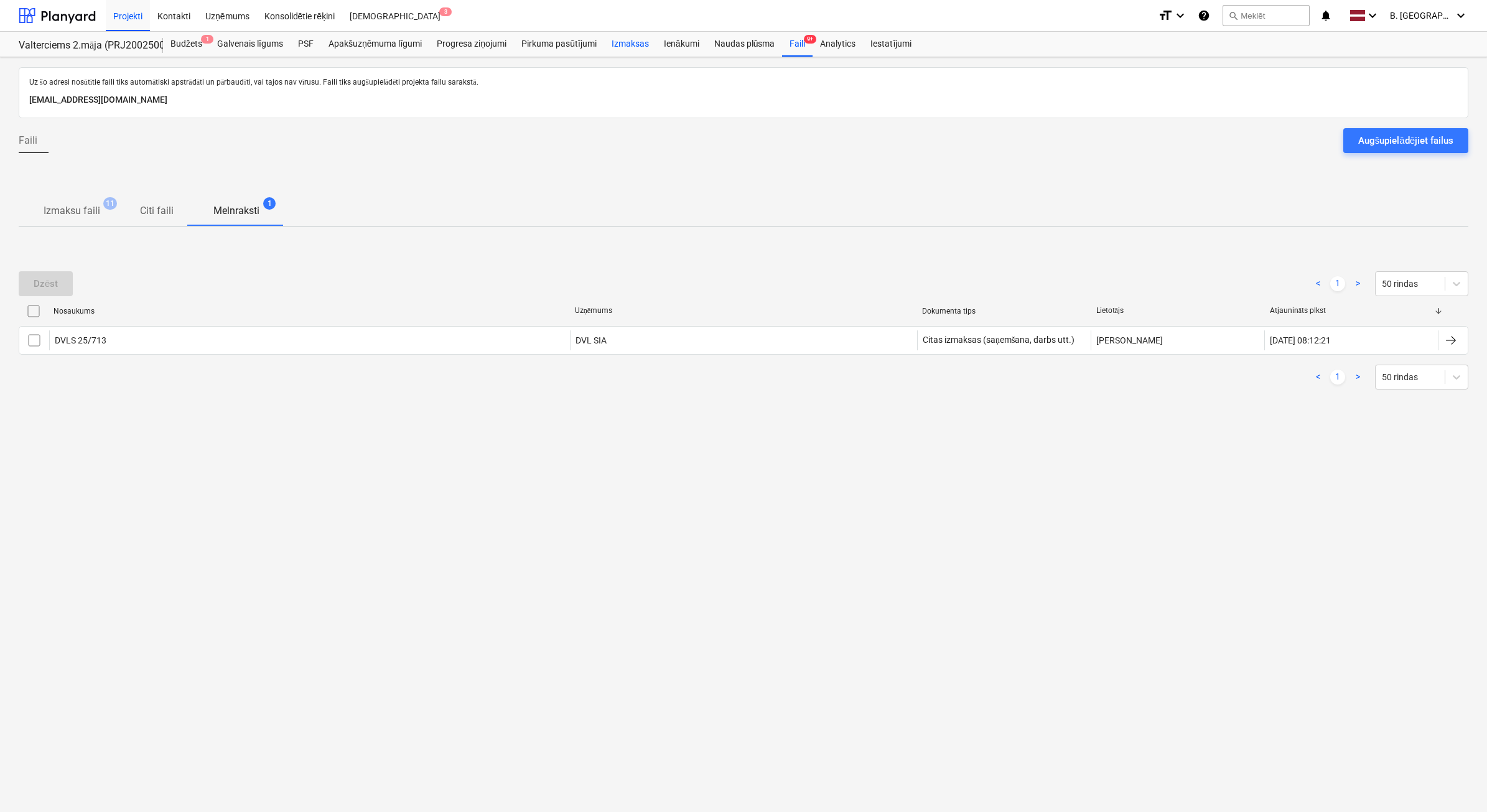
click at [629, 48] on div "Izmaksas" at bounding box center [630, 44] width 52 height 25
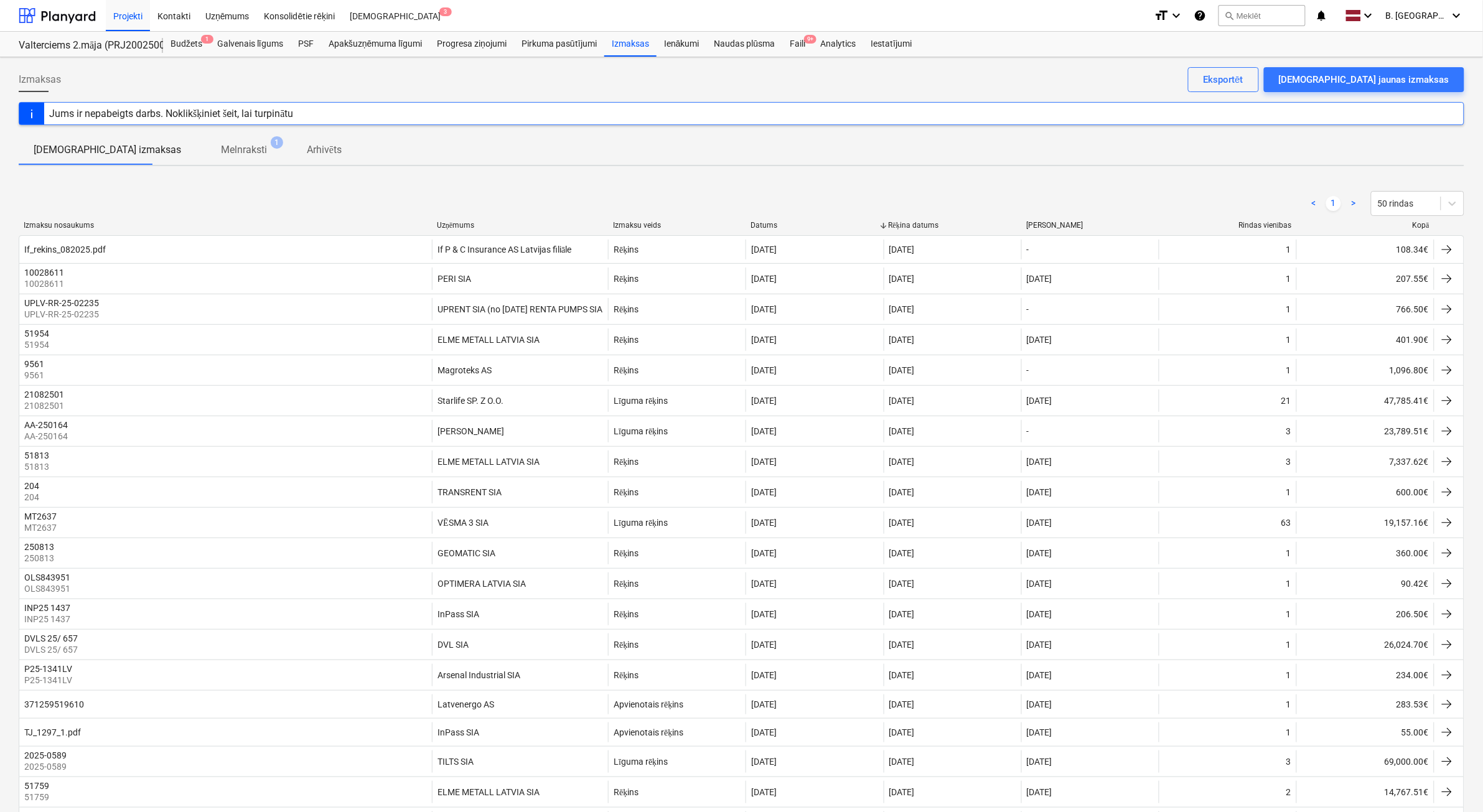
click at [1420, 227] on div "Kopā" at bounding box center [1365, 225] width 128 height 9
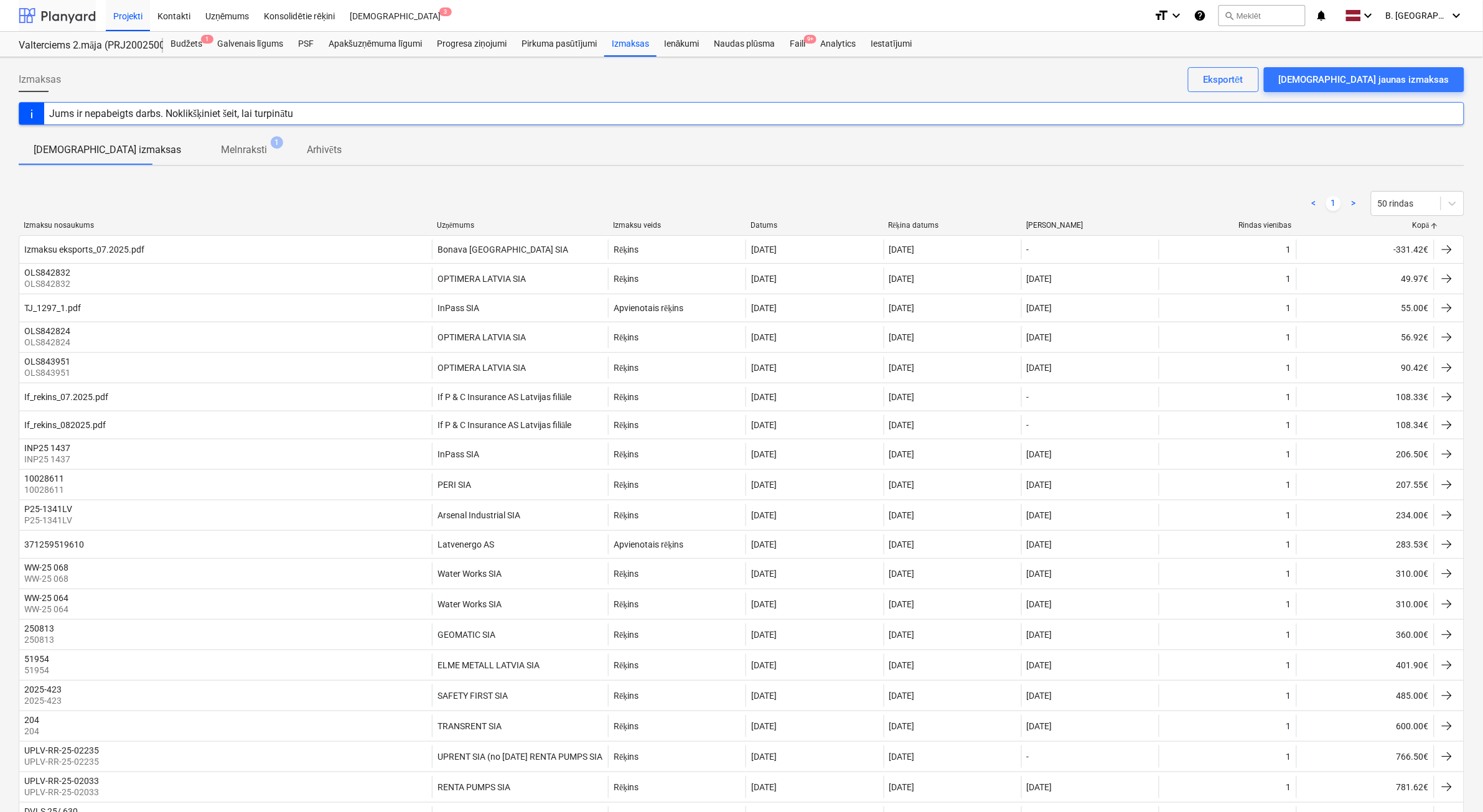
click at [53, 6] on div at bounding box center [57, 15] width 77 height 31
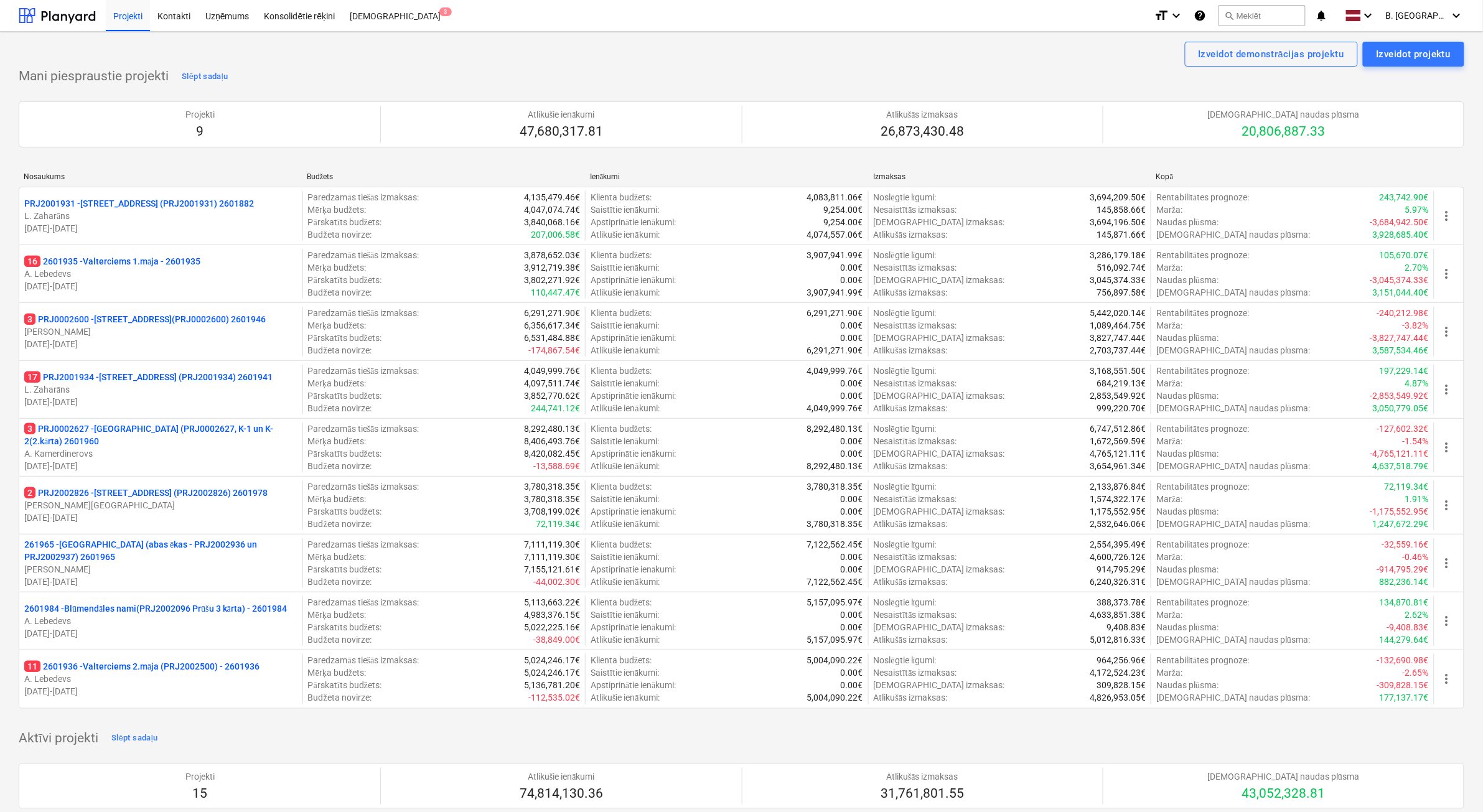
drag, startPoint x: 259, startPoint y: 477, endPoint x: 649, endPoint y: 54, distance: 575.4
click at [649, 54] on div "Izveidot demonstrācijas projektu Izveidot projektu" at bounding box center [741, 54] width 1445 height 25
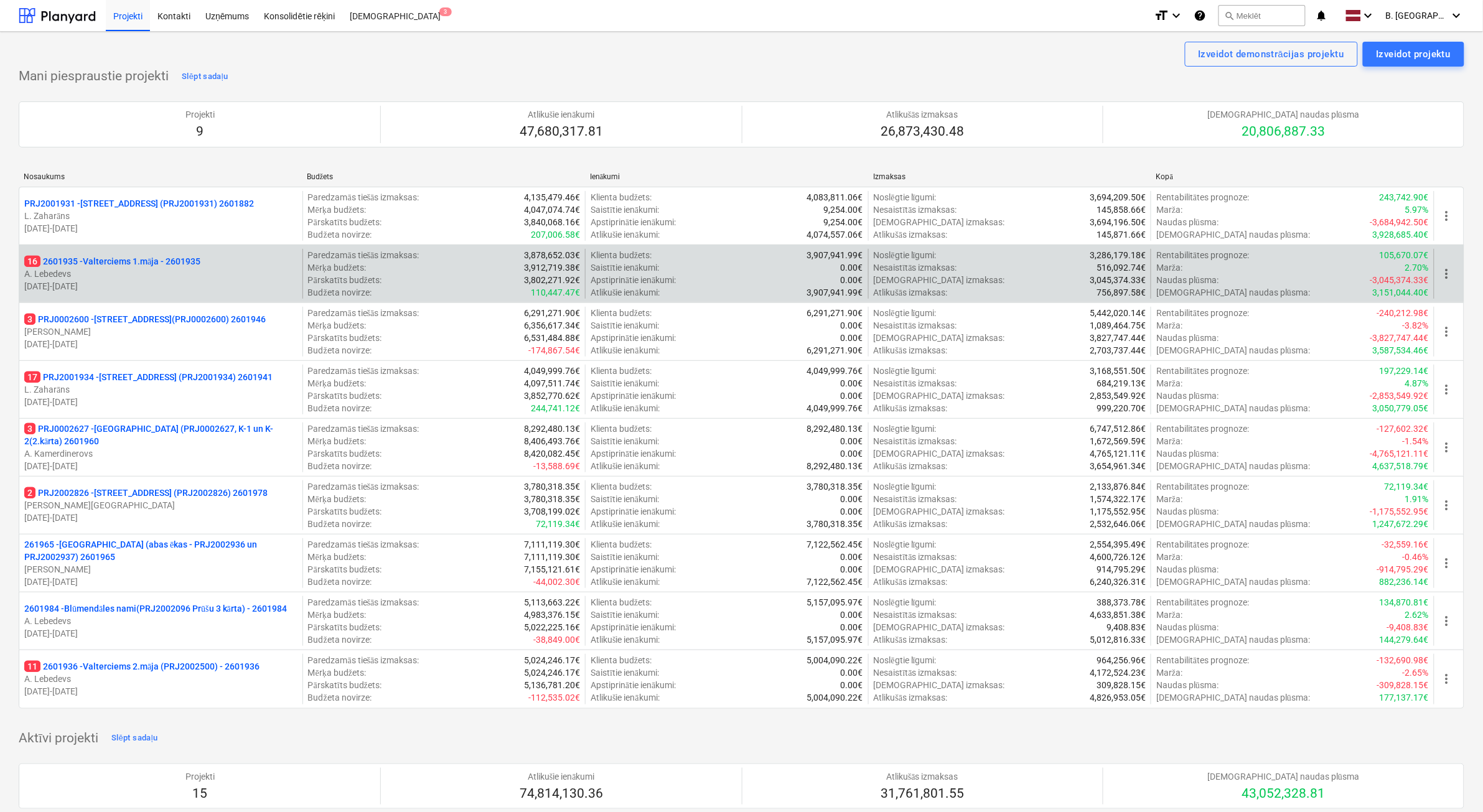
click at [132, 290] on p "[DATE] - [DATE]" at bounding box center [161, 286] width 273 height 12
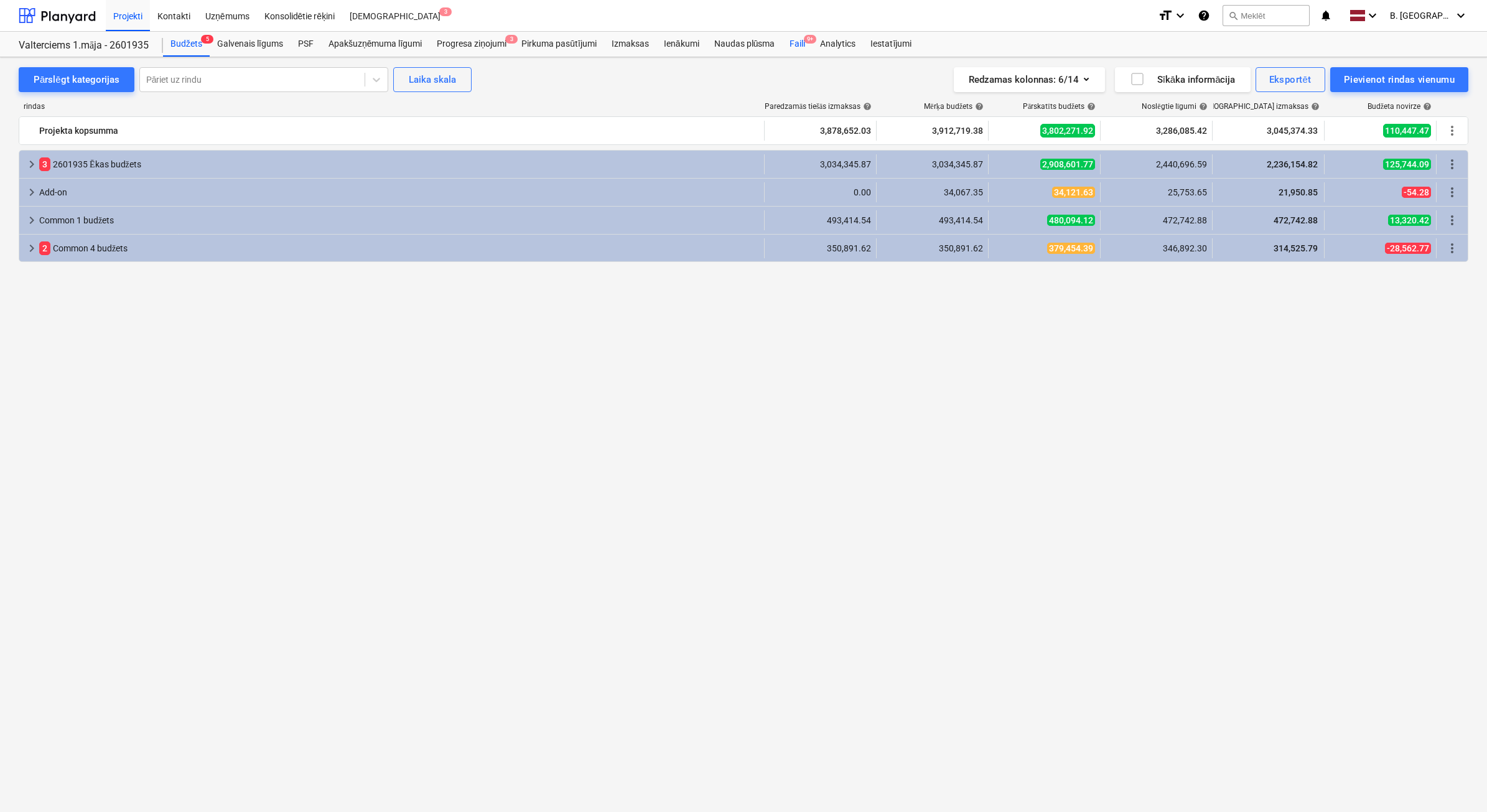
click at [788, 48] on div "Faili 9+" at bounding box center [797, 44] width 30 height 25
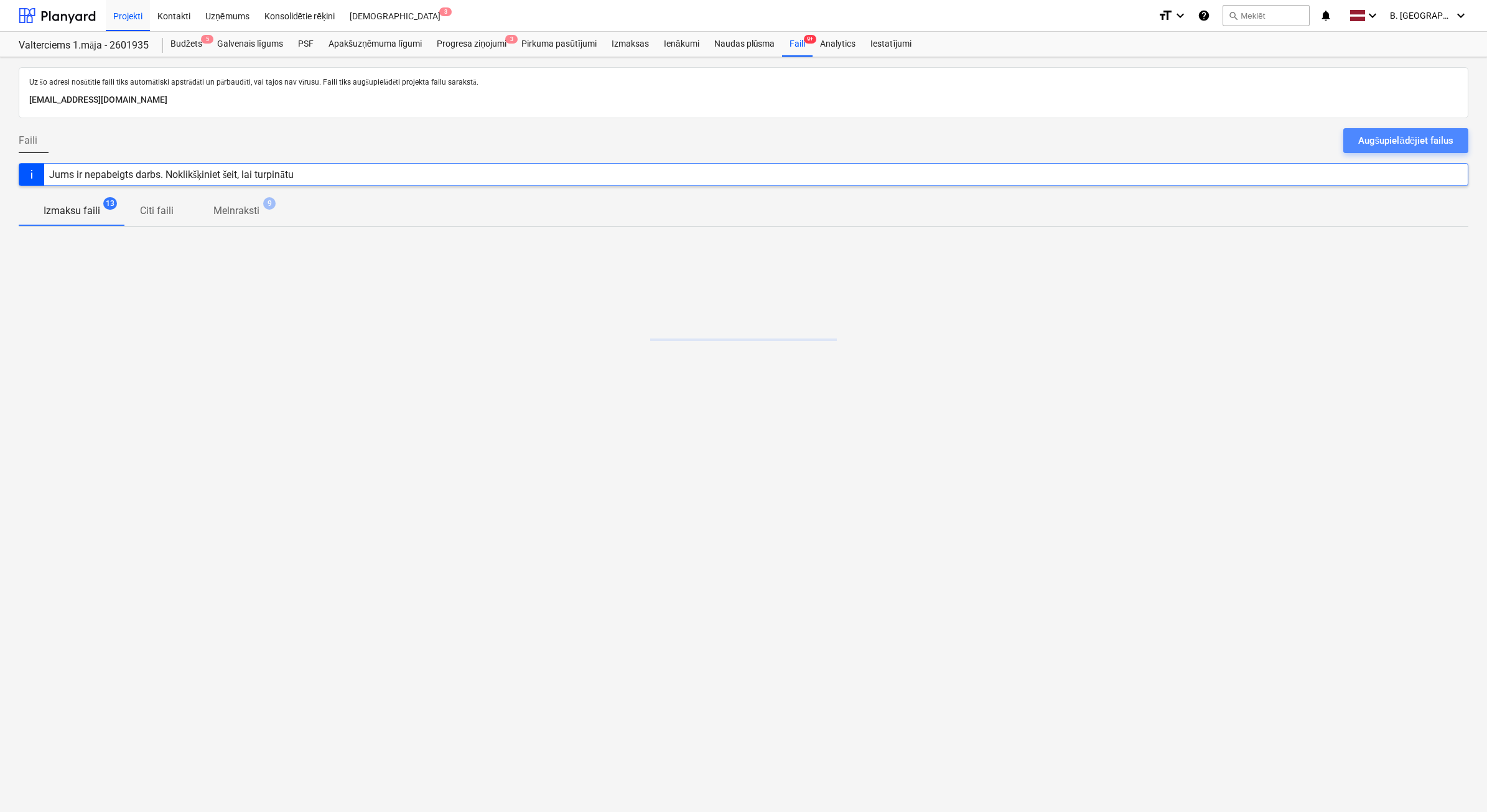
click at [1400, 144] on div "Augšupielādējiet failus" at bounding box center [1406, 140] width 95 height 16
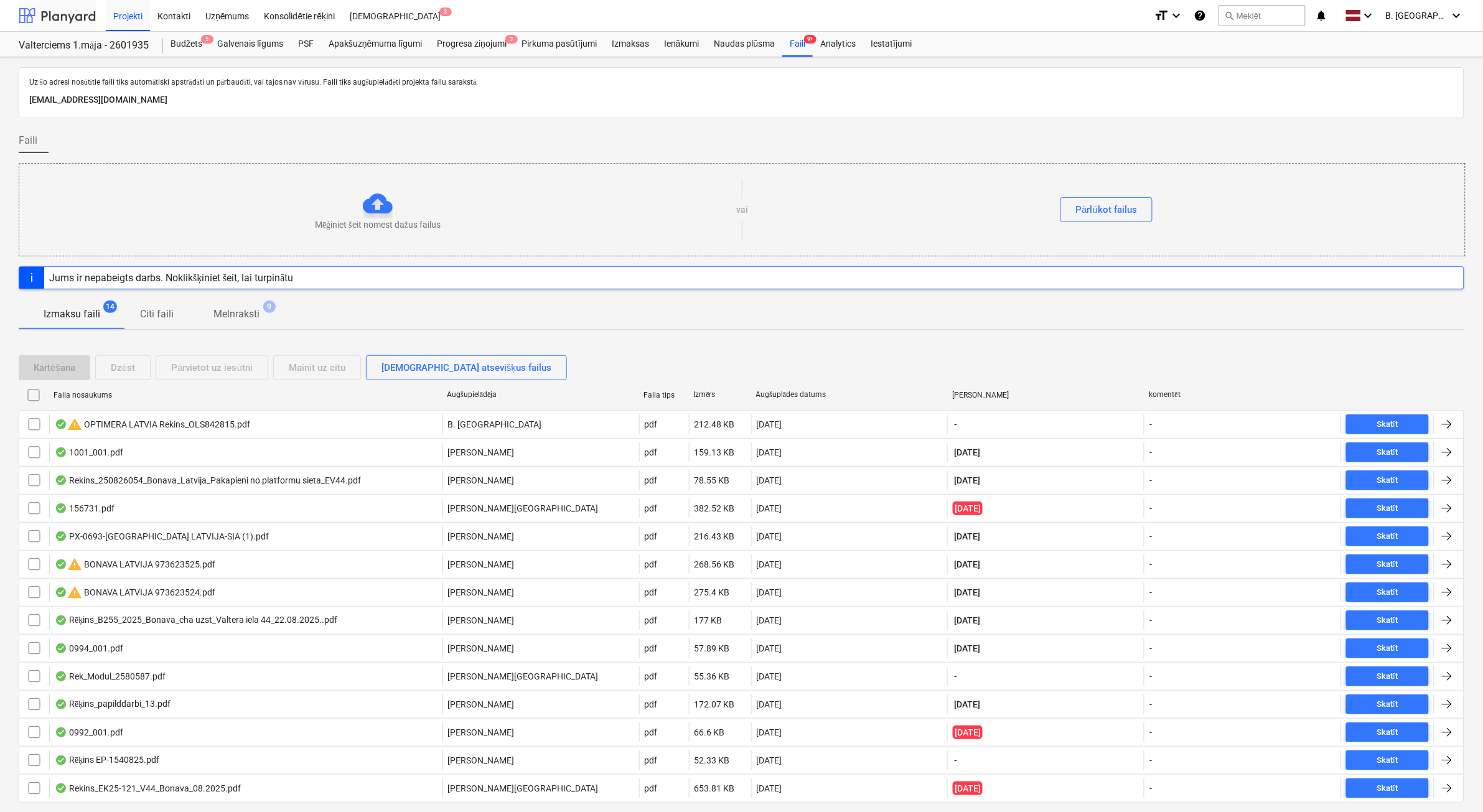
click at [92, 25] on div at bounding box center [57, 15] width 77 height 31
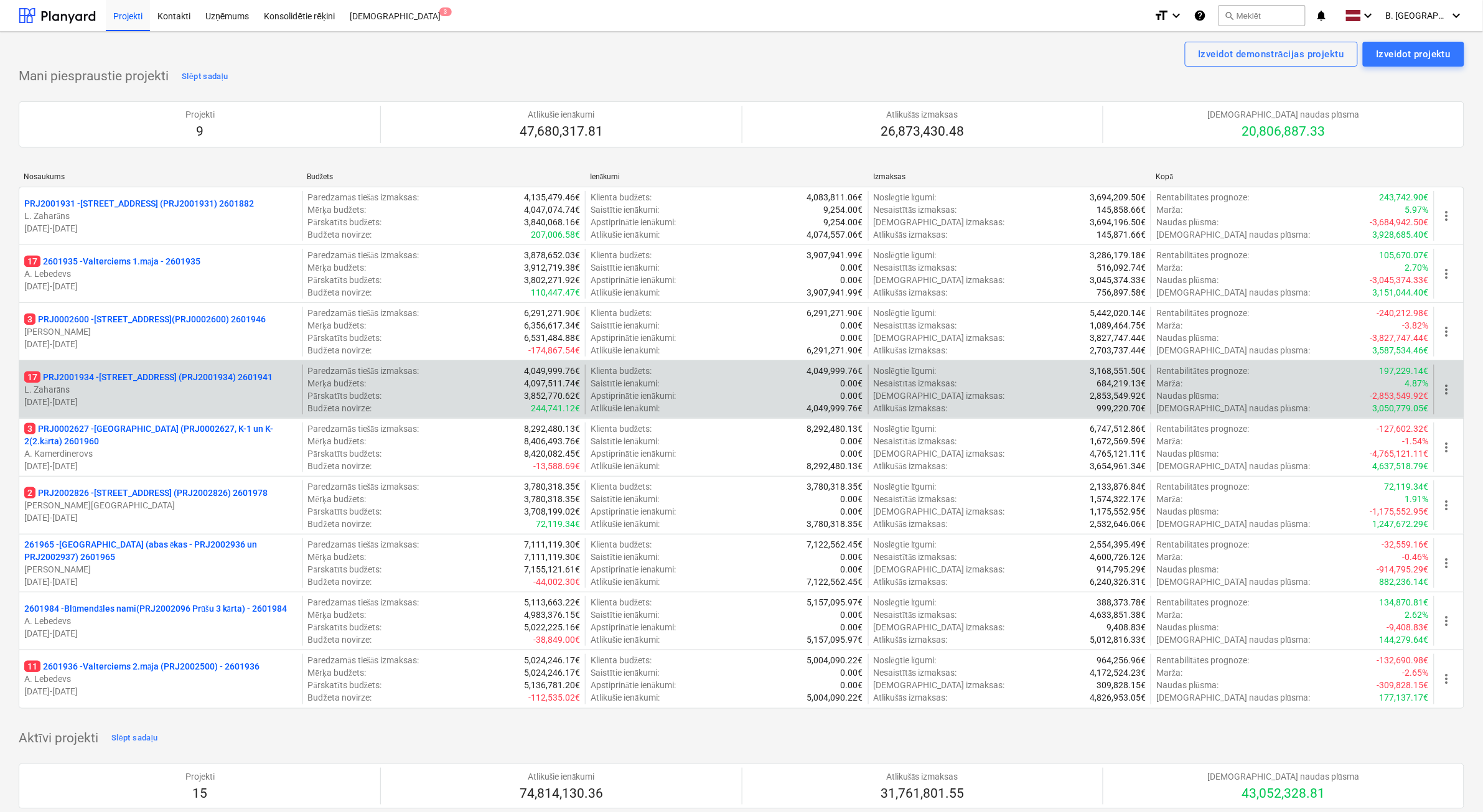
click at [125, 384] on p "L. Zaharāns" at bounding box center [161, 389] width 273 height 12
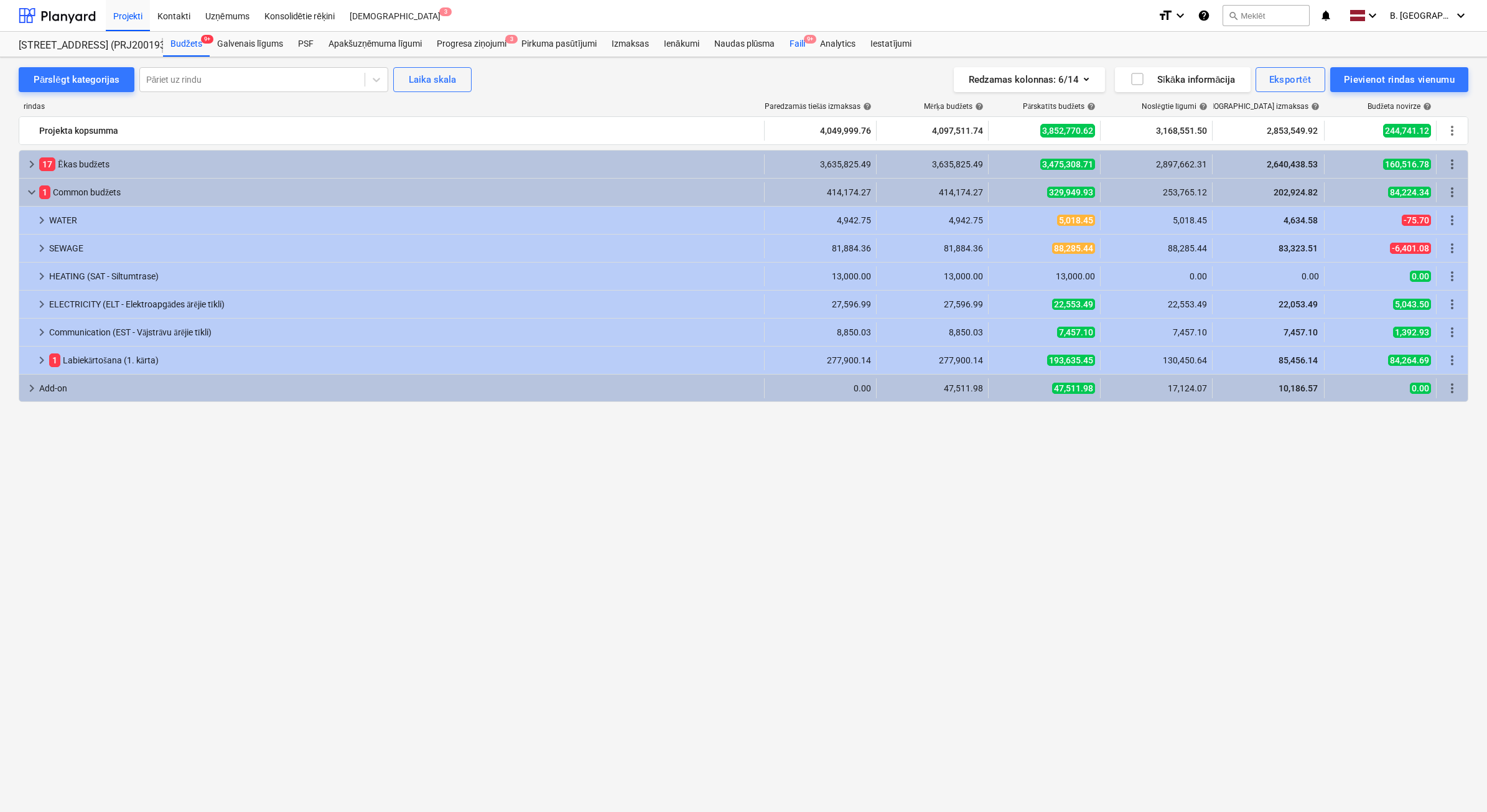
click at [800, 45] on div "Faili 9+" at bounding box center [797, 44] width 30 height 25
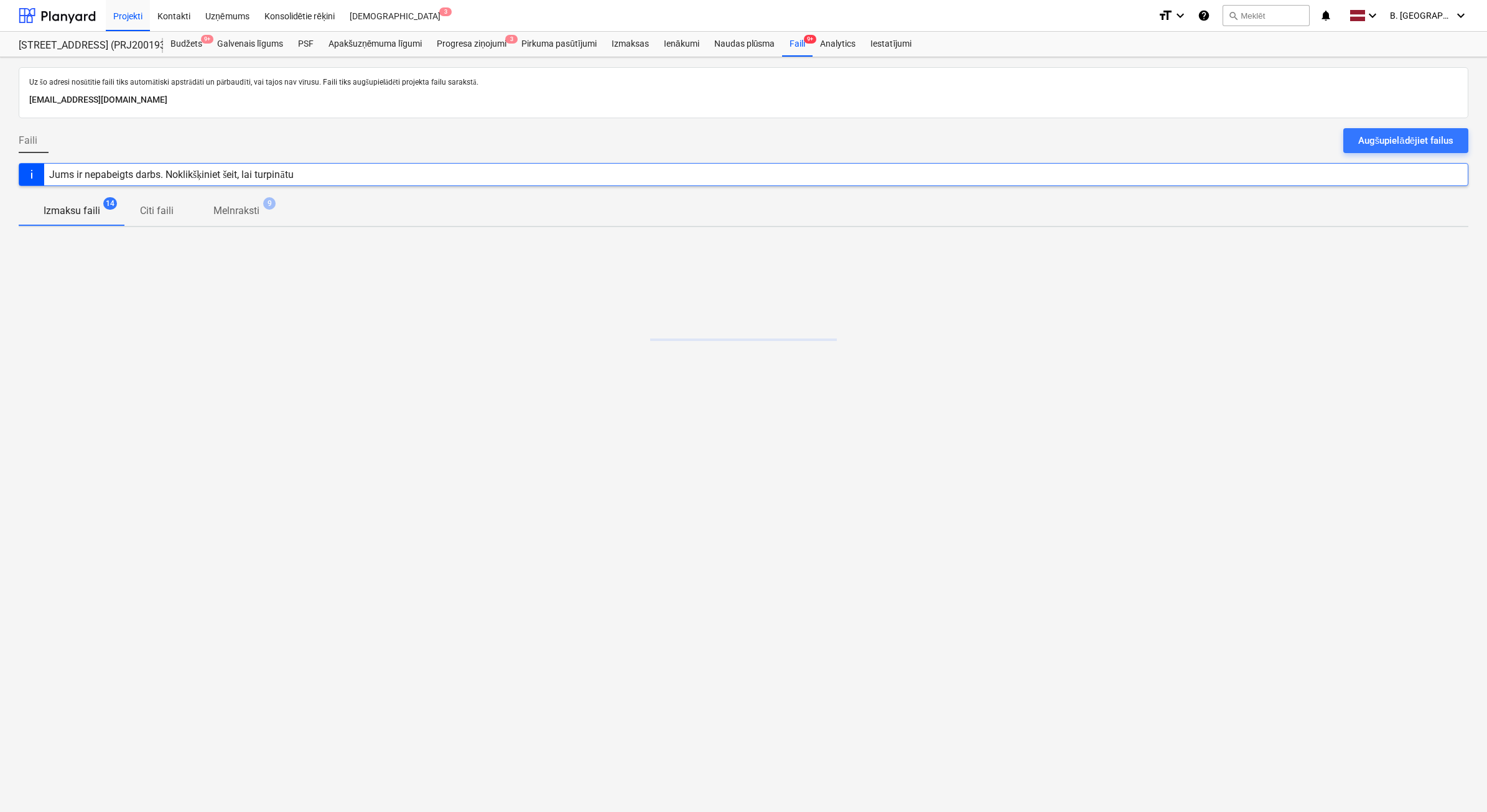
click at [1431, 139] on div "Augšupielādējiet failus" at bounding box center [1406, 140] width 95 height 16
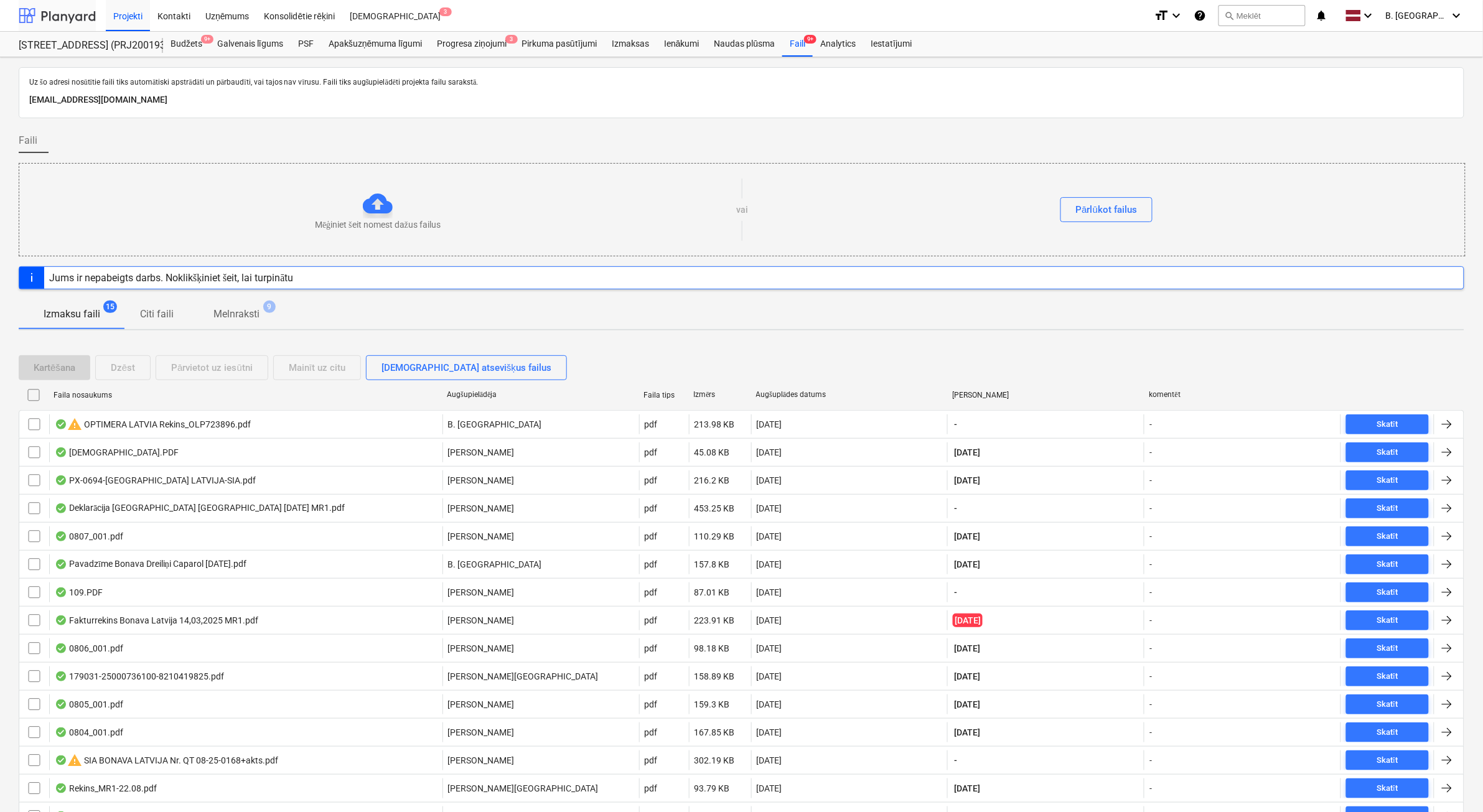
click at [48, 8] on div at bounding box center [57, 15] width 77 height 31
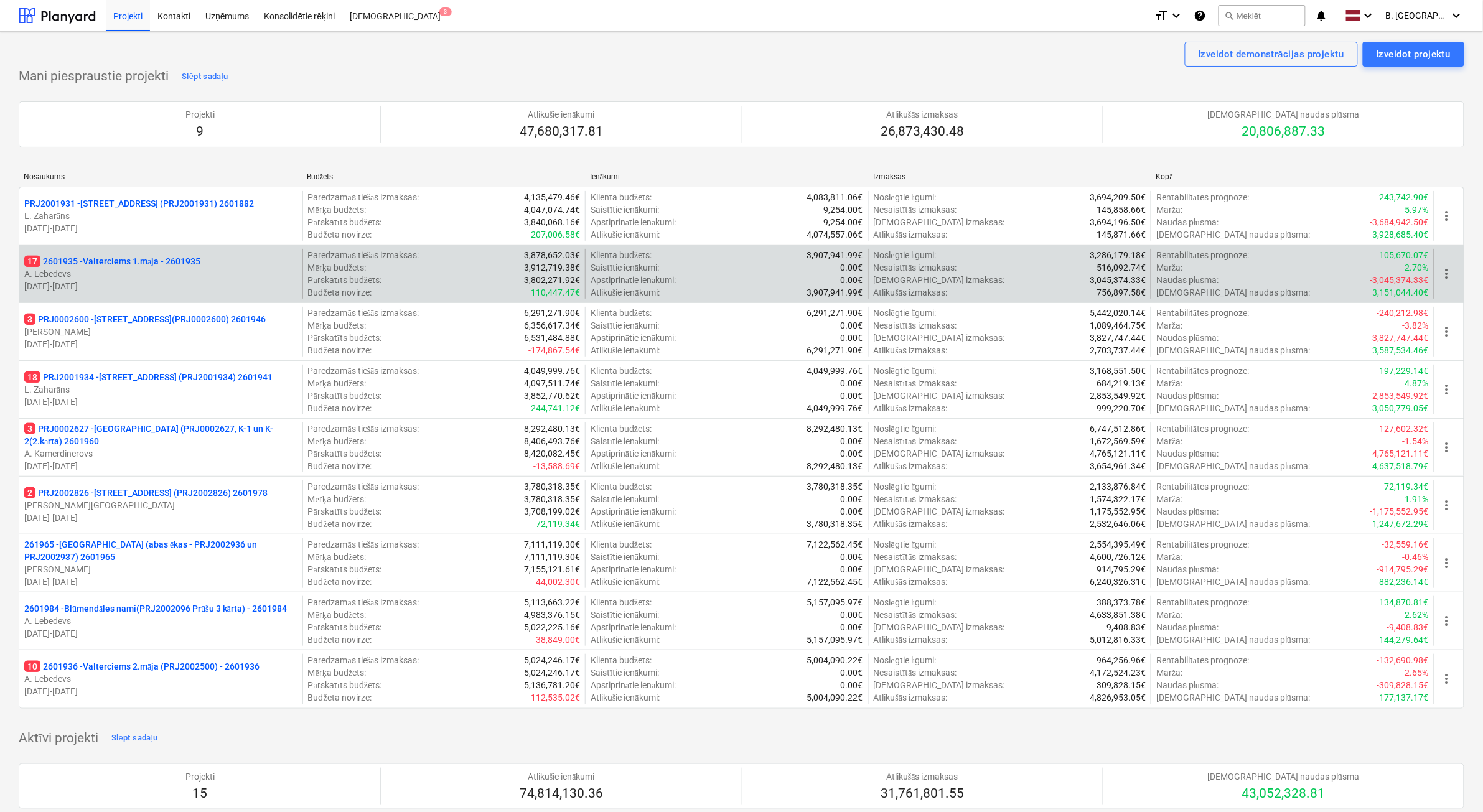
click at [190, 282] on p "[DATE] - [DATE]" at bounding box center [161, 286] width 273 height 12
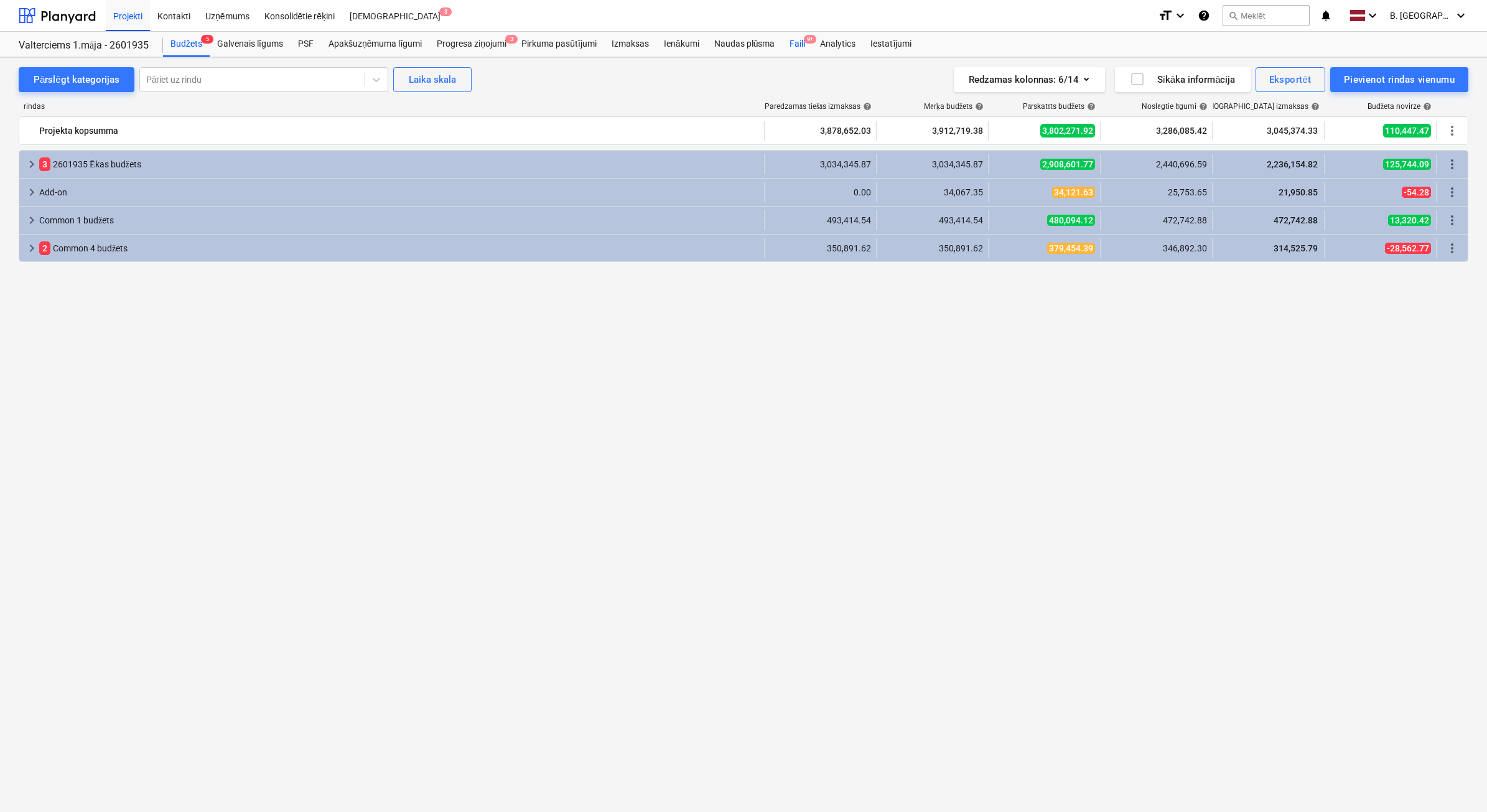
click at [813, 42] on span "9+" at bounding box center [810, 39] width 12 height 9
